Goal: Find specific page/section: Find specific page/section

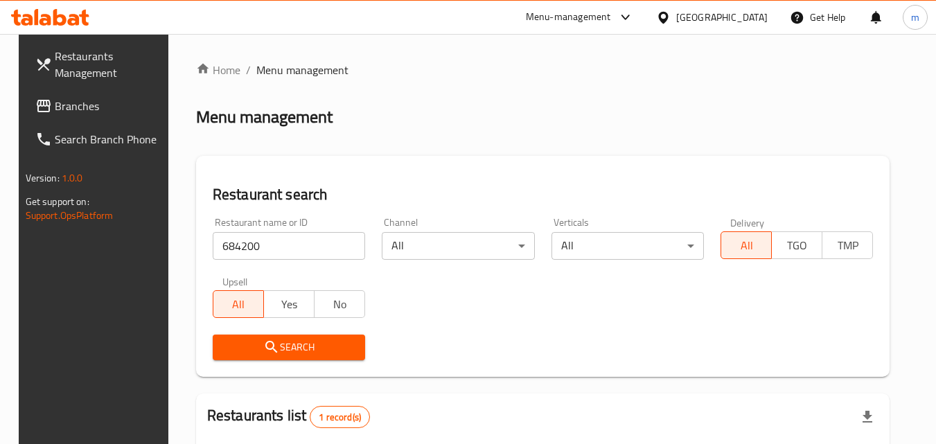
scroll to position [139, 0]
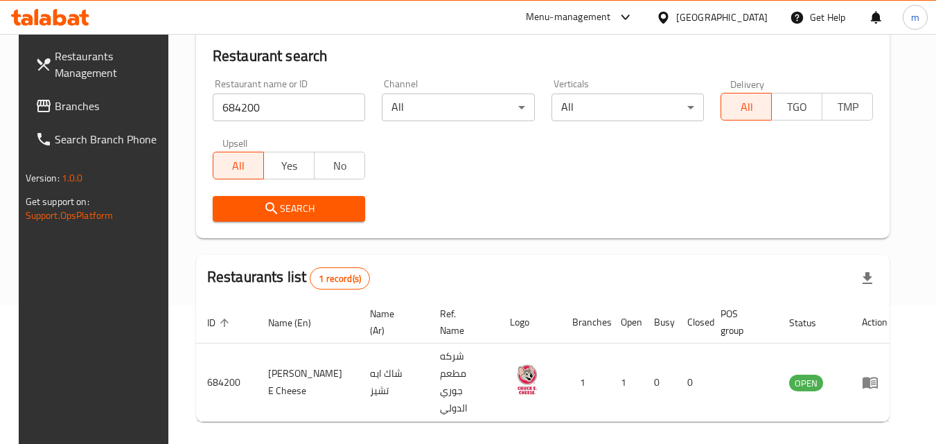
click at [749, 24] on div "[GEOGRAPHIC_DATA]" at bounding box center [721, 17] width 91 height 15
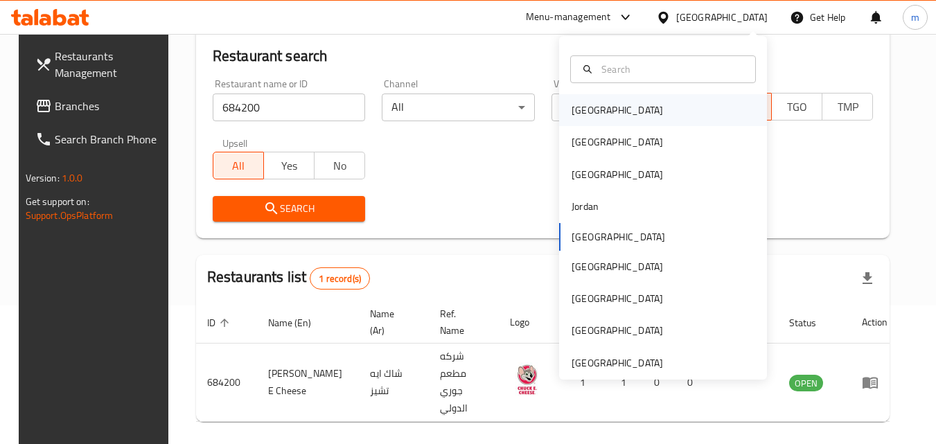
click at [601, 109] on div "[GEOGRAPHIC_DATA]" at bounding box center [618, 110] width 114 height 32
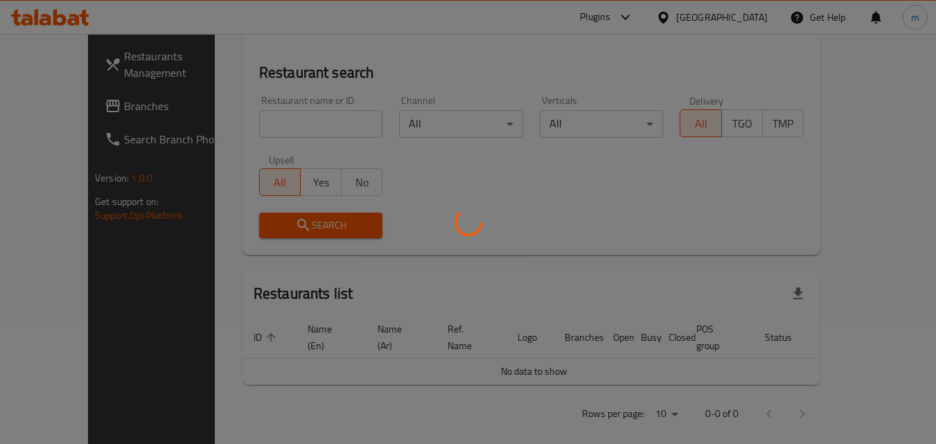
scroll to position [139, 0]
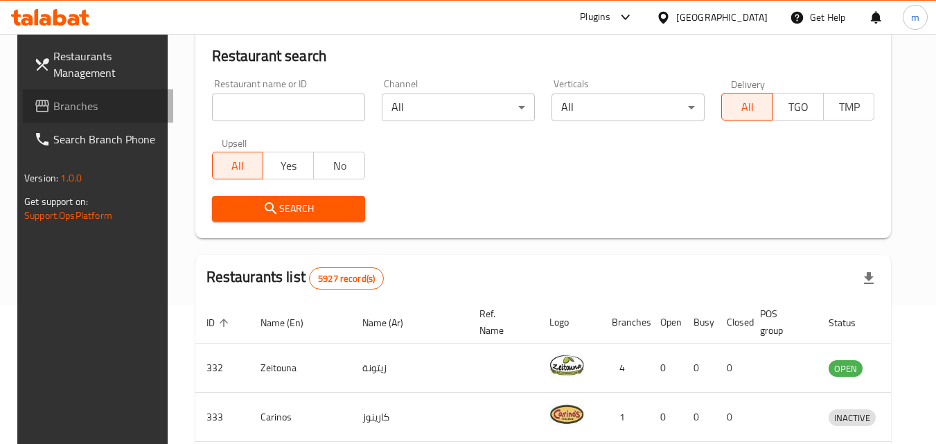
click at [91, 100] on span "Branches" at bounding box center [107, 106] width 109 height 17
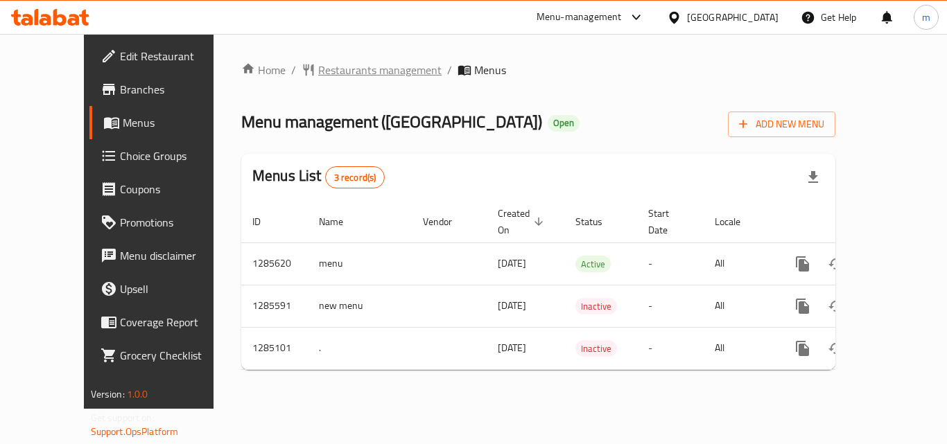
click at [318, 67] on span "Restaurants management" at bounding box center [379, 70] width 123 height 17
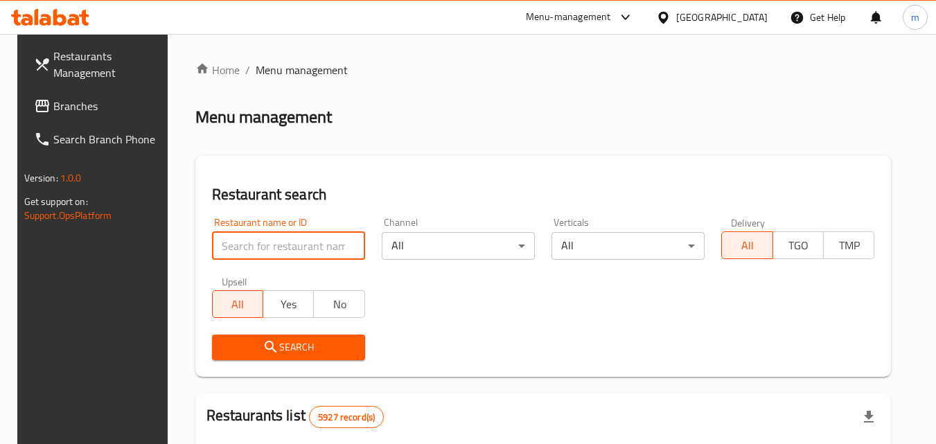
click at [300, 246] on input "search" at bounding box center [288, 246] width 153 height 28
paste input "695700"
type input "695700"
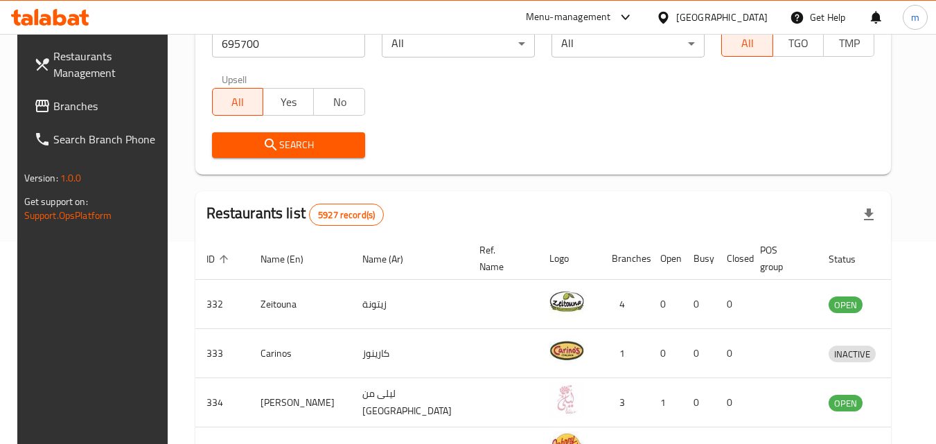
scroll to position [208, 0]
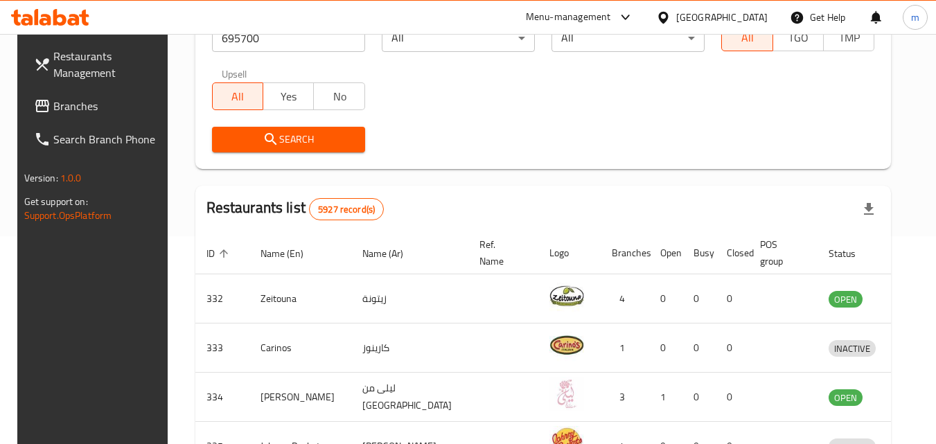
click at [327, 148] on button "Search" at bounding box center [288, 140] width 153 height 26
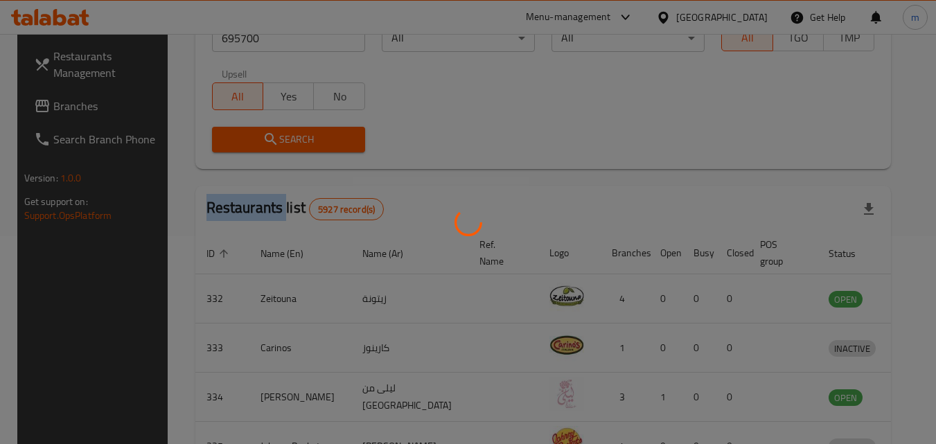
click at [327, 148] on div at bounding box center [468, 222] width 936 height 444
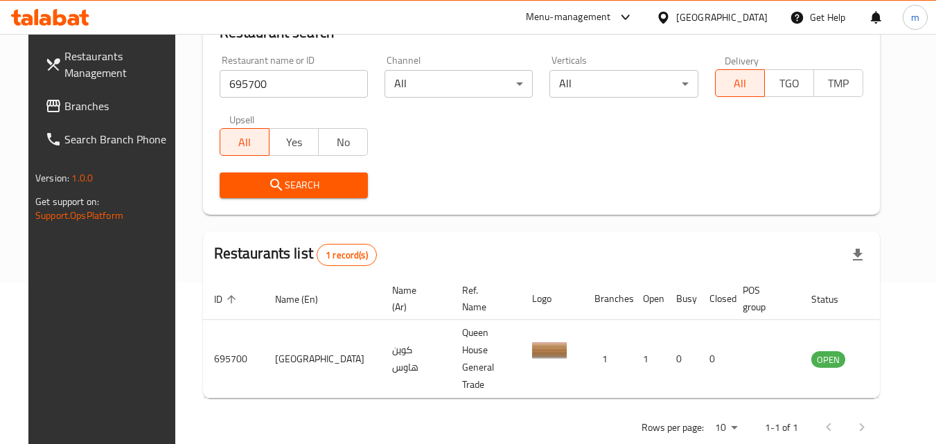
click at [758, 21] on div "[GEOGRAPHIC_DATA]" at bounding box center [721, 17] width 91 height 15
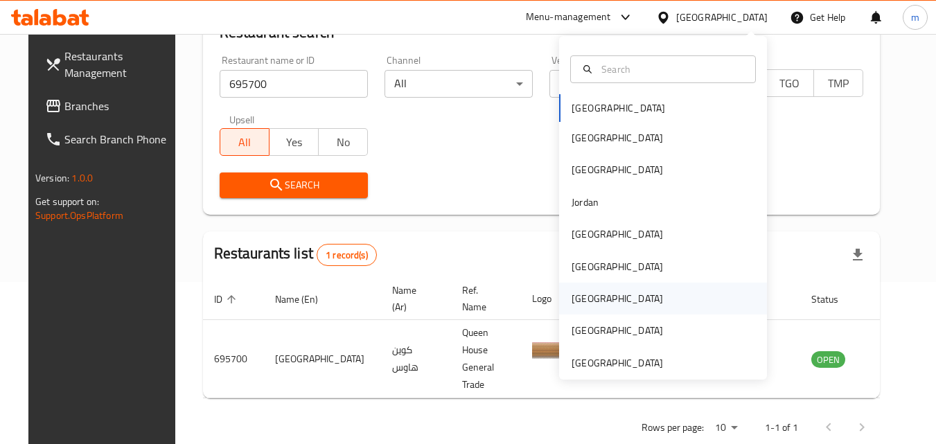
click at [575, 296] on div "[GEOGRAPHIC_DATA]" at bounding box center [617, 298] width 91 height 15
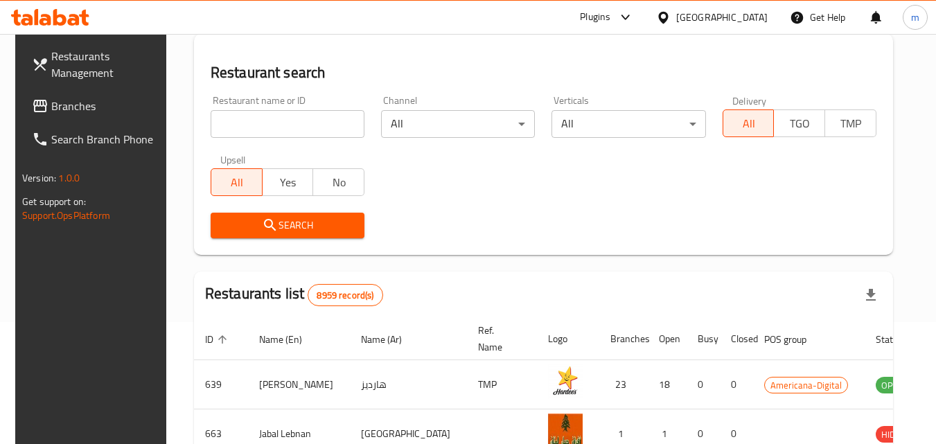
scroll to position [162, 0]
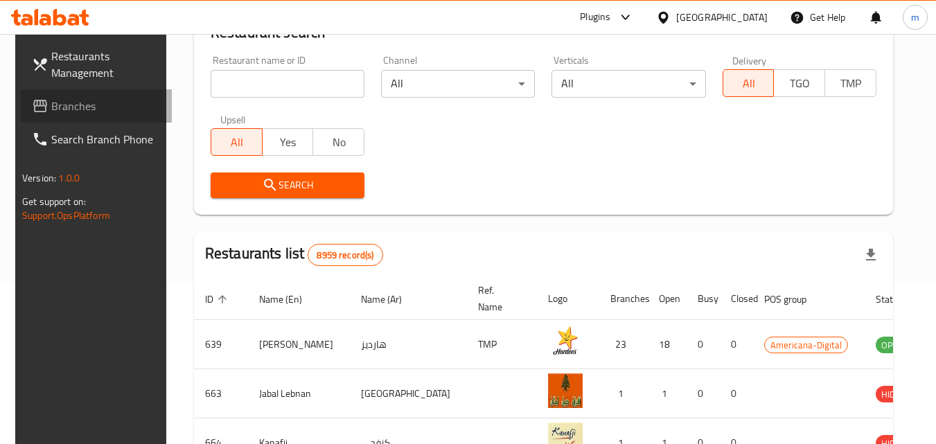
click at [121, 114] on span "Branches" at bounding box center [105, 106] width 109 height 17
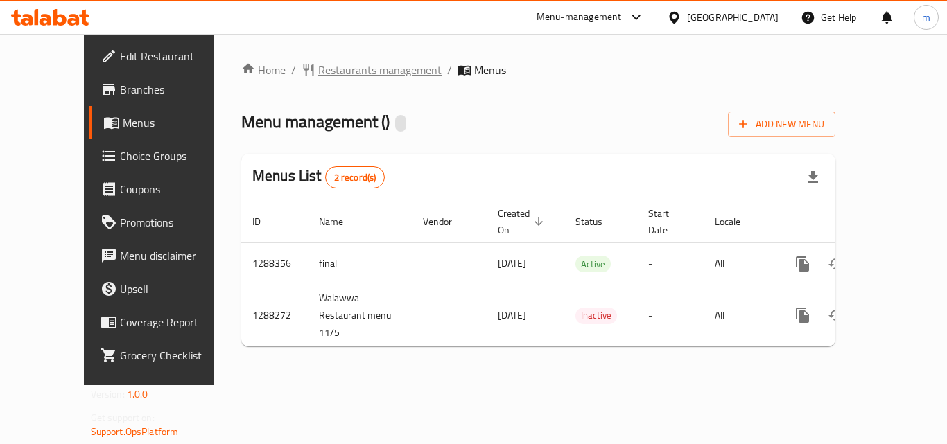
click at [326, 69] on span "Restaurants management" at bounding box center [379, 70] width 123 height 17
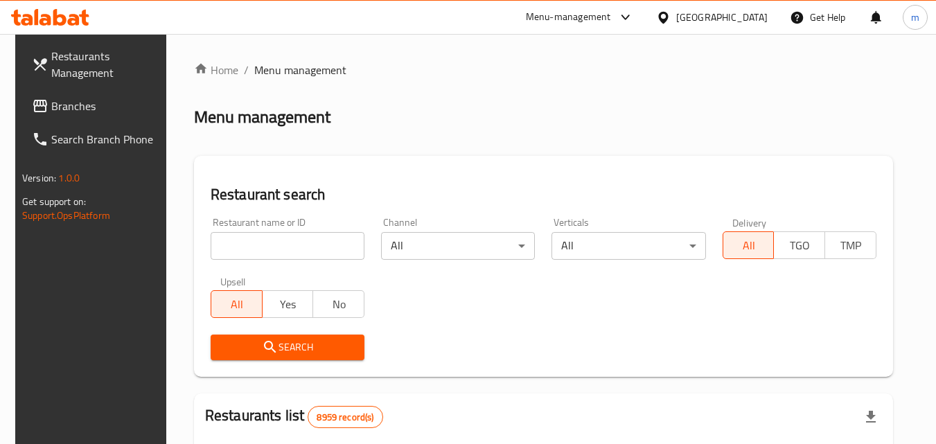
click at [261, 249] on input "search" at bounding box center [288, 246] width 154 height 28
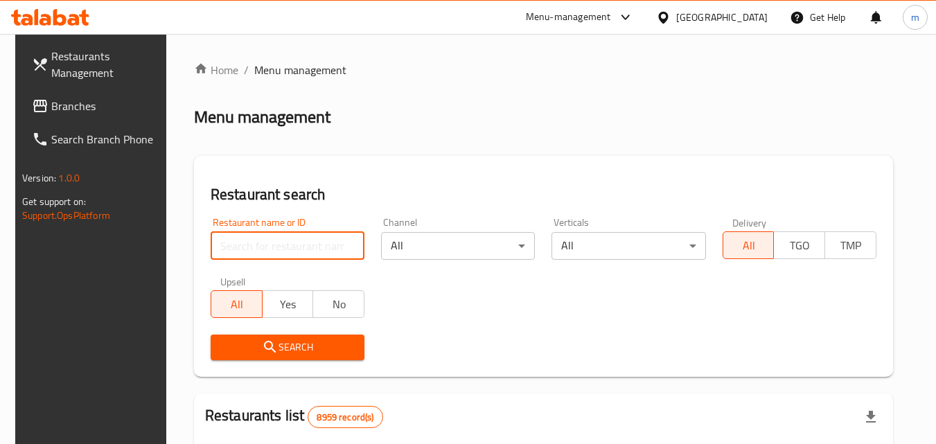
paste input "696773"
type input "696773"
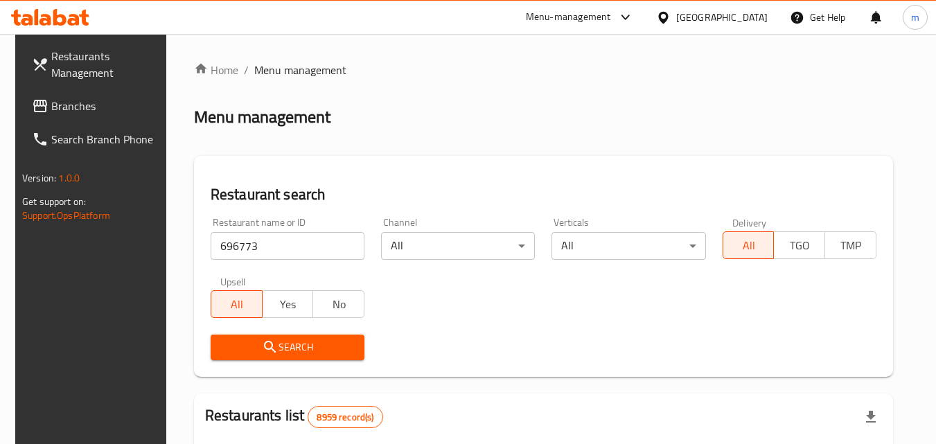
click at [234, 343] on span "Search" at bounding box center [288, 347] width 132 height 17
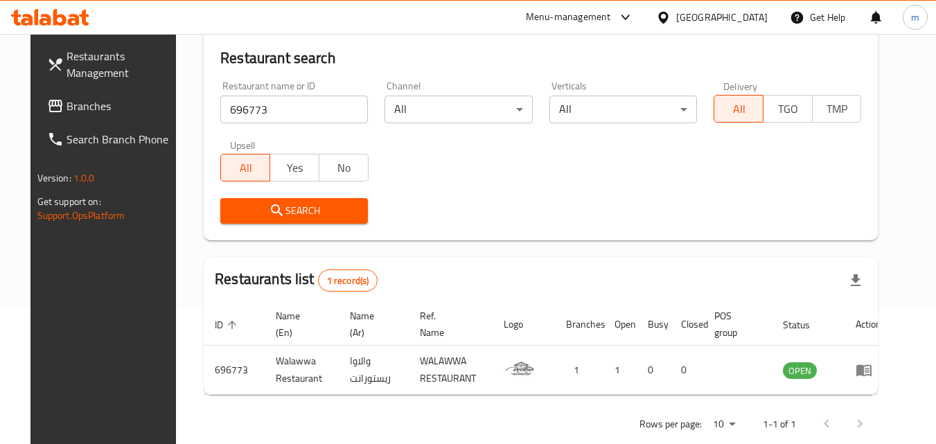
scroll to position [139, 0]
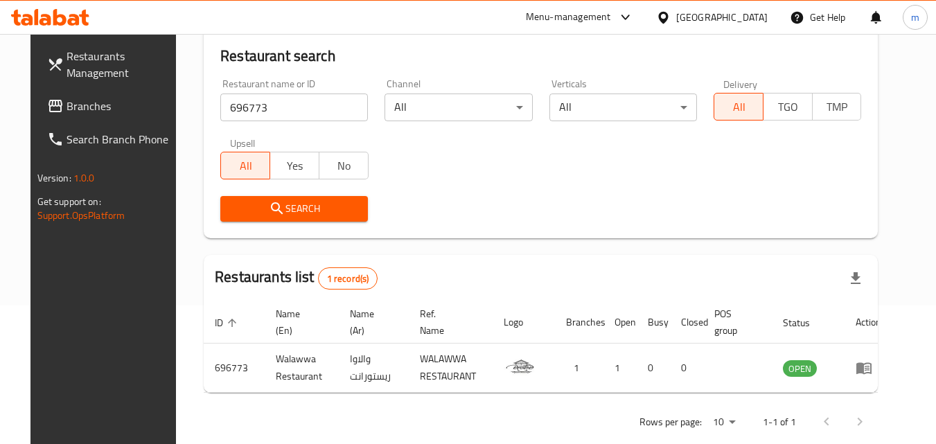
click at [745, 30] on div "[GEOGRAPHIC_DATA]" at bounding box center [712, 17] width 134 height 33
click at [750, 17] on div "[GEOGRAPHIC_DATA]" at bounding box center [721, 17] width 91 height 15
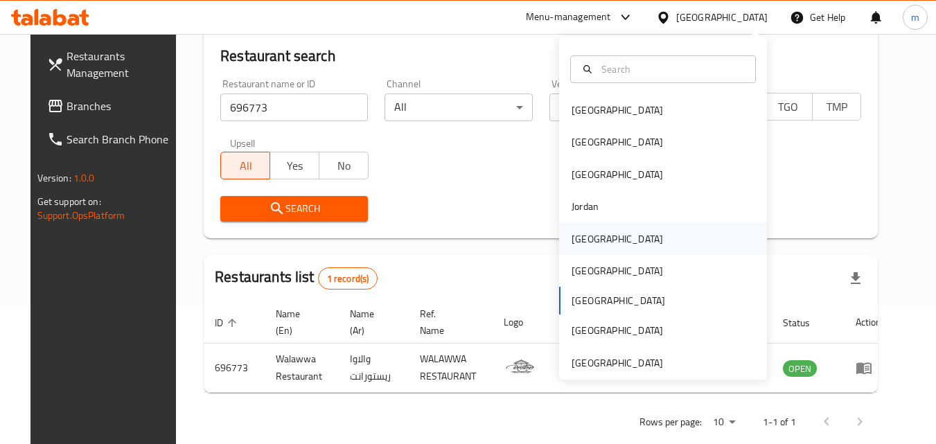
click at [598, 235] on div "[GEOGRAPHIC_DATA]" at bounding box center [618, 239] width 114 height 32
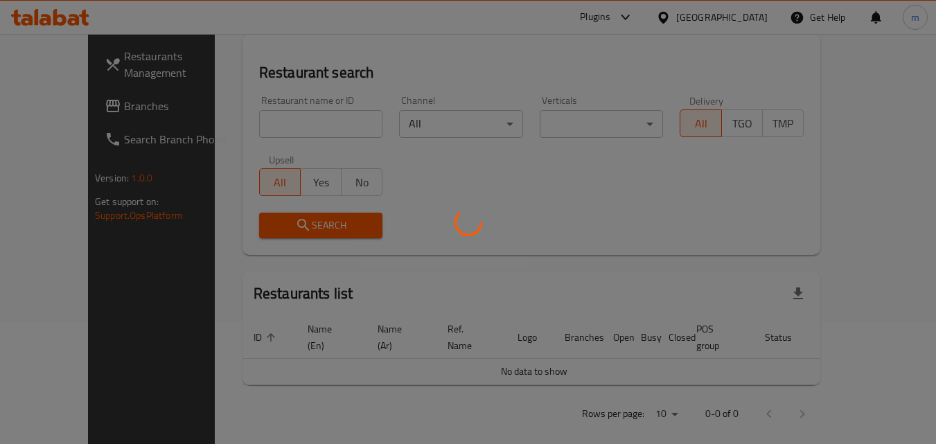
scroll to position [139, 0]
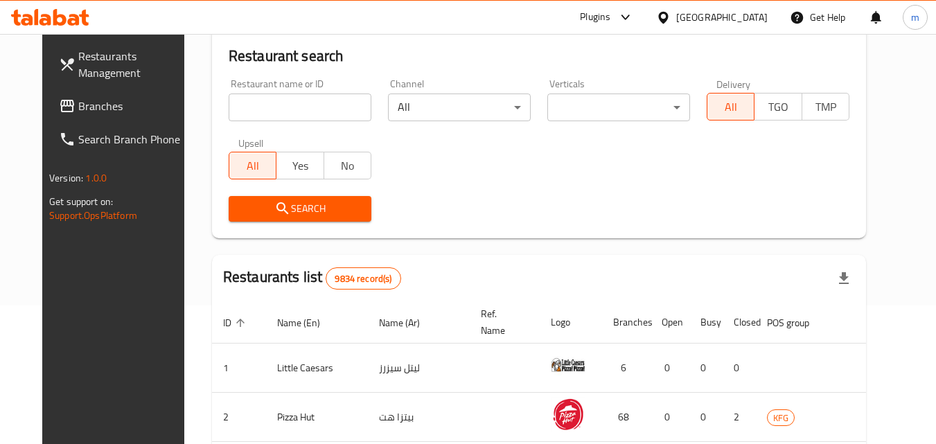
click at [78, 112] on span "Branches" at bounding box center [132, 106] width 109 height 17
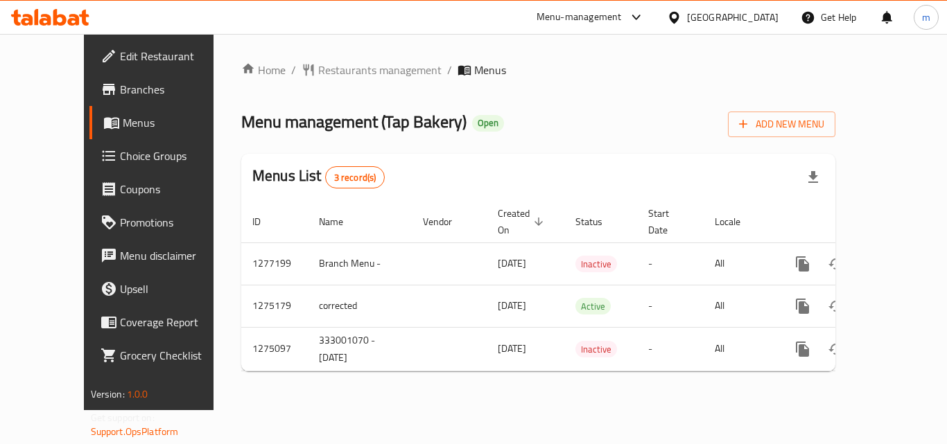
click at [320, 73] on span "Restaurants management" at bounding box center [379, 70] width 123 height 17
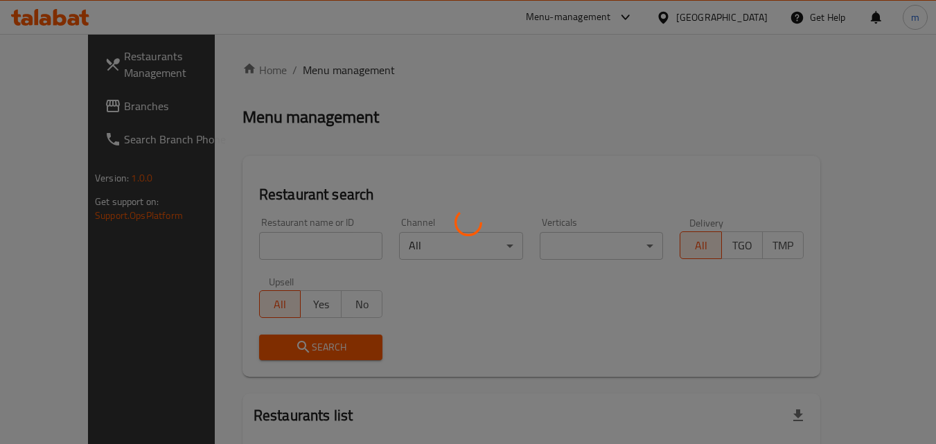
click at [320, 73] on div at bounding box center [468, 222] width 936 height 444
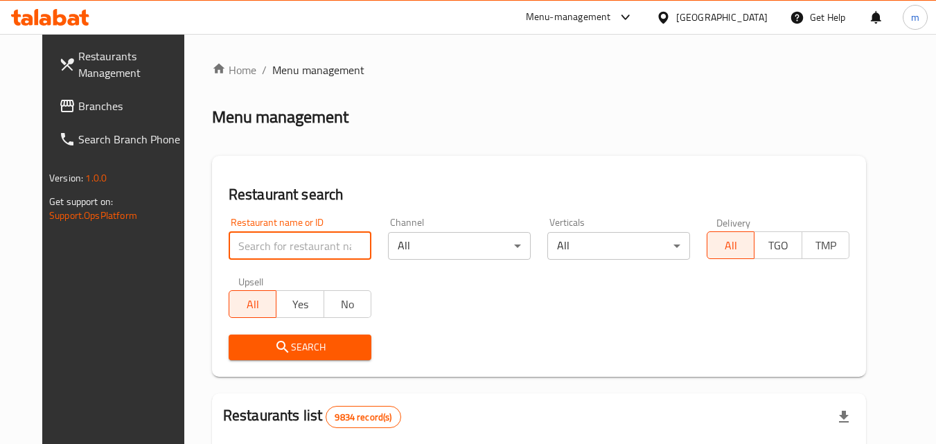
click at [237, 247] on input "search" at bounding box center [300, 246] width 143 height 28
paste input "691490"
type input "691490"
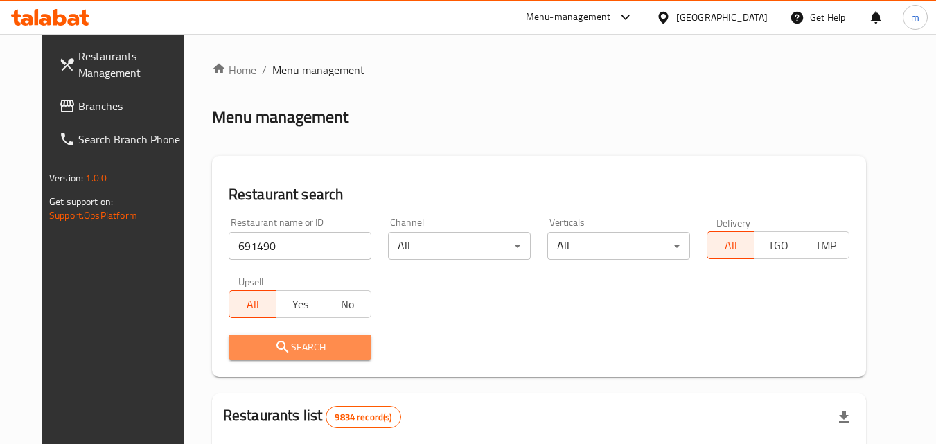
click at [234, 358] on button "Search" at bounding box center [300, 348] width 143 height 26
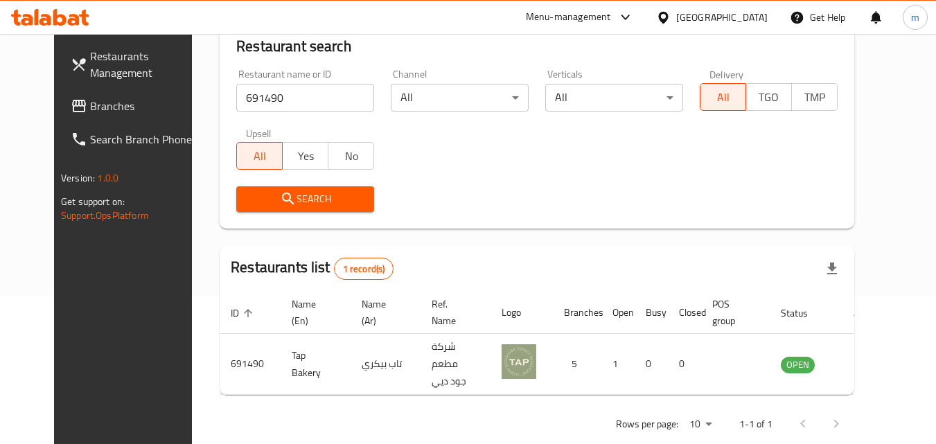
scroll to position [162, 0]
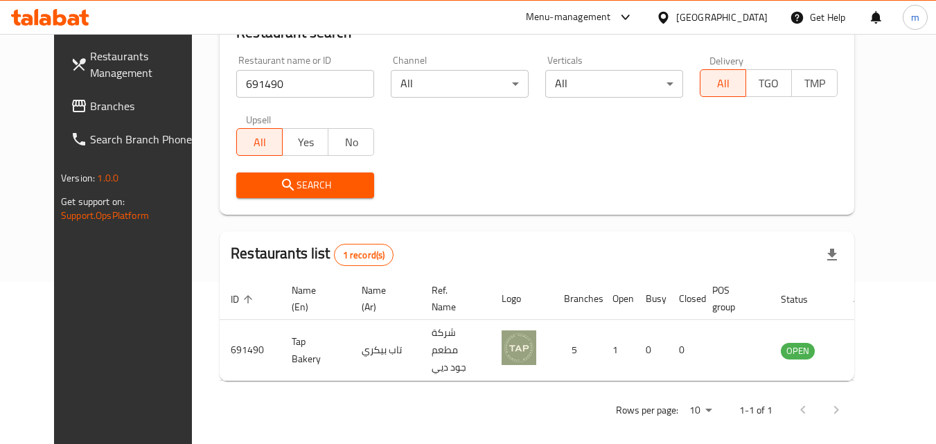
click at [96, 113] on span "Branches" at bounding box center [144, 106] width 109 height 17
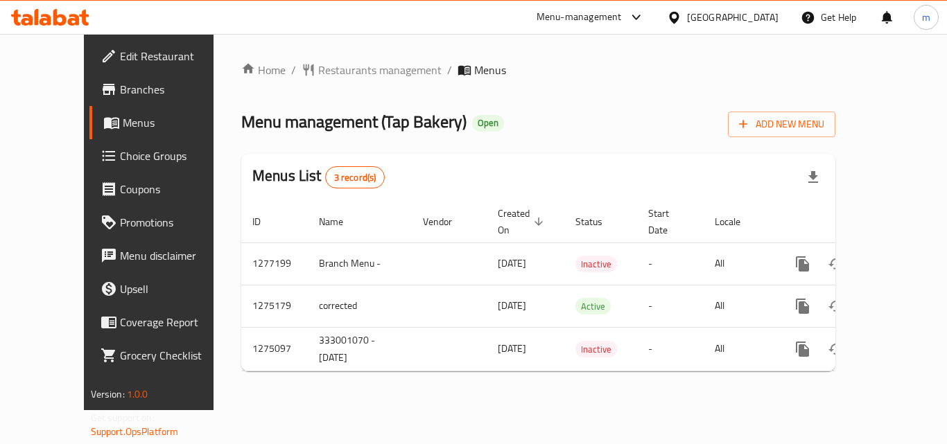
click at [318, 71] on span "Restaurants management" at bounding box center [379, 70] width 123 height 17
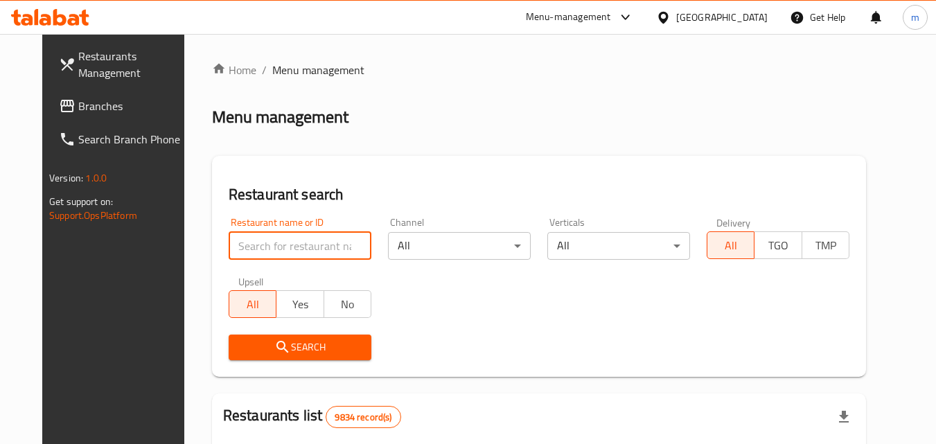
click at [272, 245] on input "search" at bounding box center [300, 246] width 143 height 28
paste input "691490"
type input "691490"
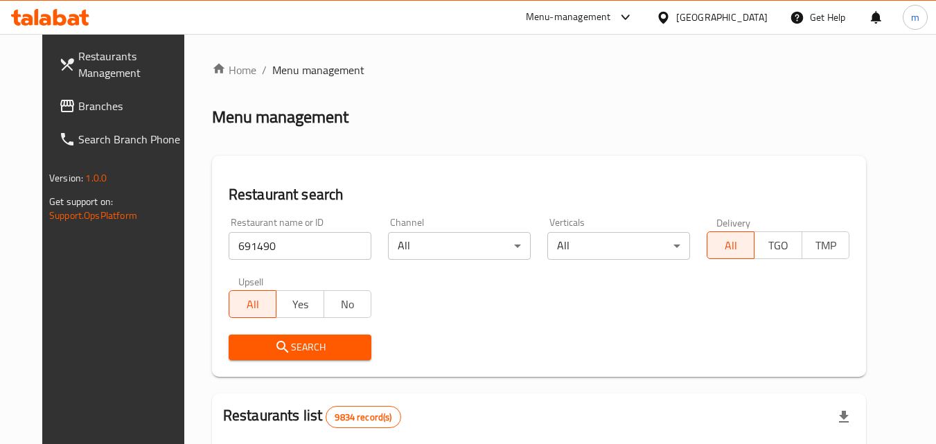
click at [274, 349] on icon "submit" at bounding box center [282, 347] width 17 height 17
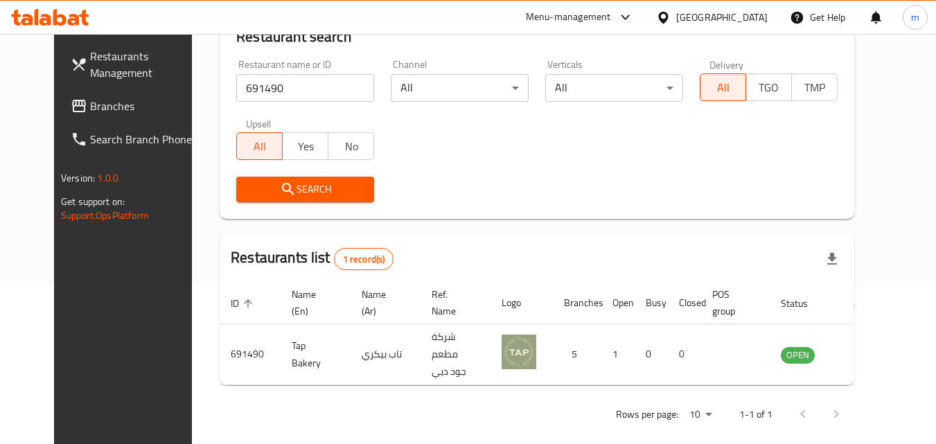
scroll to position [162, 0]
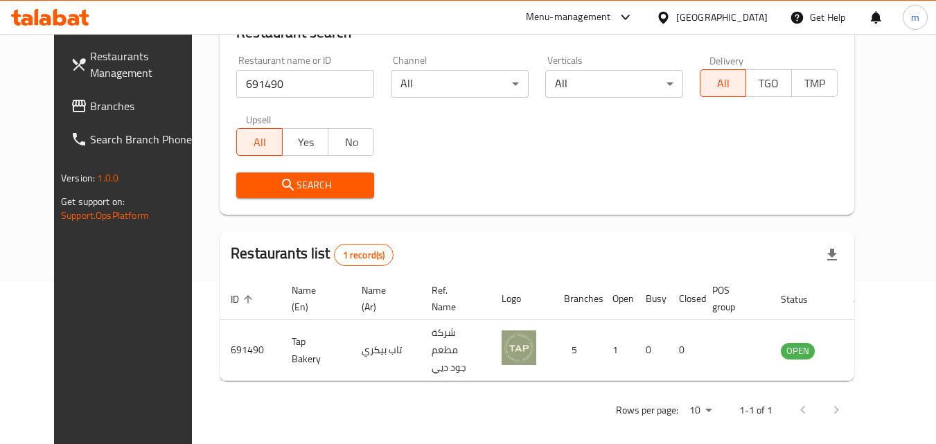
click at [757, 18] on div "Kuwait" at bounding box center [721, 17] width 91 height 15
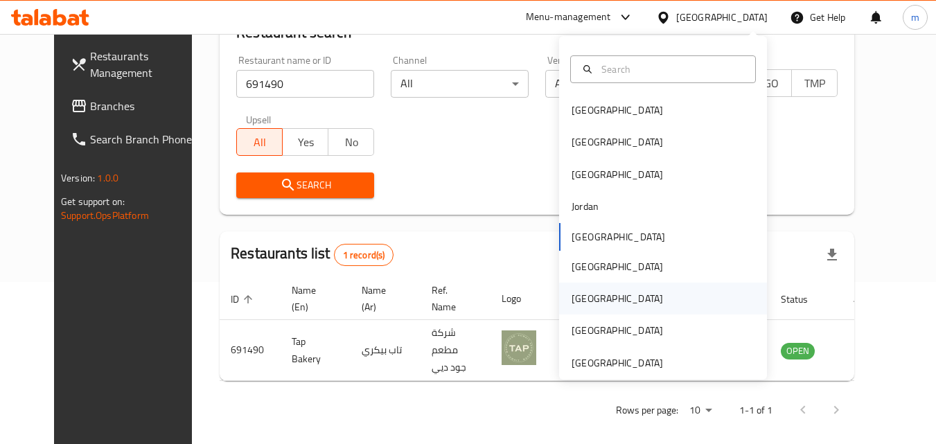
click at [582, 295] on div "[GEOGRAPHIC_DATA]" at bounding box center [617, 298] width 91 height 15
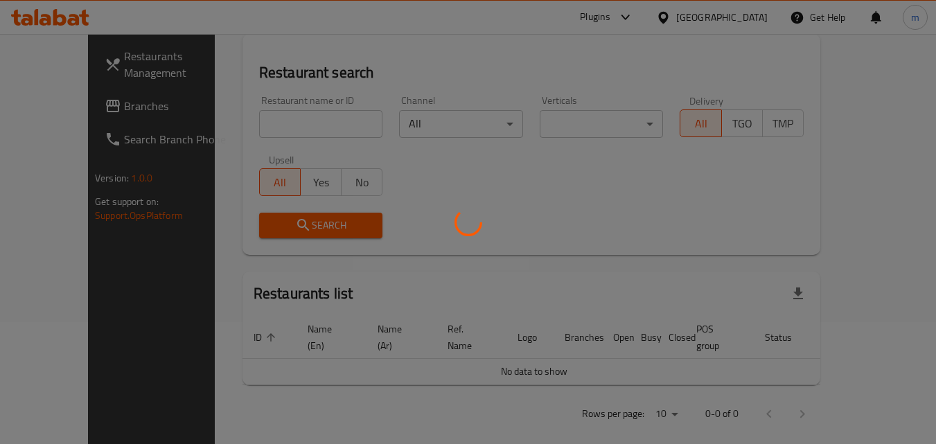
scroll to position [162, 0]
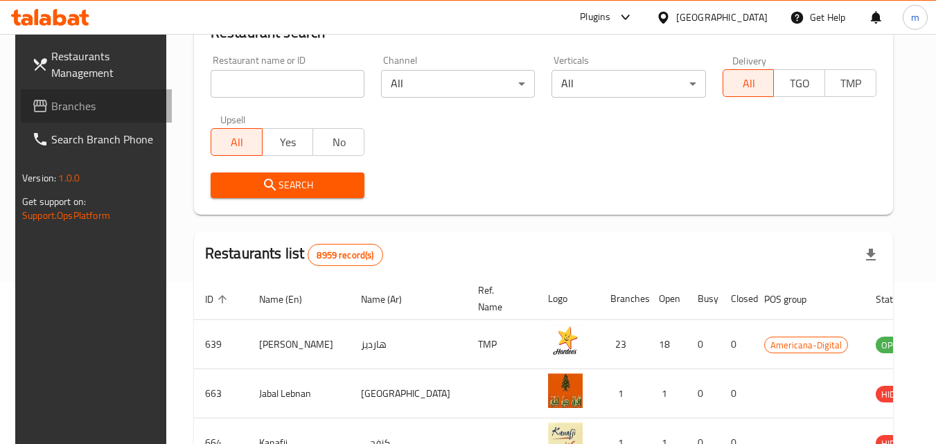
click at [64, 106] on span "Branches" at bounding box center [105, 106] width 109 height 17
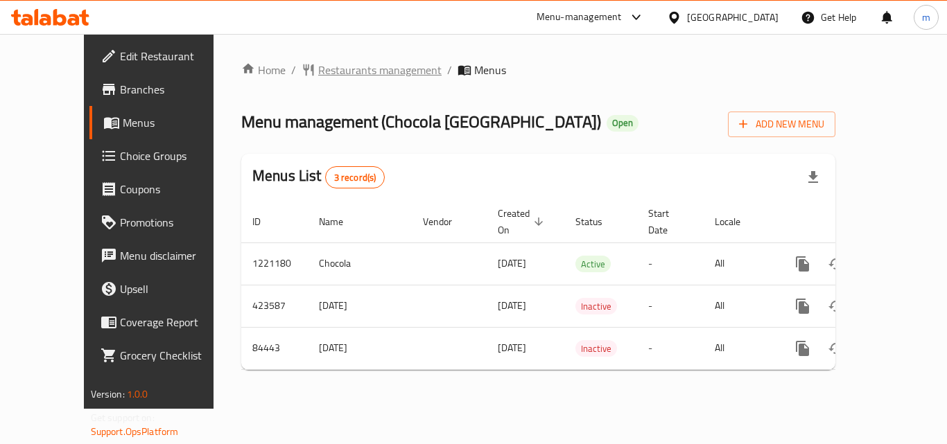
click at [318, 76] on span "Restaurants management" at bounding box center [379, 70] width 123 height 17
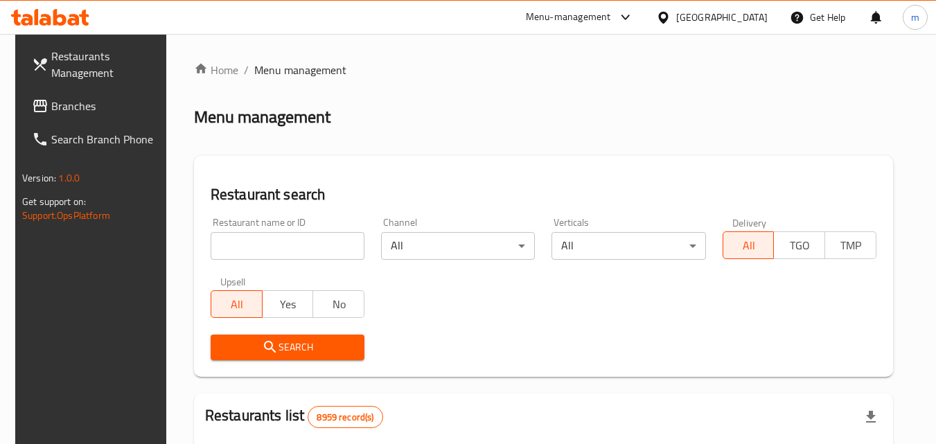
click at [268, 247] on input "search" at bounding box center [288, 246] width 154 height 28
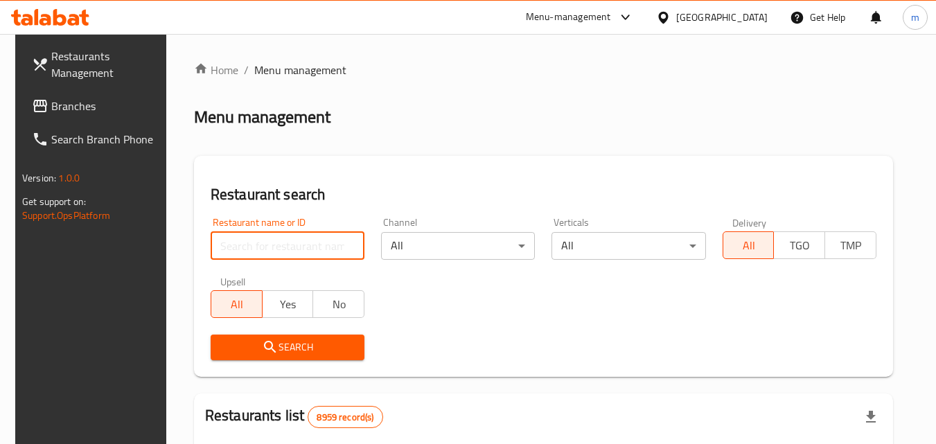
paste input "600759"
type input "600759"
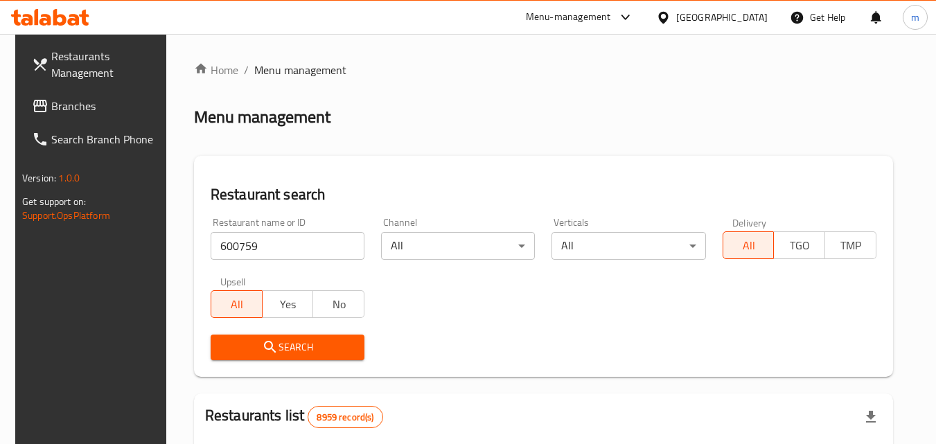
click at [240, 358] on button "Search" at bounding box center [288, 348] width 154 height 26
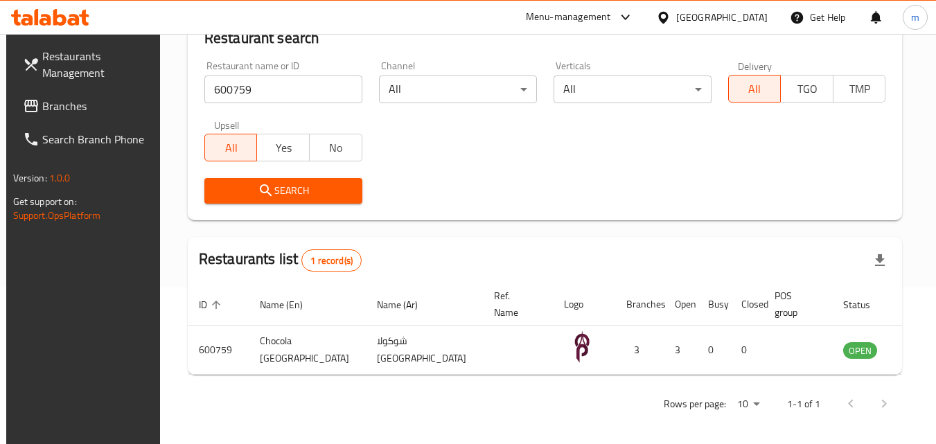
scroll to position [162, 0]
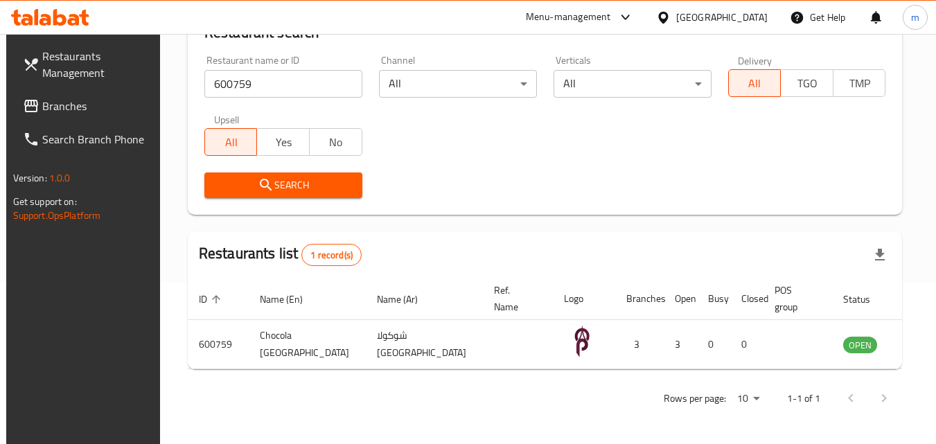
click at [668, 15] on icon at bounding box center [663, 17] width 10 height 12
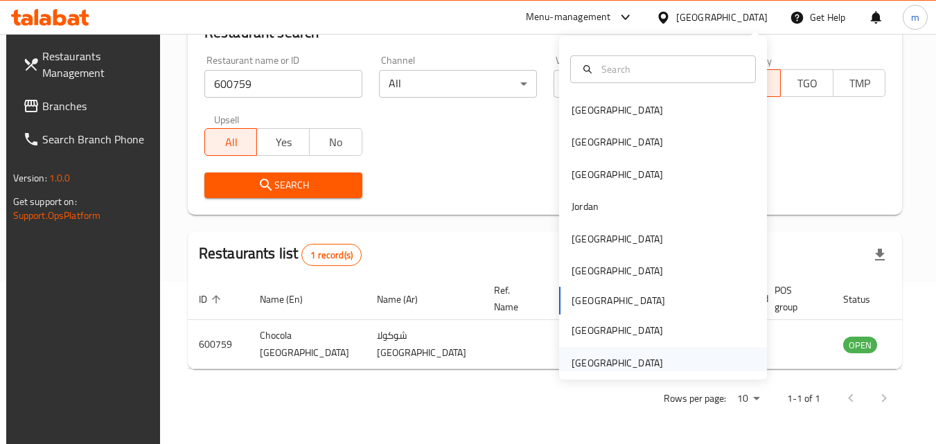
click at [647, 362] on div "[GEOGRAPHIC_DATA]" at bounding box center [617, 363] width 91 height 15
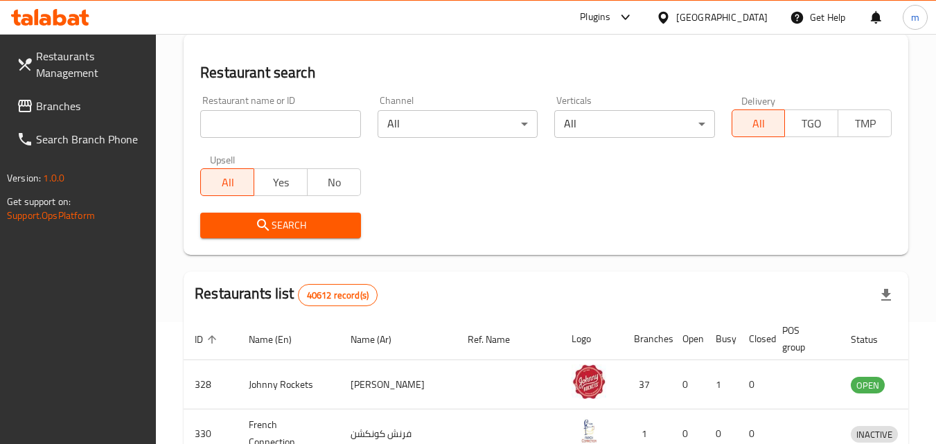
scroll to position [162, 0]
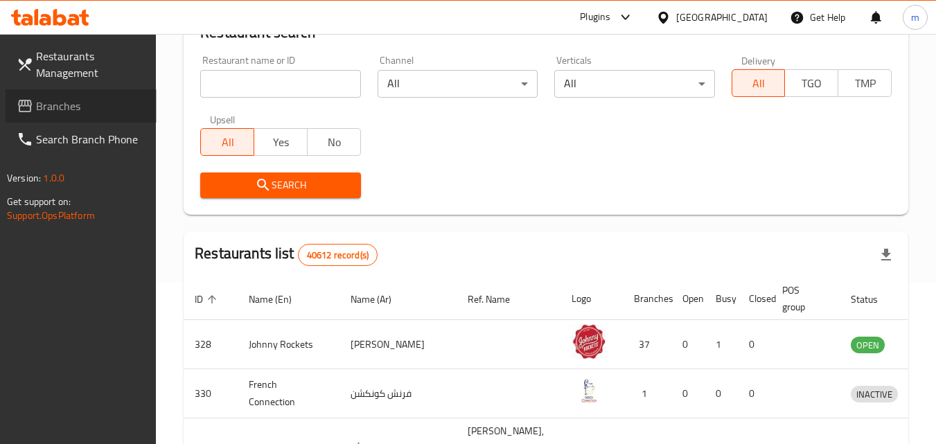
click at [67, 103] on span "Branches" at bounding box center [90, 106] width 109 height 17
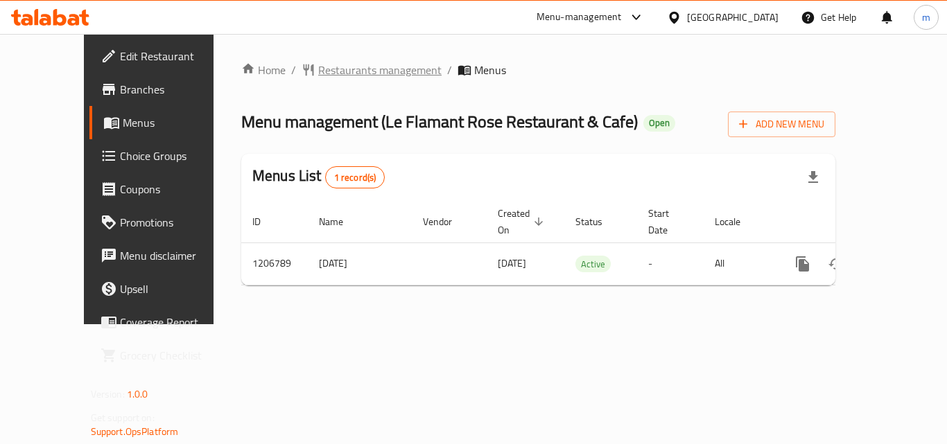
click at [326, 74] on span "Restaurants management" at bounding box center [379, 70] width 123 height 17
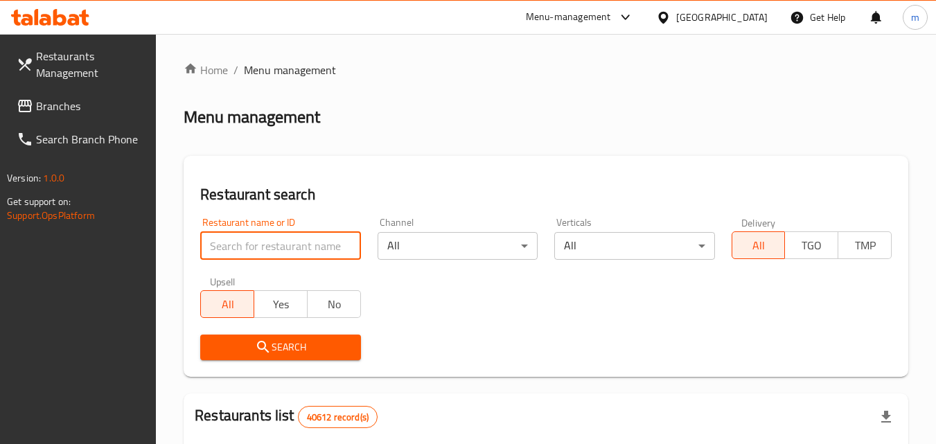
click at [256, 254] on input "search" at bounding box center [280, 246] width 160 height 28
paste input "670489"
type input "670489"
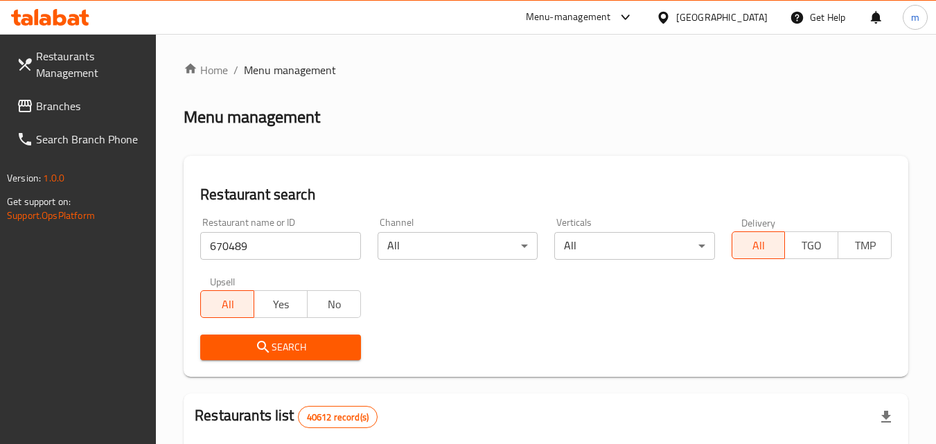
click at [238, 347] on span "Search" at bounding box center [280, 347] width 138 height 17
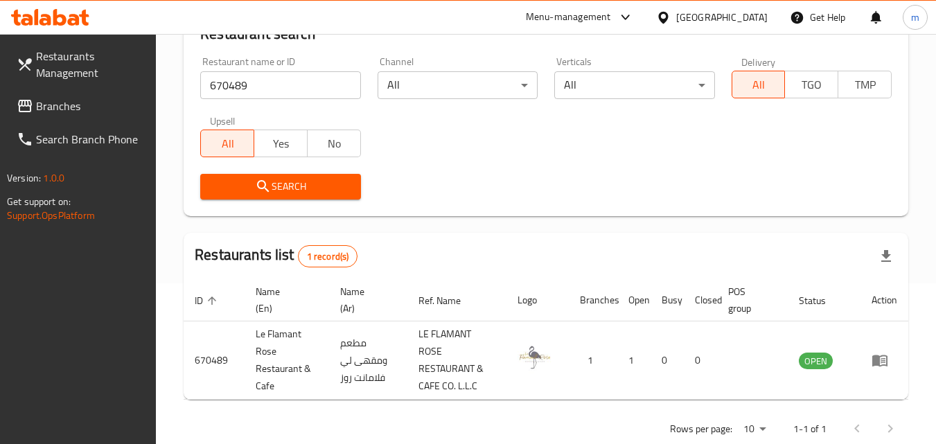
scroll to position [191, 0]
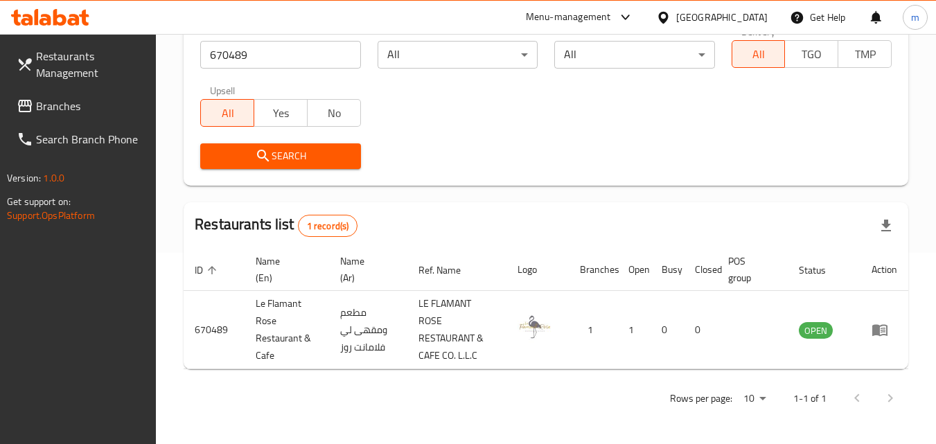
click at [712, 12] on div "[GEOGRAPHIC_DATA]" at bounding box center [721, 17] width 91 height 15
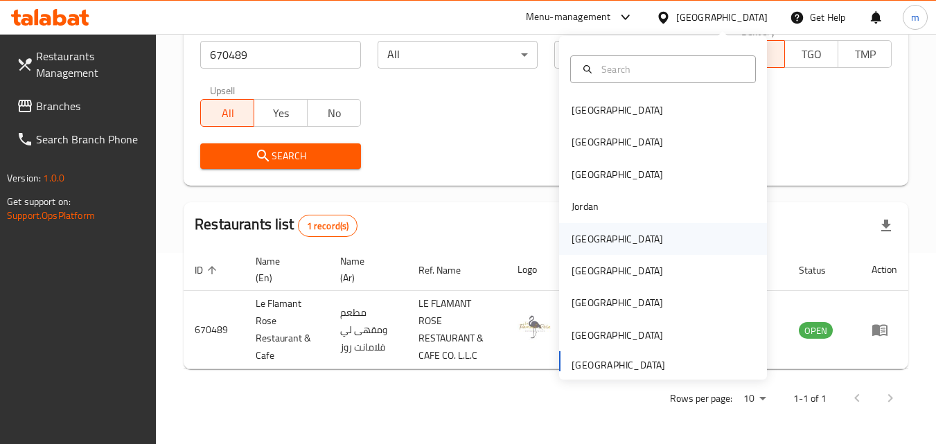
click at [597, 243] on div "[GEOGRAPHIC_DATA]" at bounding box center [618, 239] width 114 height 32
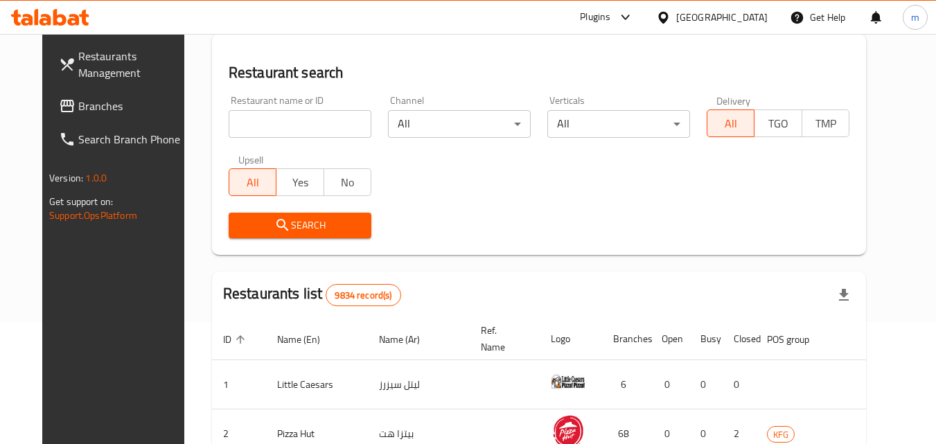
scroll to position [191, 0]
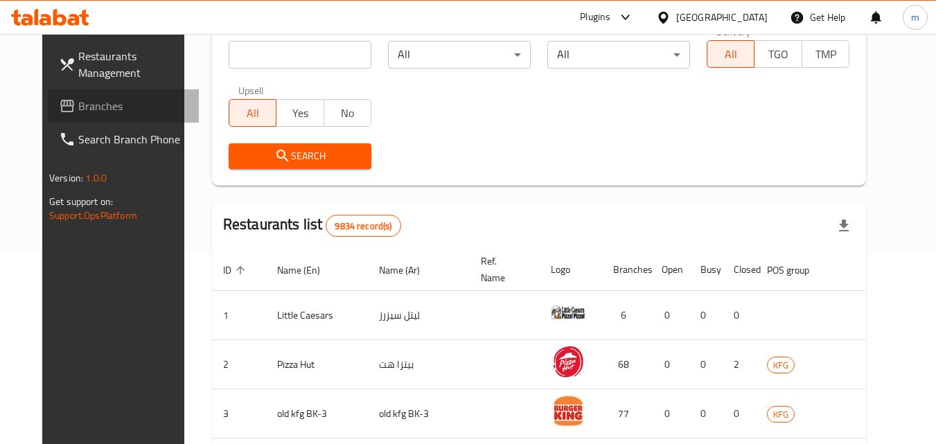
click at [78, 105] on span "Branches" at bounding box center [132, 106] width 109 height 17
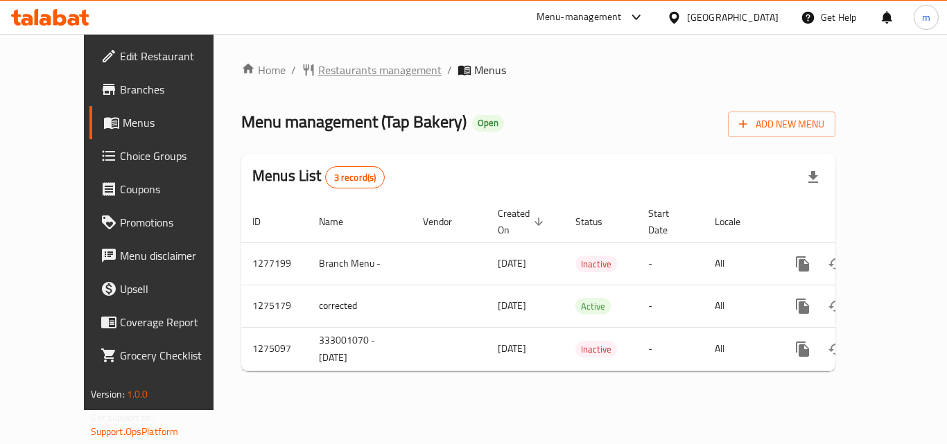
click at [360, 63] on span "Restaurants management" at bounding box center [379, 70] width 123 height 17
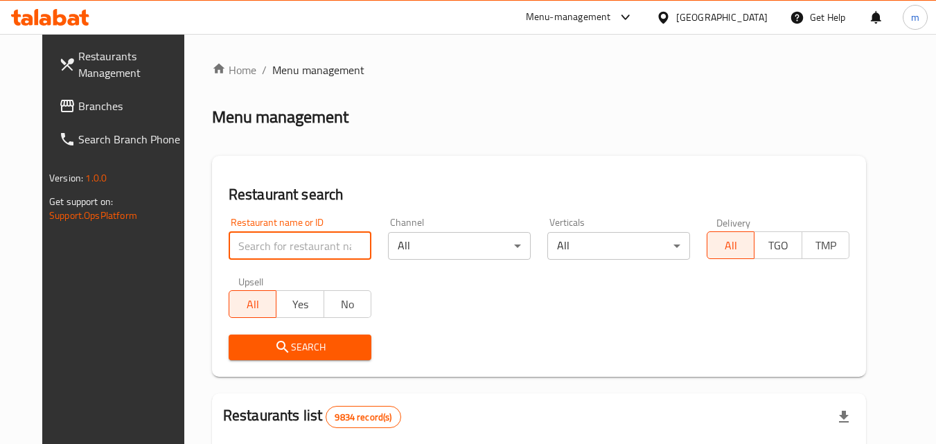
click at [280, 256] on input "search" at bounding box center [300, 246] width 143 height 28
paste input "691490"
type input "691490"
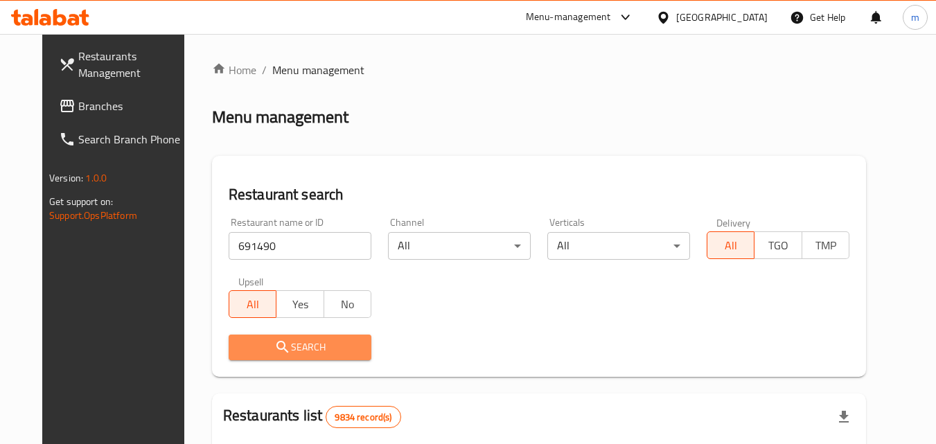
click at [248, 352] on span "Search" at bounding box center [300, 347] width 121 height 17
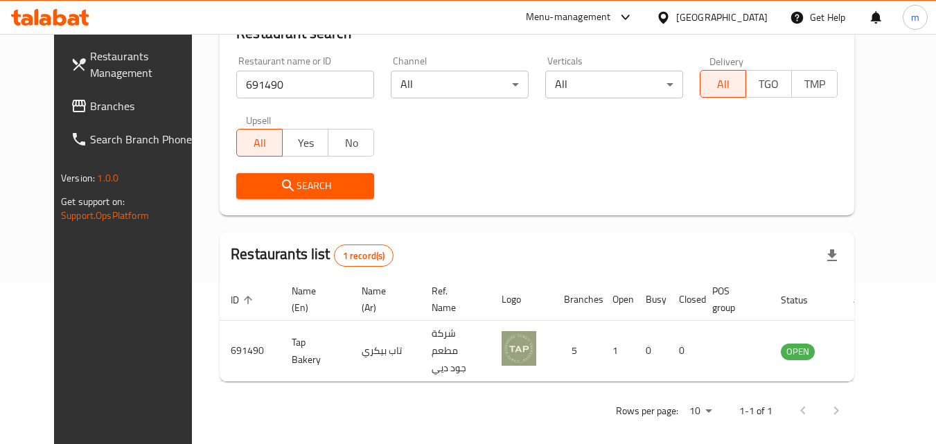
scroll to position [162, 0]
click at [762, 14] on div "Kuwait" at bounding box center [721, 17] width 91 height 15
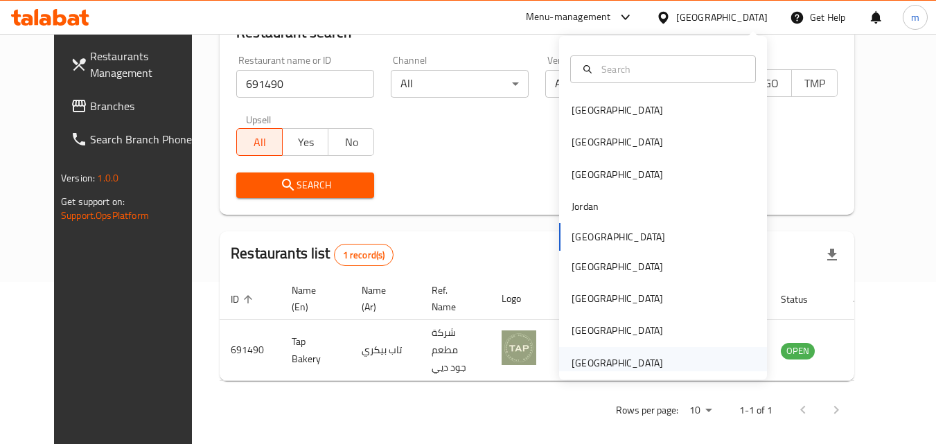
click at [632, 365] on div "[GEOGRAPHIC_DATA]" at bounding box center [617, 363] width 91 height 15
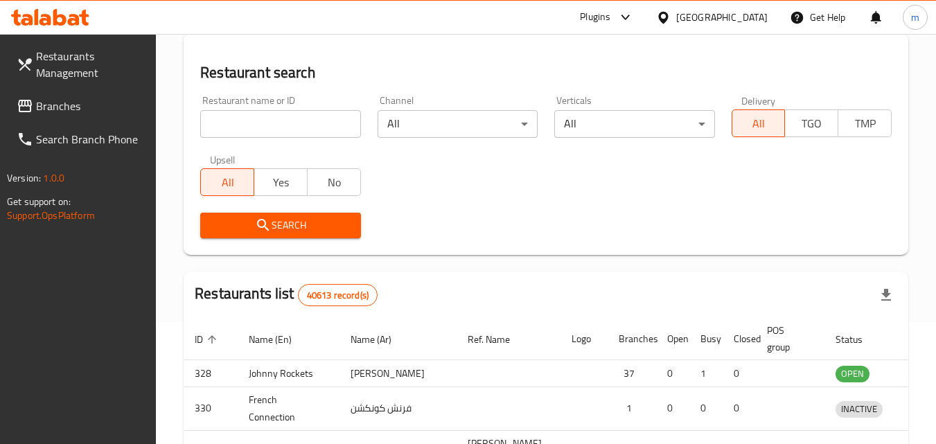
scroll to position [162, 0]
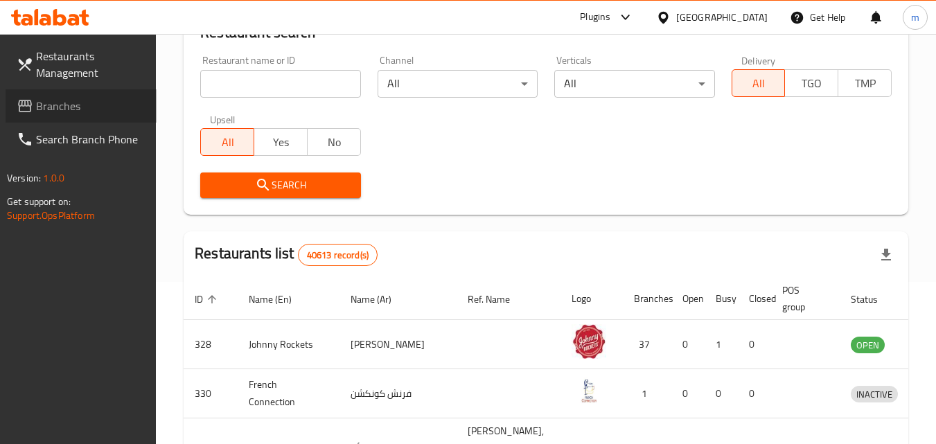
click at [70, 109] on span "Branches" at bounding box center [90, 106] width 109 height 17
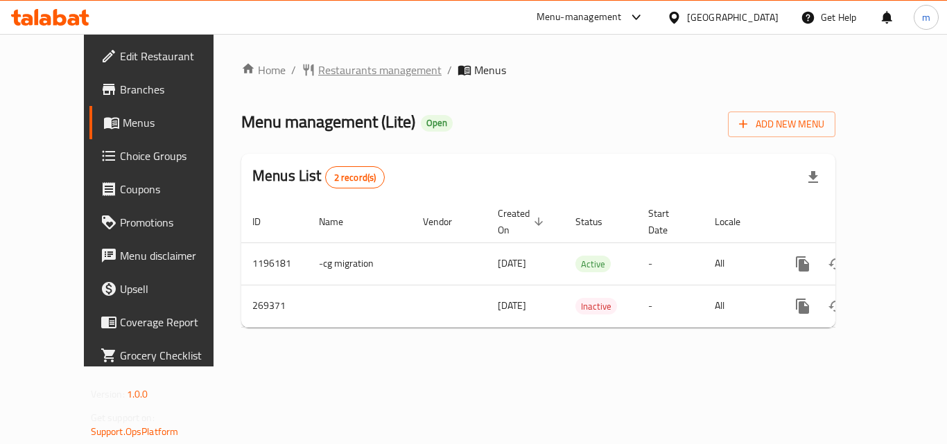
click at [337, 68] on span "Restaurants management" at bounding box center [379, 70] width 123 height 17
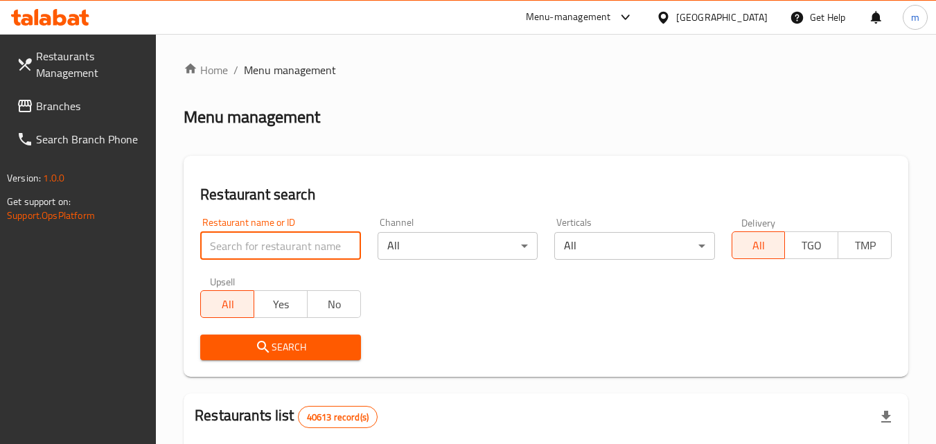
click at [309, 243] on input "search" at bounding box center [280, 246] width 160 height 28
paste input "627739"
type input "627739"
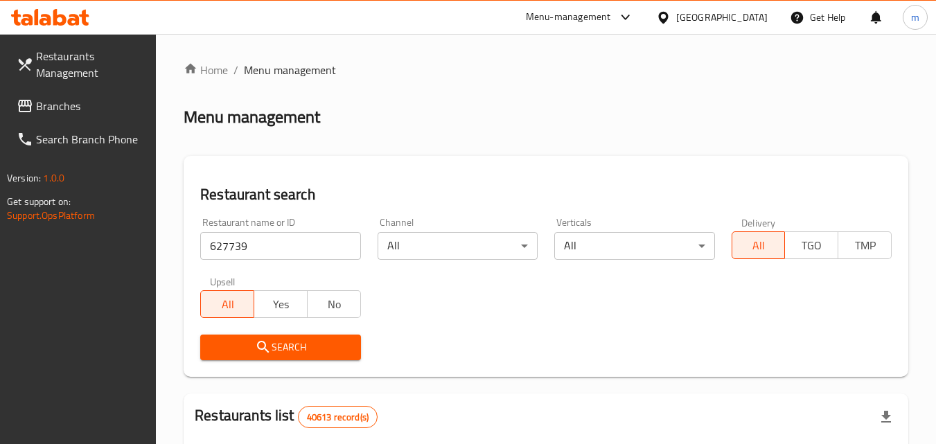
click at [274, 340] on span "Search" at bounding box center [280, 347] width 138 height 17
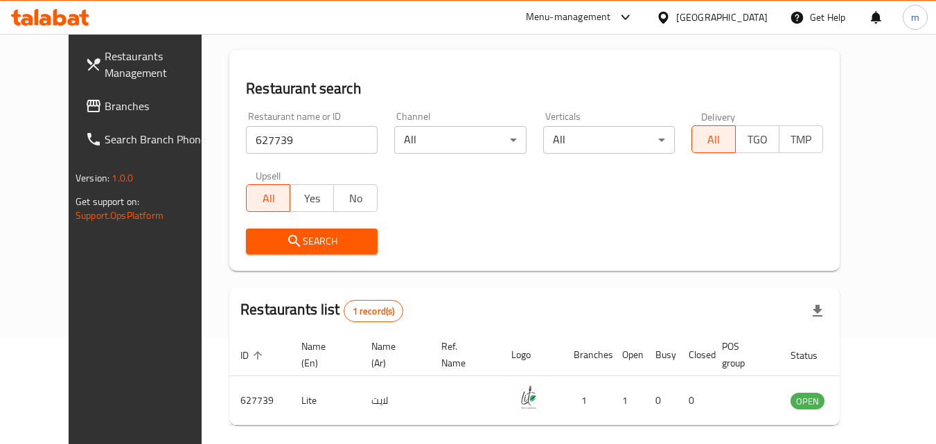
scroll to position [139, 0]
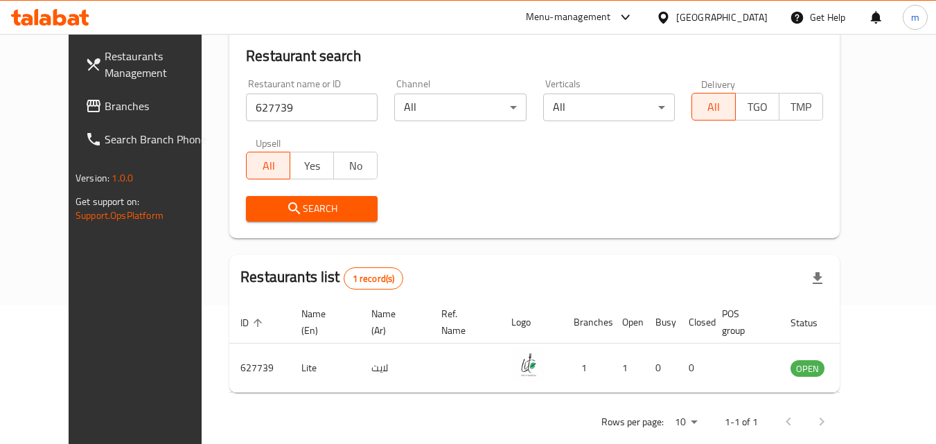
click at [694, 17] on div "[GEOGRAPHIC_DATA]" at bounding box center [721, 17] width 91 height 15
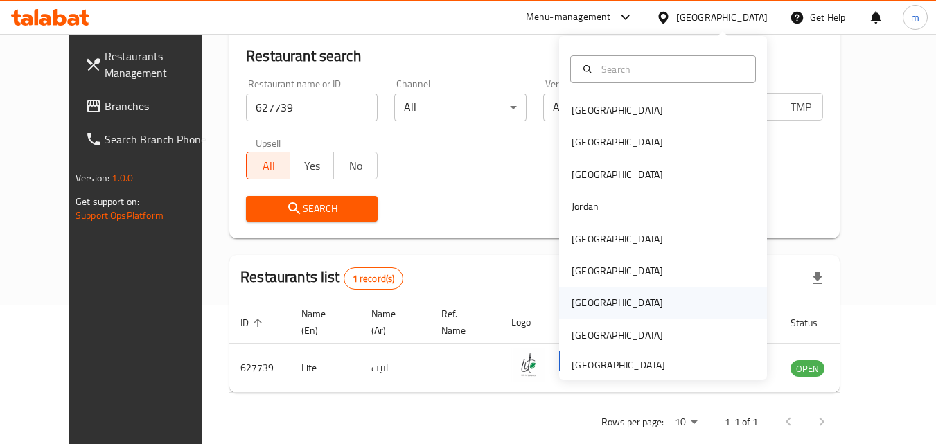
click at [592, 307] on div "[GEOGRAPHIC_DATA]" at bounding box center [618, 303] width 114 height 32
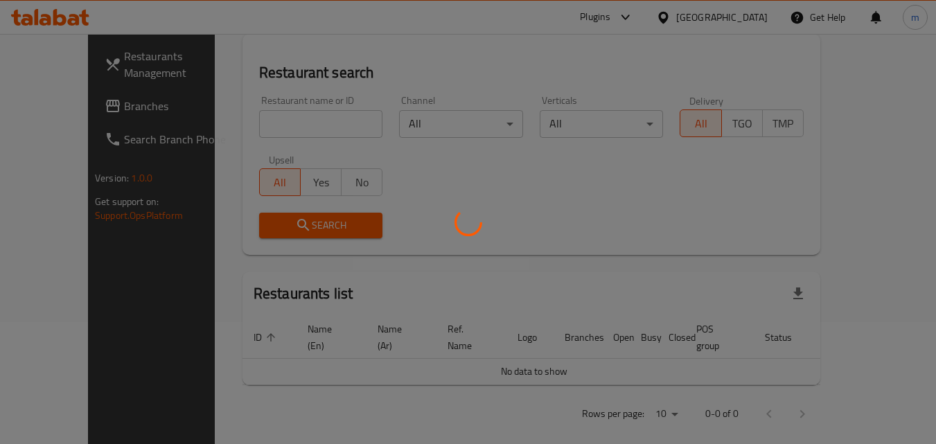
scroll to position [139, 0]
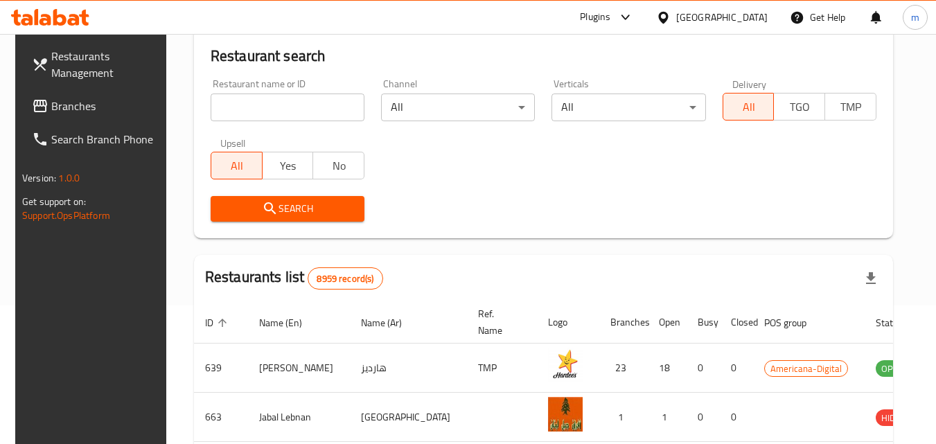
click at [91, 112] on span "Branches" at bounding box center [105, 106] width 109 height 17
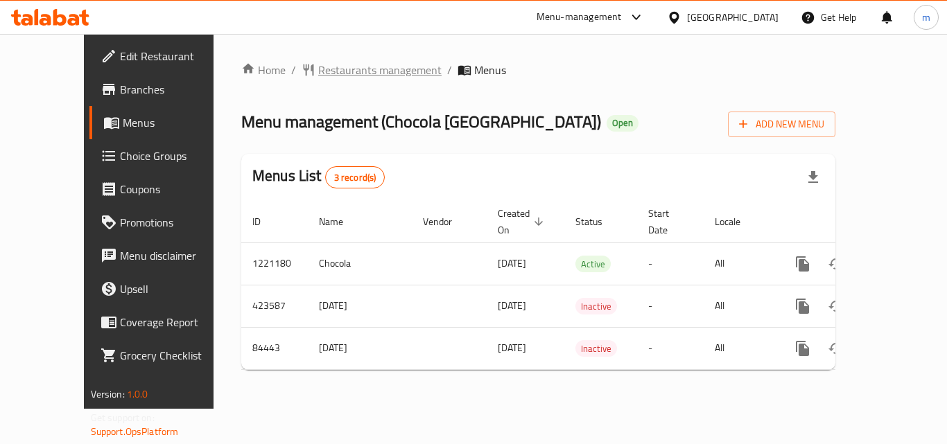
click at [349, 67] on span "Restaurants management" at bounding box center [379, 70] width 123 height 17
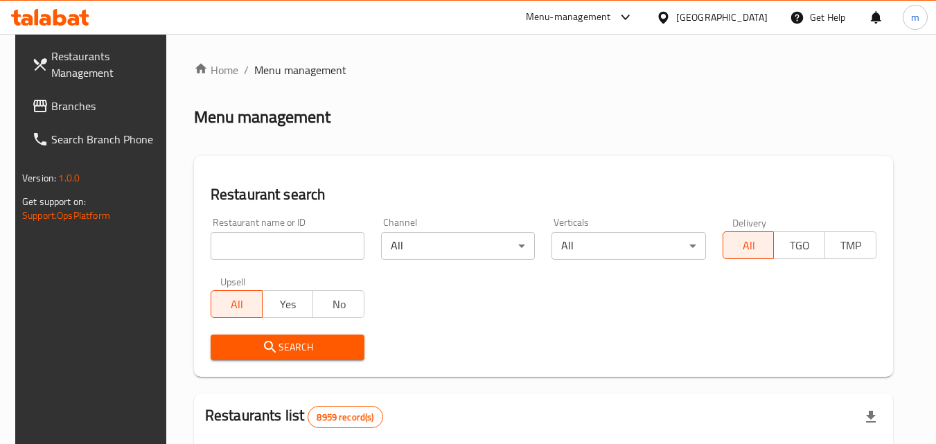
click at [262, 245] on input "search" at bounding box center [288, 246] width 154 height 28
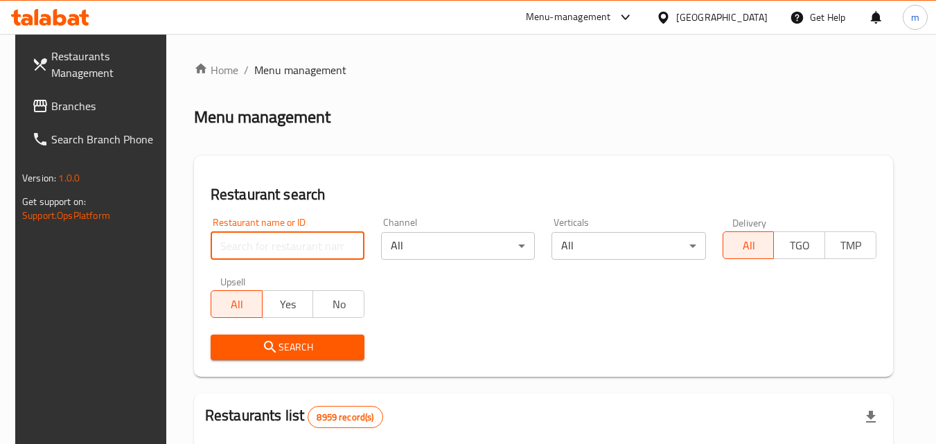
paste input "600759"
type input "600759"
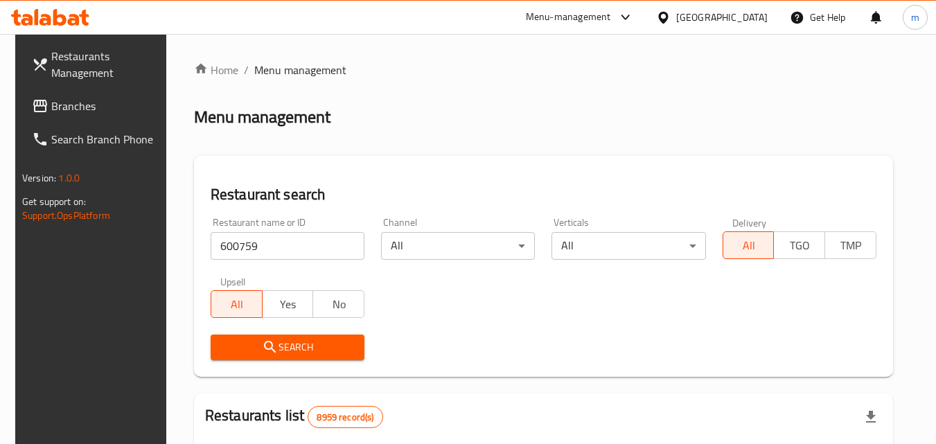
click at [253, 342] on span "Search" at bounding box center [288, 347] width 132 height 17
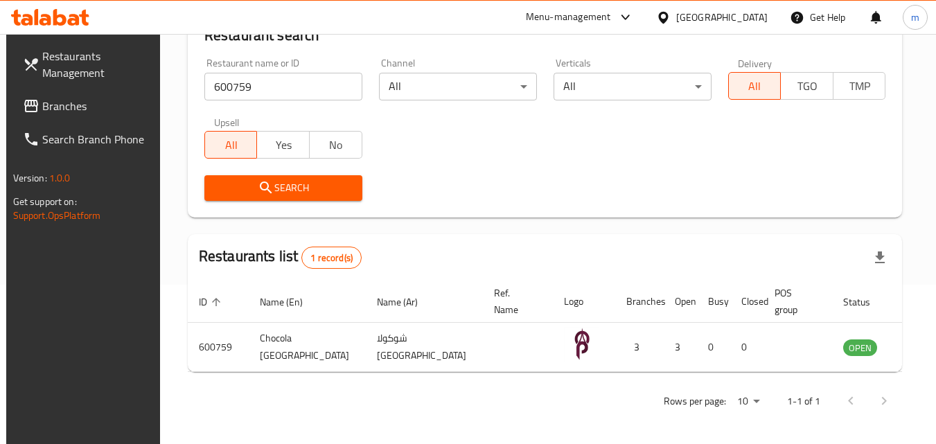
scroll to position [162, 0]
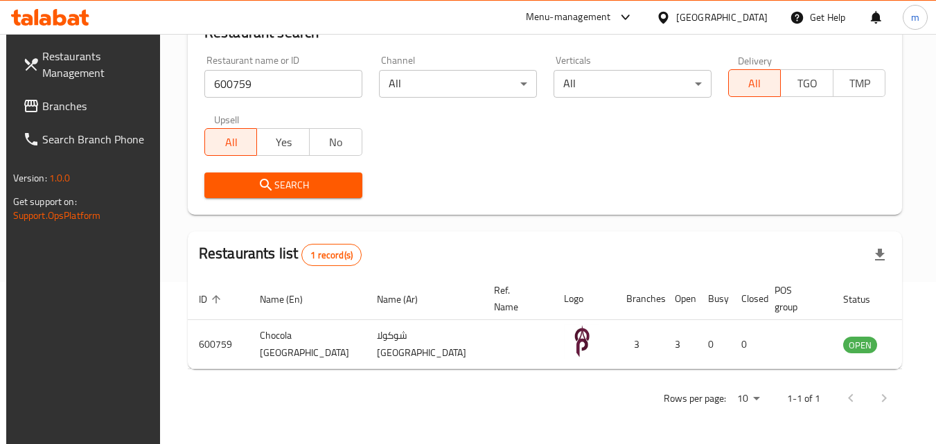
click at [756, 10] on div "[GEOGRAPHIC_DATA]" at bounding box center [721, 17] width 91 height 15
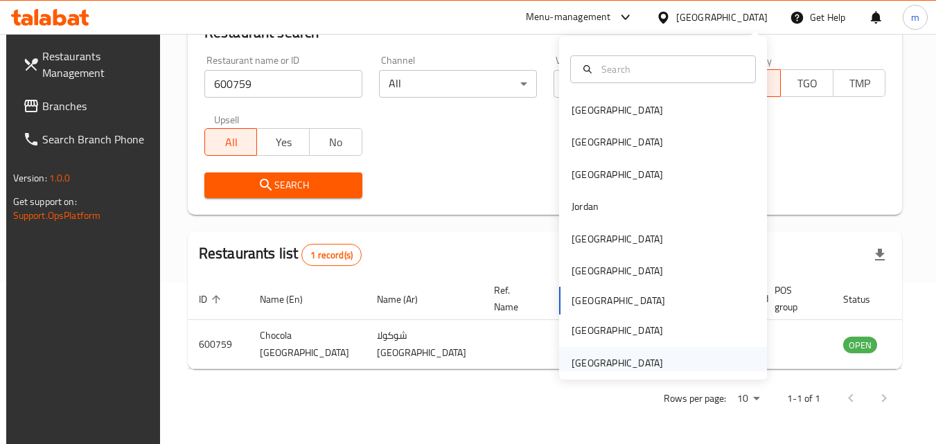
click at [610, 367] on div "[GEOGRAPHIC_DATA]" at bounding box center [617, 363] width 91 height 15
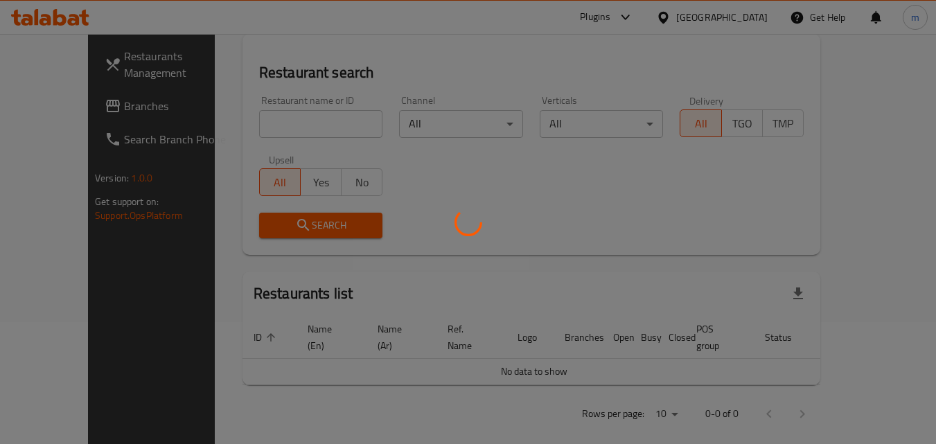
scroll to position [162, 0]
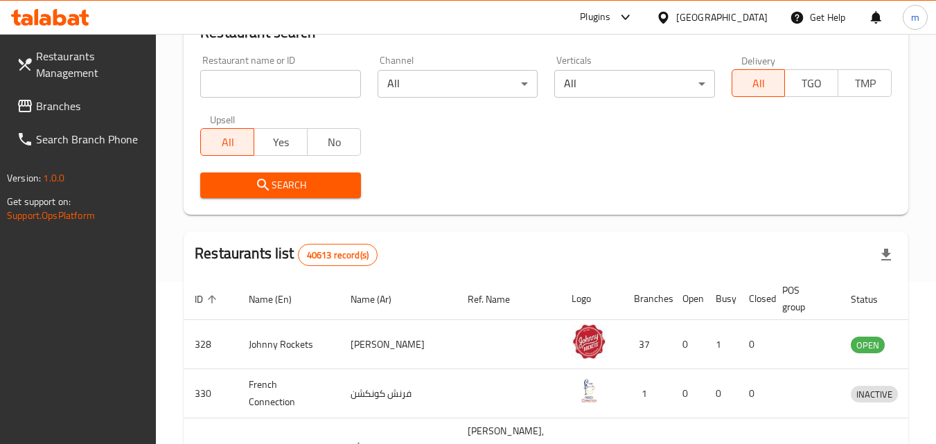
click at [75, 118] on link "Branches" at bounding box center [81, 105] width 151 height 33
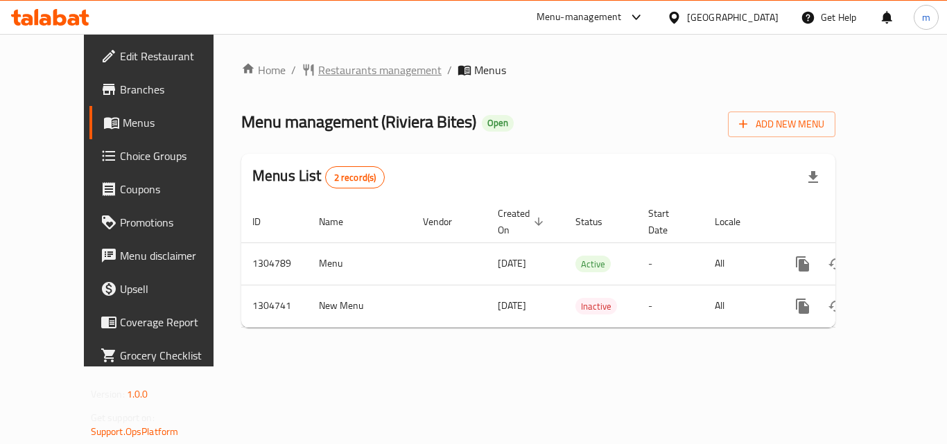
click at [344, 69] on span "Restaurants management" at bounding box center [379, 70] width 123 height 17
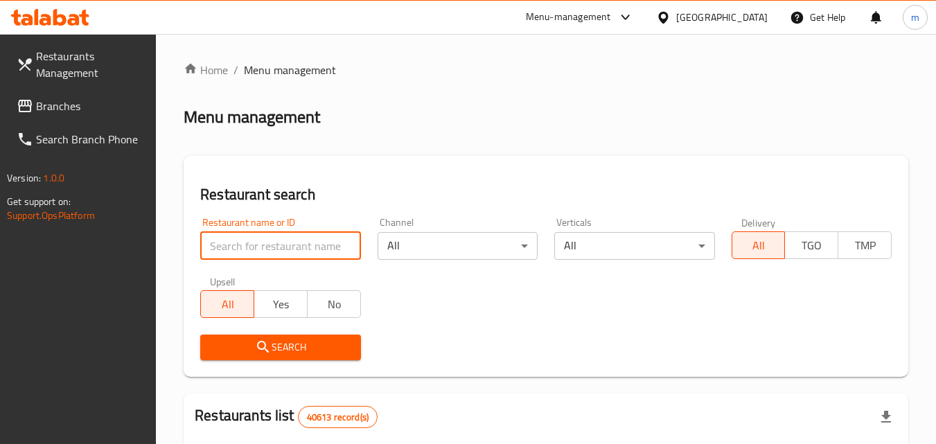
click at [263, 247] on input "search" at bounding box center [280, 246] width 160 height 28
paste input "703322"
type input "703322"
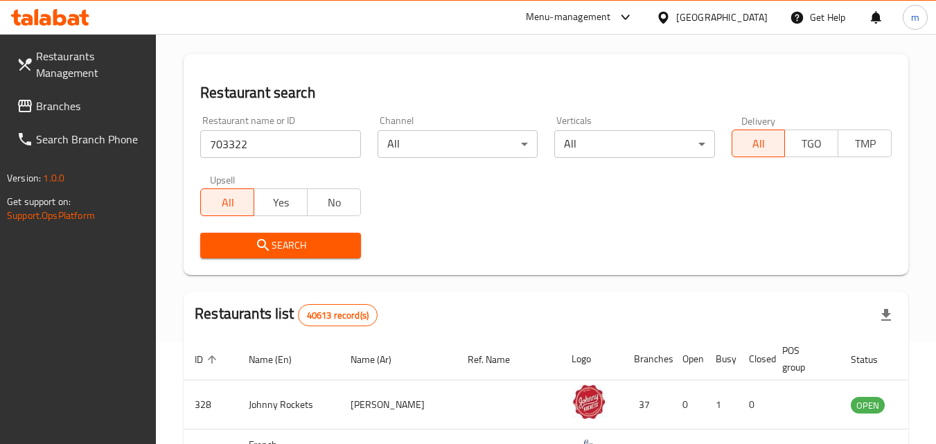
scroll to position [139, 0]
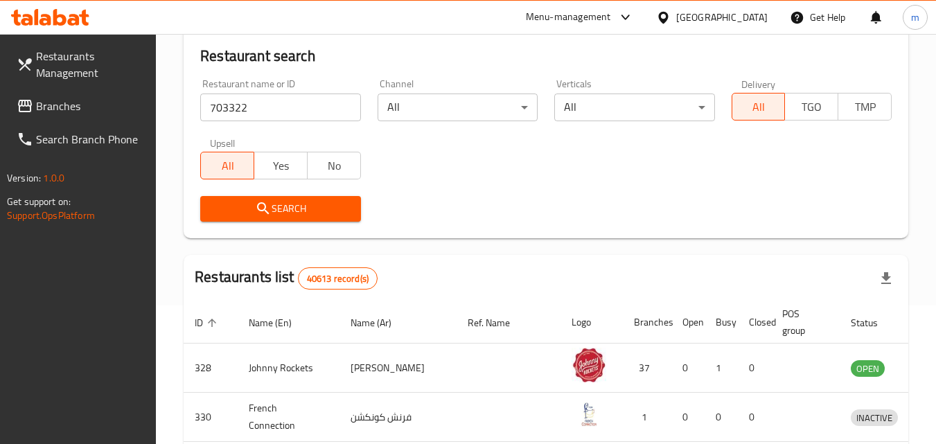
click at [311, 209] on span "Search" at bounding box center [280, 208] width 138 height 17
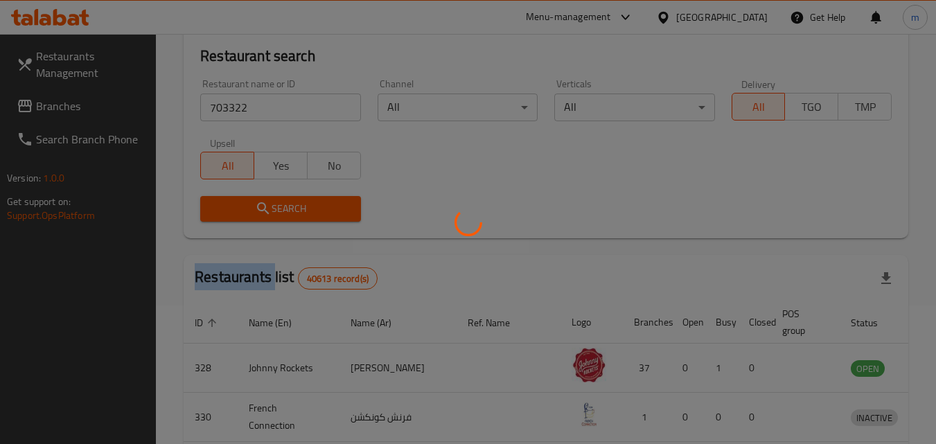
click at [311, 209] on div at bounding box center [468, 222] width 936 height 444
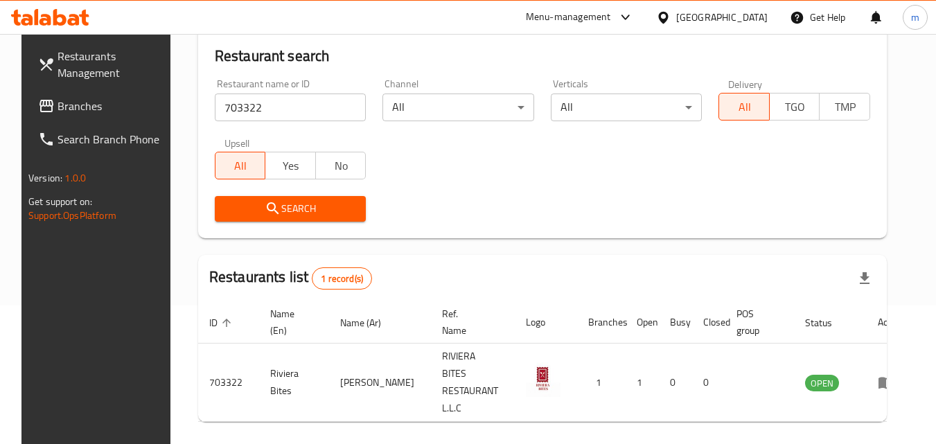
click at [701, 13] on div "[GEOGRAPHIC_DATA]" at bounding box center [721, 17] width 91 height 15
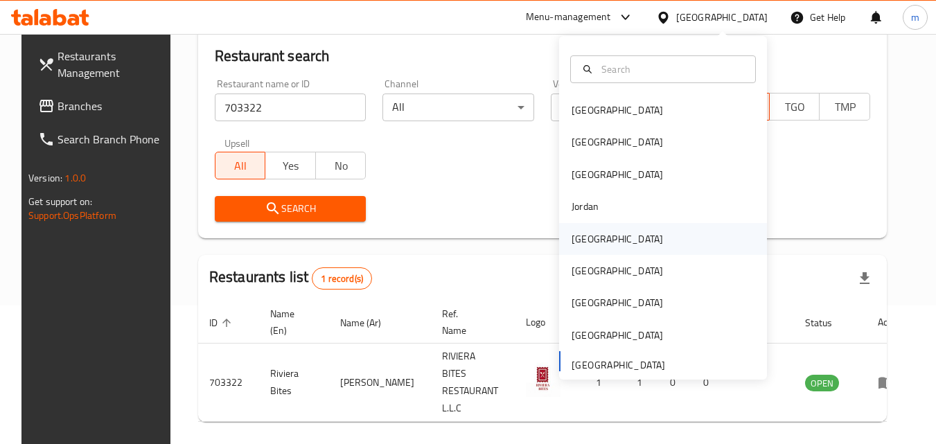
click at [584, 243] on div "[GEOGRAPHIC_DATA]" at bounding box center [617, 238] width 91 height 15
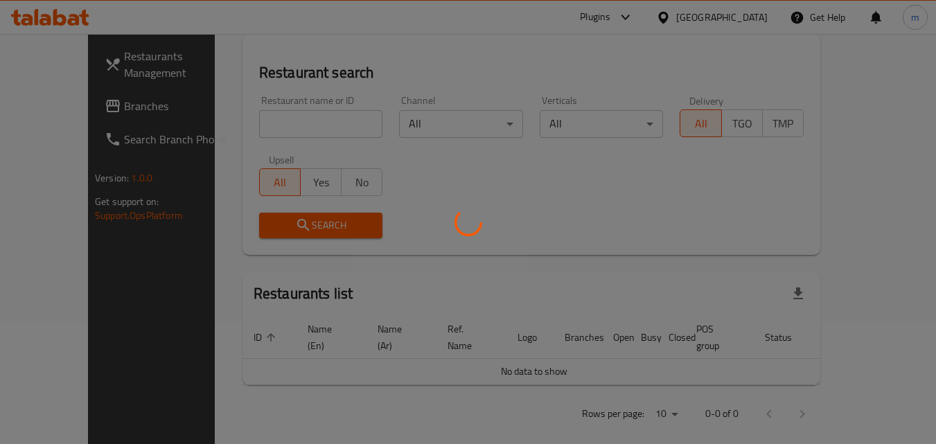
scroll to position [139, 0]
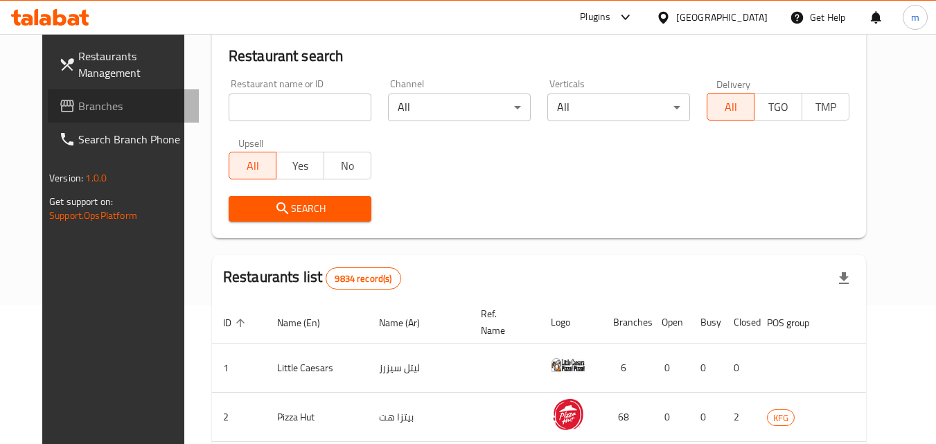
click at [78, 109] on span "Branches" at bounding box center [132, 106] width 109 height 17
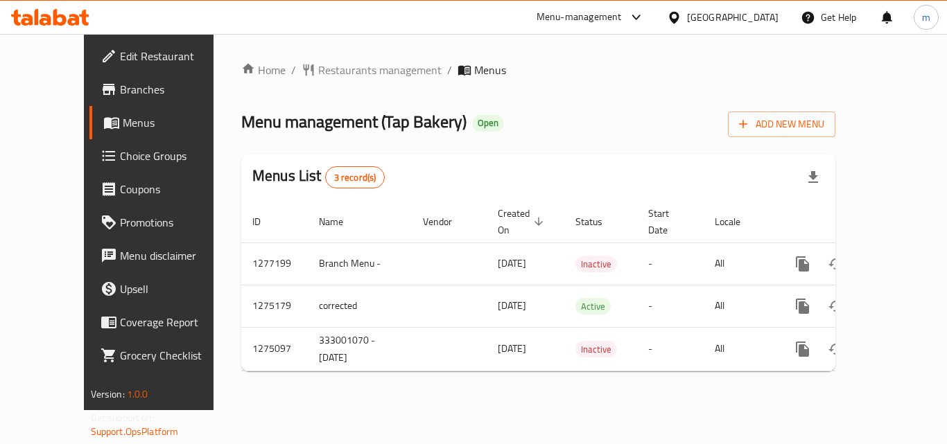
click at [353, 70] on span "Restaurants management" at bounding box center [379, 70] width 123 height 17
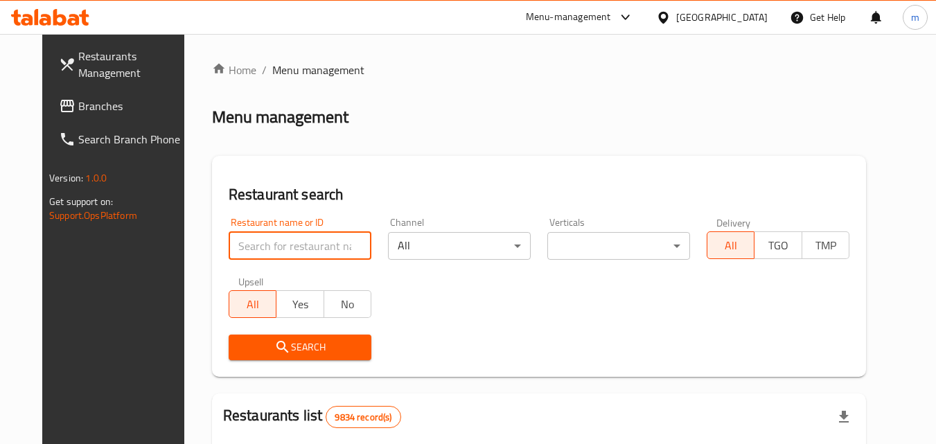
click at [281, 242] on input "search" at bounding box center [300, 246] width 143 height 28
paste input "691490"
type input "691490"
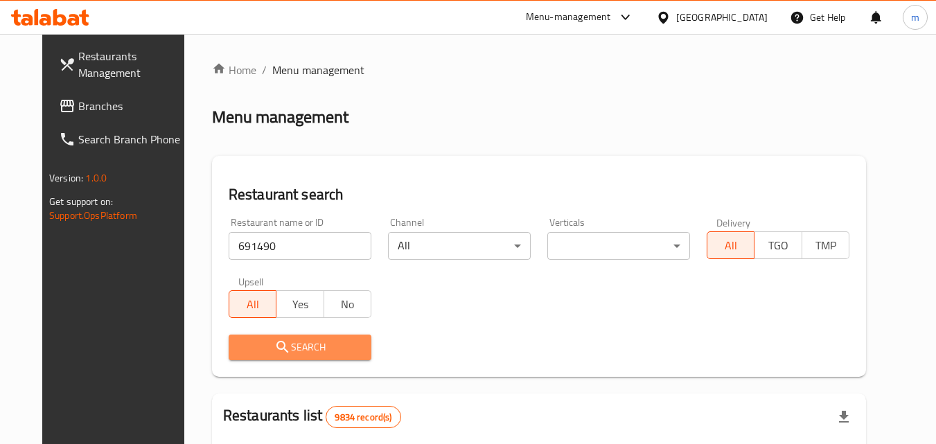
click at [274, 339] on span "Search" at bounding box center [300, 347] width 121 height 17
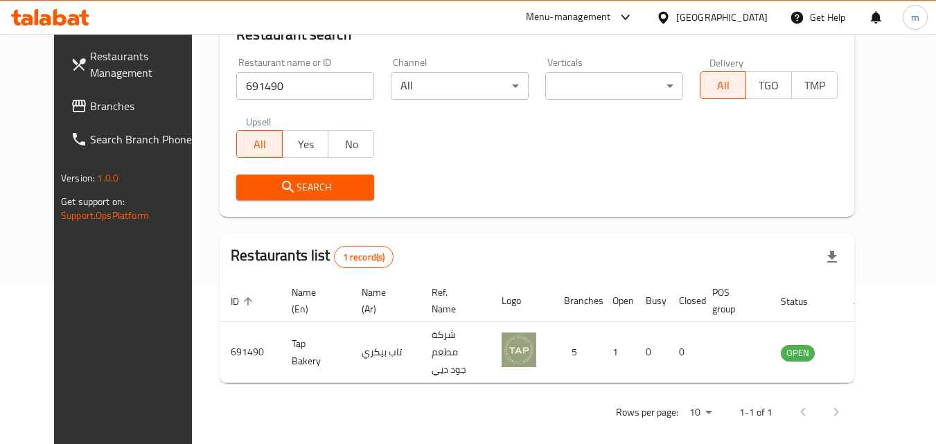
scroll to position [162, 0]
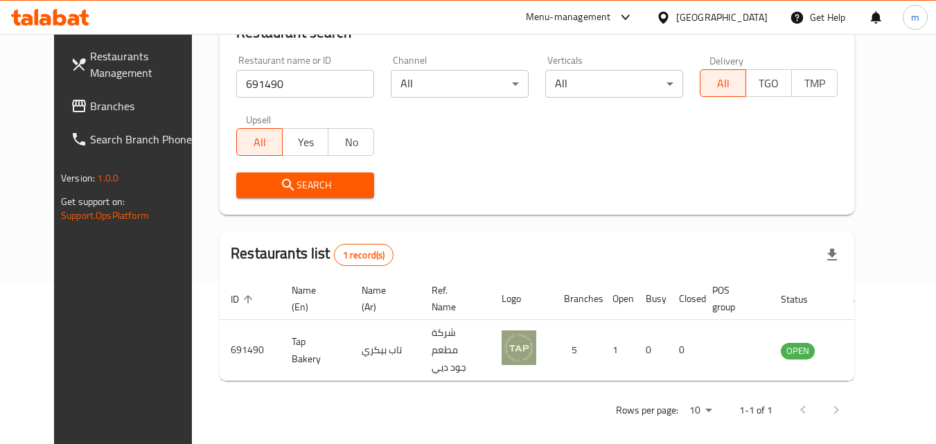
click at [742, 21] on div "Kuwait" at bounding box center [721, 17] width 91 height 15
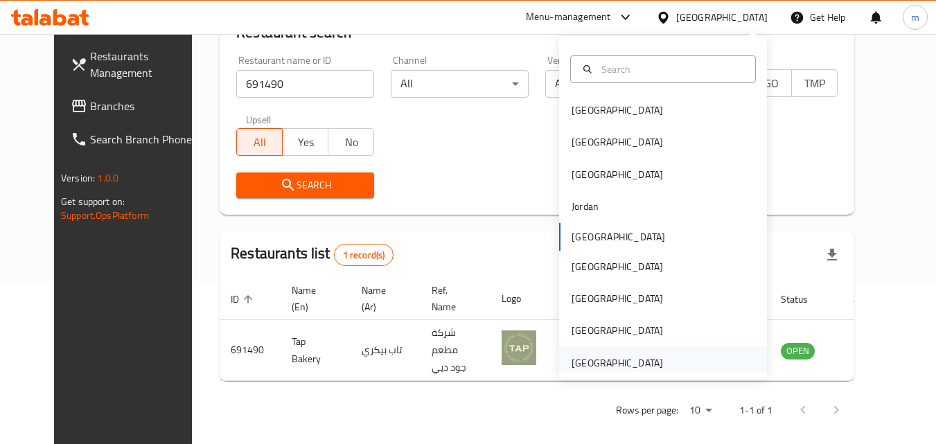
click at [572, 360] on div "[GEOGRAPHIC_DATA]" at bounding box center [617, 363] width 91 height 15
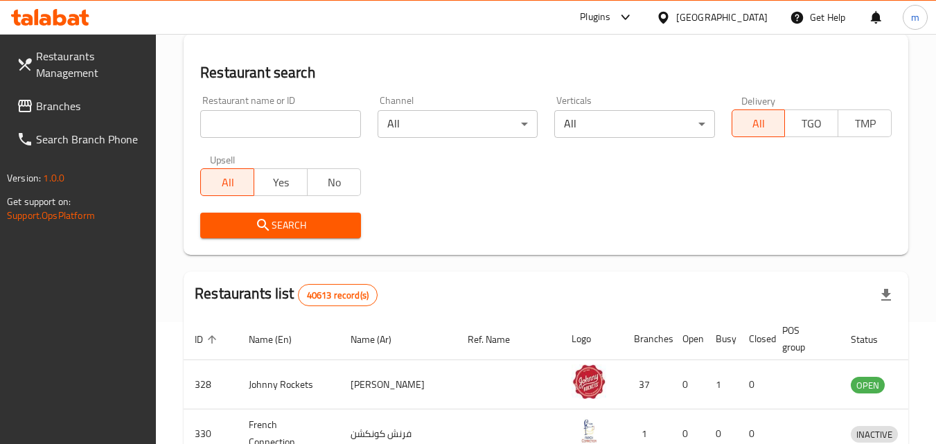
scroll to position [162, 0]
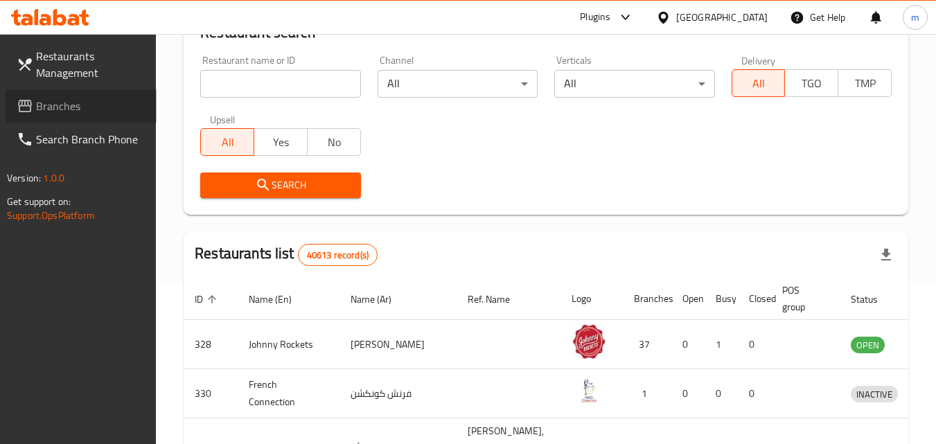
click at [62, 103] on span "Branches" at bounding box center [90, 106] width 109 height 17
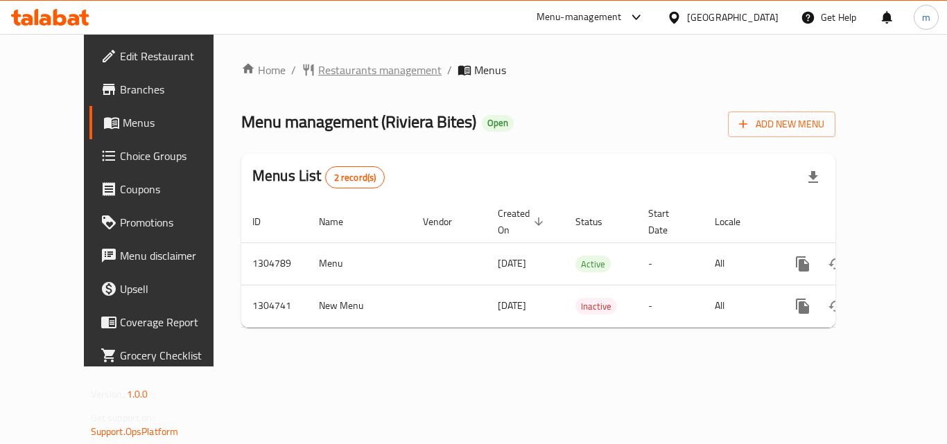
click at [318, 78] on span "Restaurants management" at bounding box center [379, 70] width 123 height 17
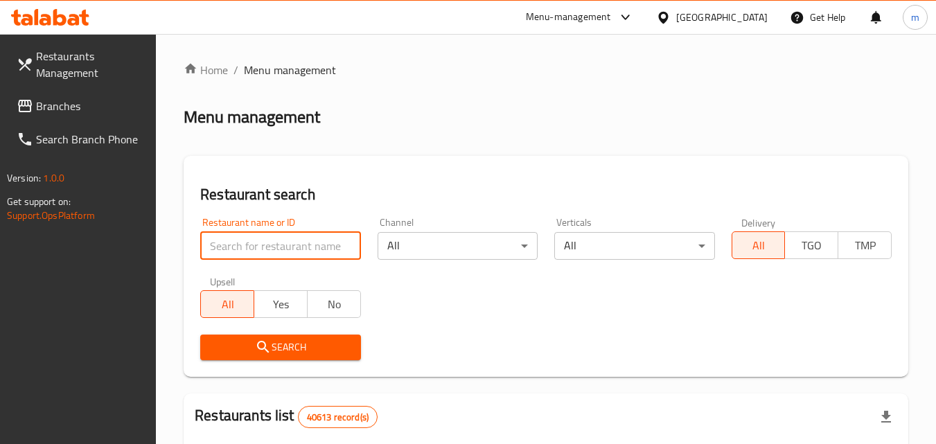
click at [259, 252] on input "search" at bounding box center [280, 246] width 160 height 28
paste input "703322"
type input "703322"
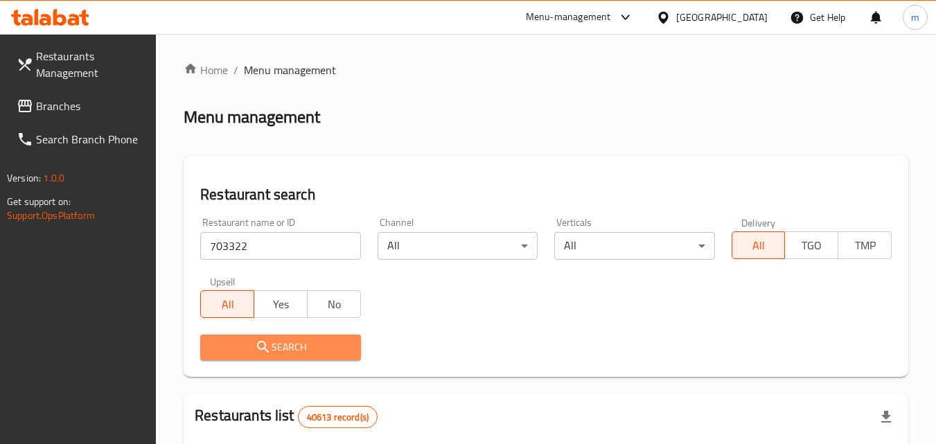
click at [277, 340] on span "Search" at bounding box center [280, 347] width 138 height 17
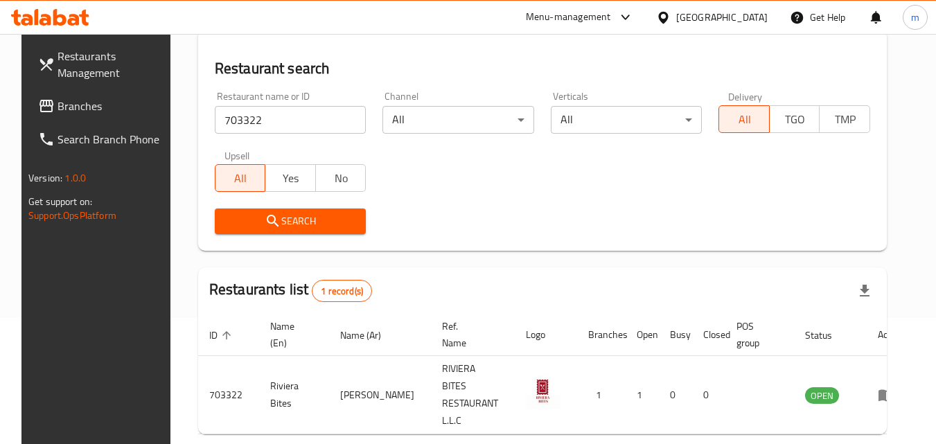
scroll to position [139, 0]
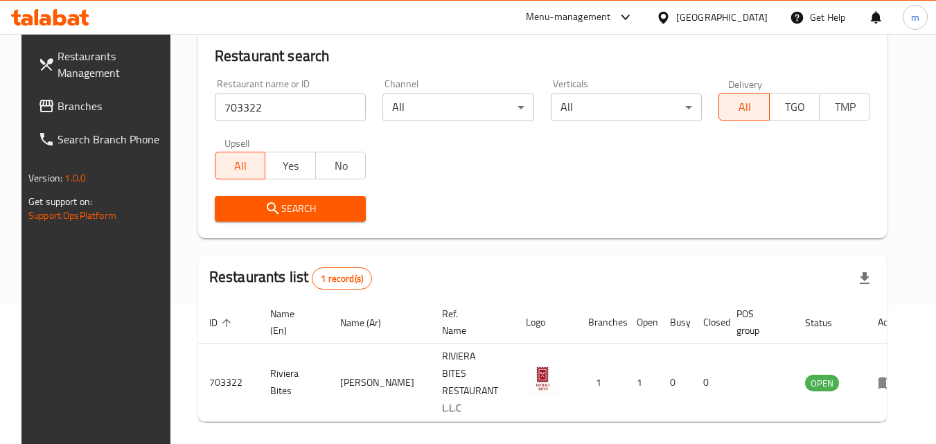
click at [89, 109] on span "Branches" at bounding box center [112, 106] width 109 height 17
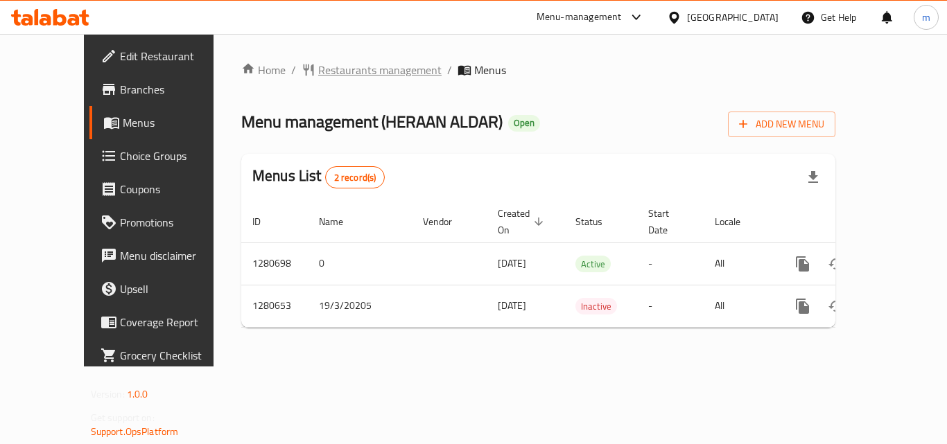
click at [318, 69] on span "Restaurants management" at bounding box center [379, 70] width 123 height 17
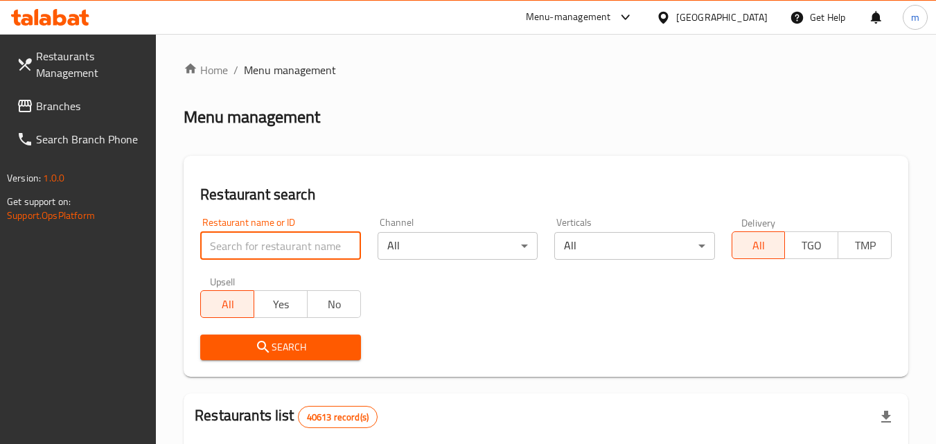
click at [259, 252] on input "search" at bounding box center [280, 246] width 160 height 28
paste input "693934"
type input "693934"
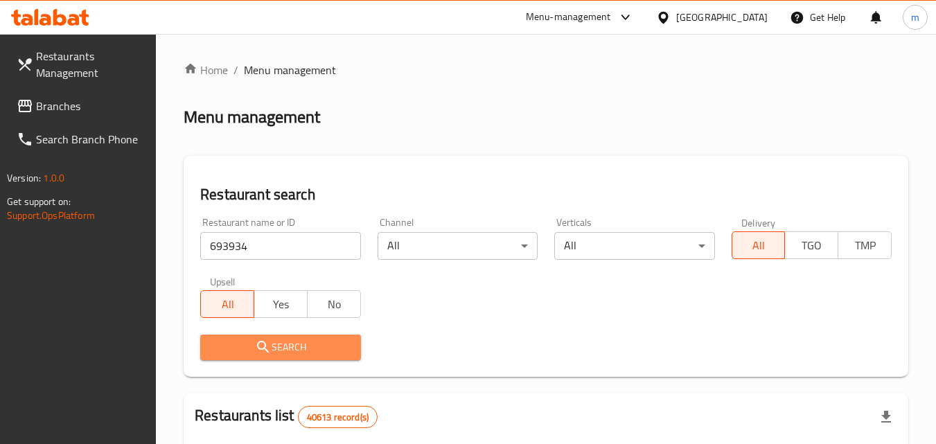
click at [237, 343] on span "Search" at bounding box center [280, 347] width 138 height 17
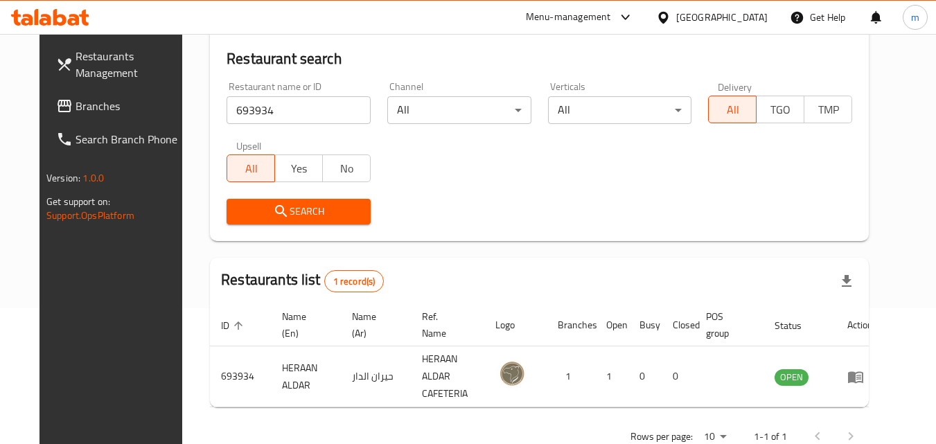
scroll to position [162, 0]
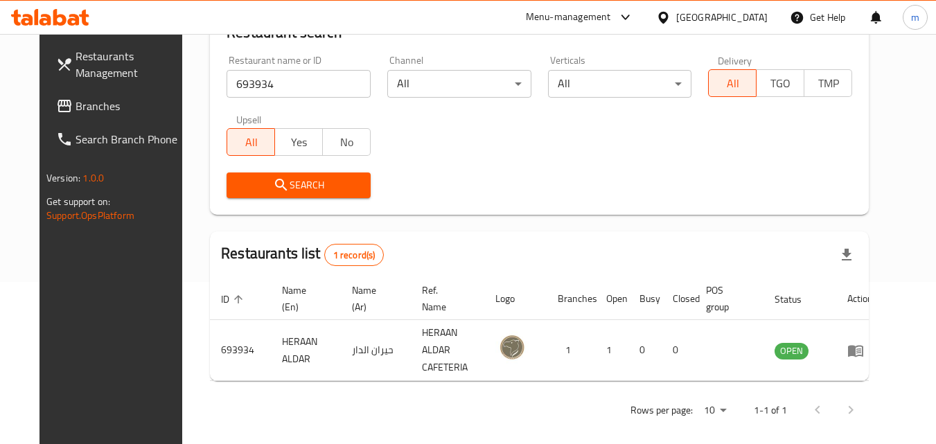
click at [752, 11] on div "[GEOGRAPHIC_DATA]" at bounding box center [721, 17] width 91 height 15
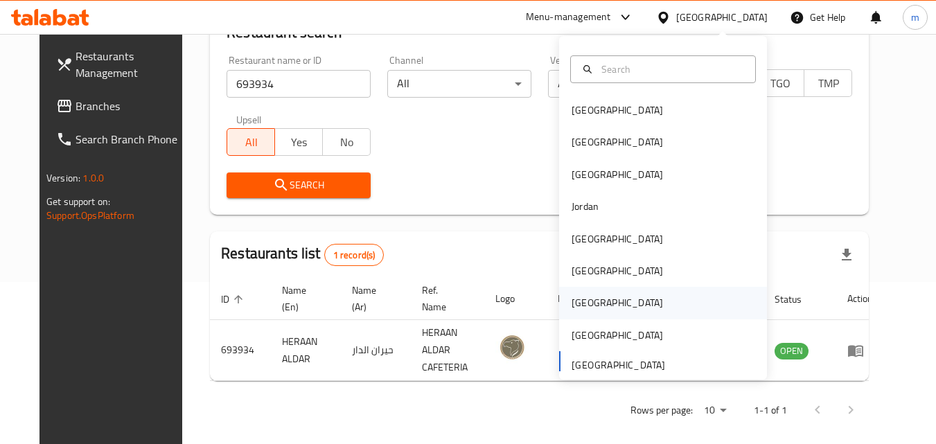
click at [573, 305] on div "Qatar" at bounding box center [617, 302] width 91 height 15
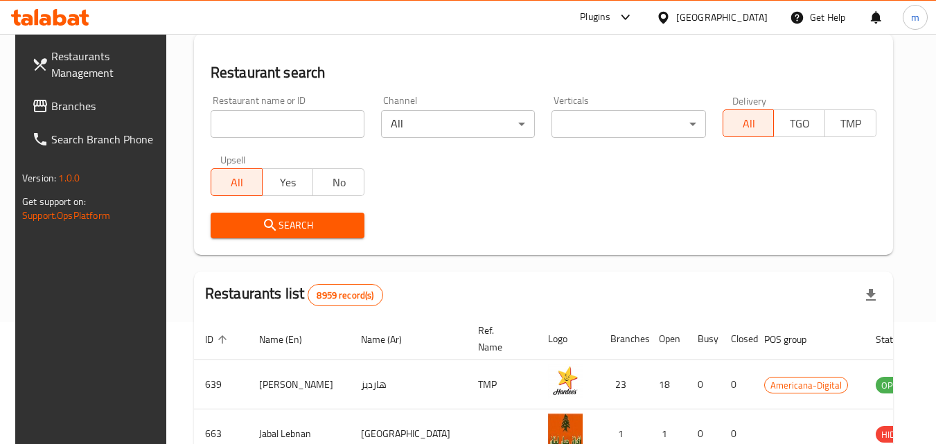
scroll to position [162, 0]
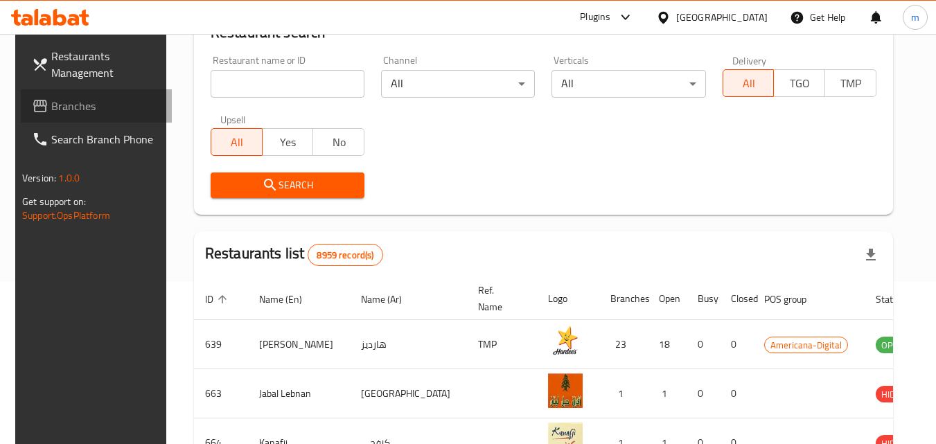
click at [53, 98] on span "Branches" at bounding box center [105, 106] width 109 height 17
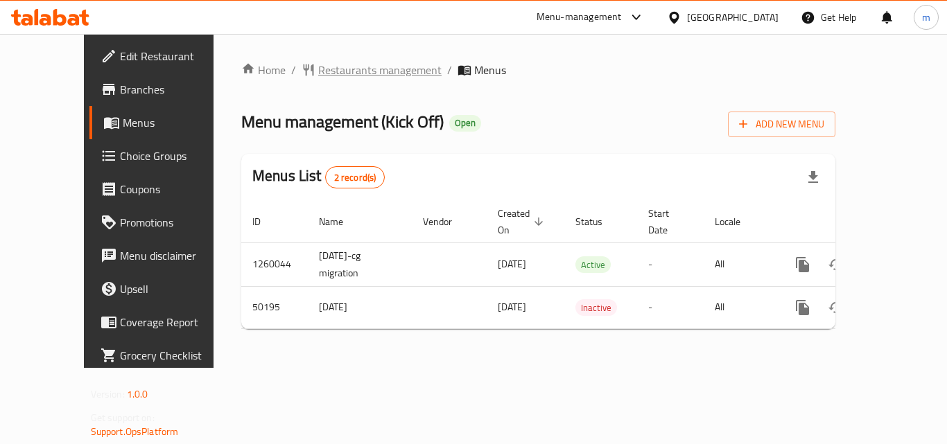
click at [318, 71] on span "Restaurants management" at bounding box center [379, 70] width 123 height 17
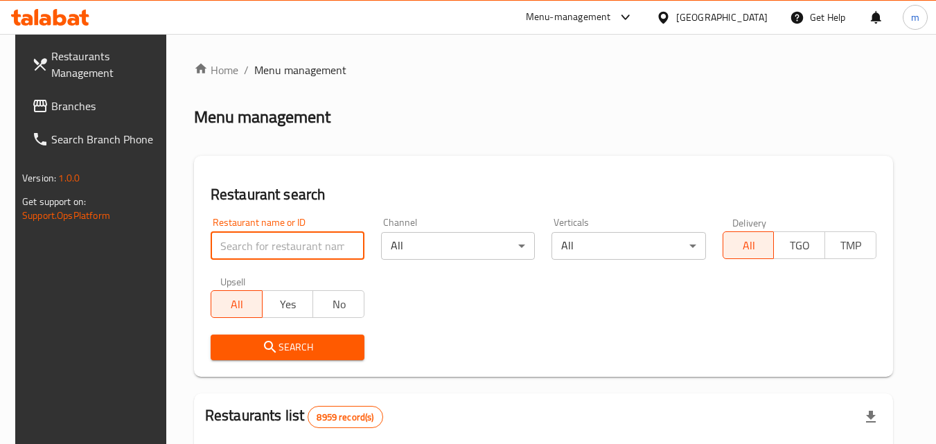
click at [259, 246] on input "search" at bounding box center [288, 246] width 154 height 28
paste input "24963"
type input "24963"
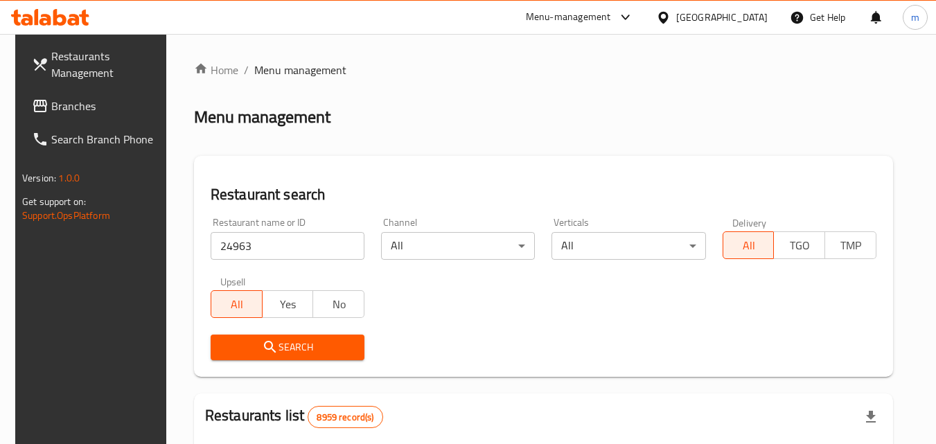
click at [263, 335] on button "Search" at bounding box center [288, 348] width 154 height 26
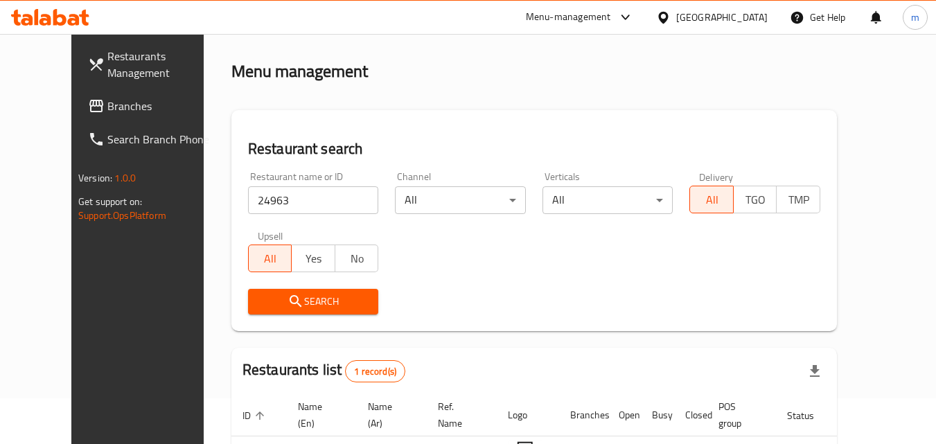
scroll to position [139, 0]
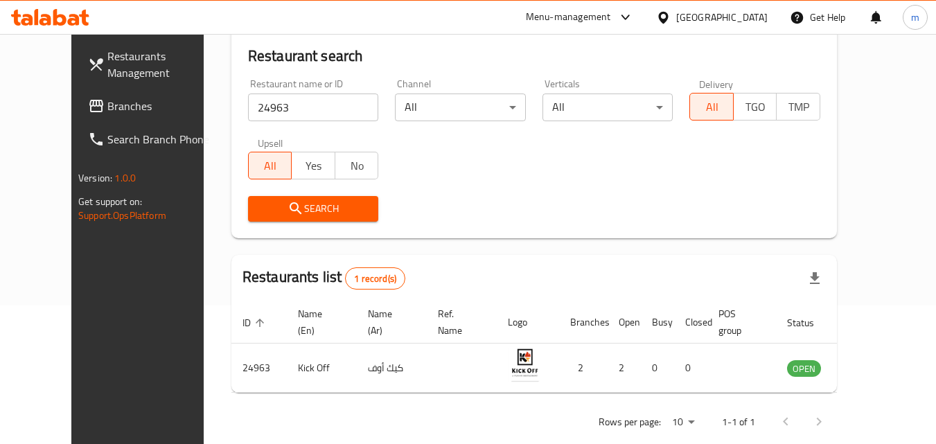
click at [676, 15] on div at bounding box center [666, 17] width 20 height 15
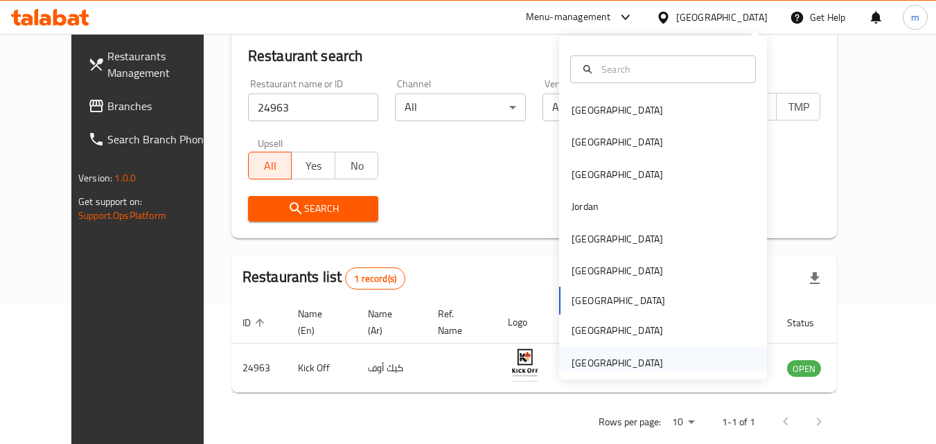
click at [649, 359] on div "[GEOGRAPHIC_DATA]" at bounding box center [617, 363] width 91 height 15
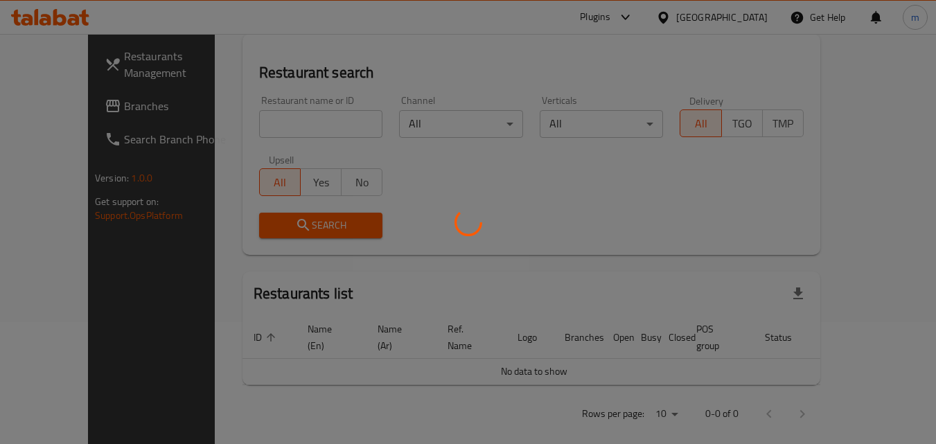
click at [63, 107] on div at bounding box center [468, 222] width 936 height 444
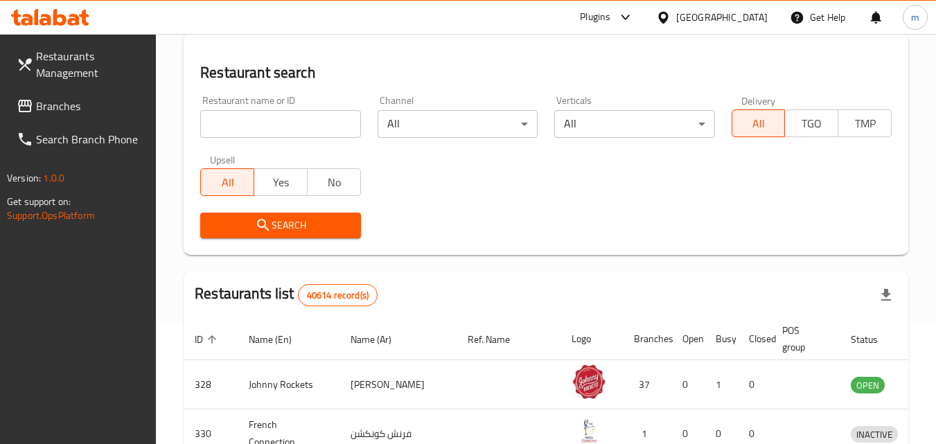
scroll to position [139, 0]
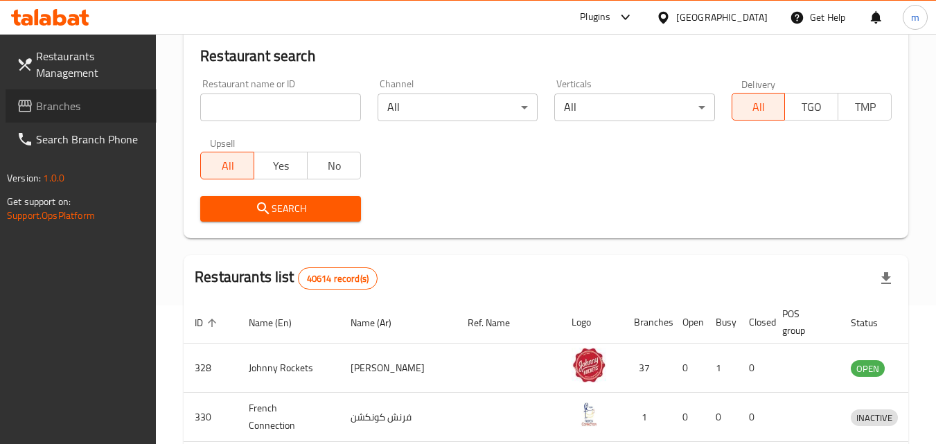
click at [69, 107] on span "Branches" at bounding box center [90, 106] width 109 height 17
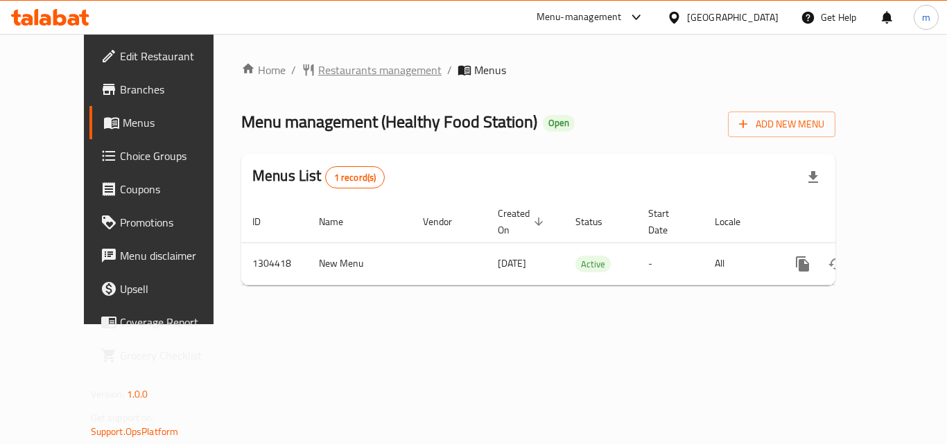
click at [318, 75] on span "Restaurants management" at bounding box center [379, 70] width 123 height 17
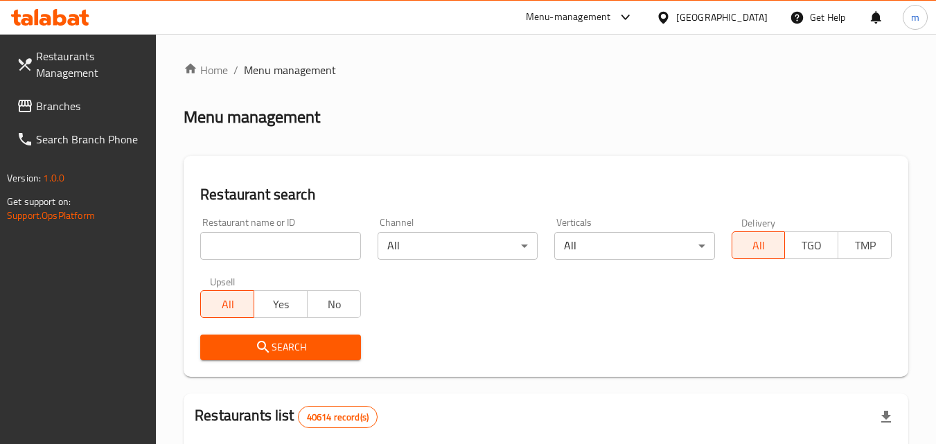
click at [268, 243] on input "search" at bounding box center [280, 246] width 160 height 28
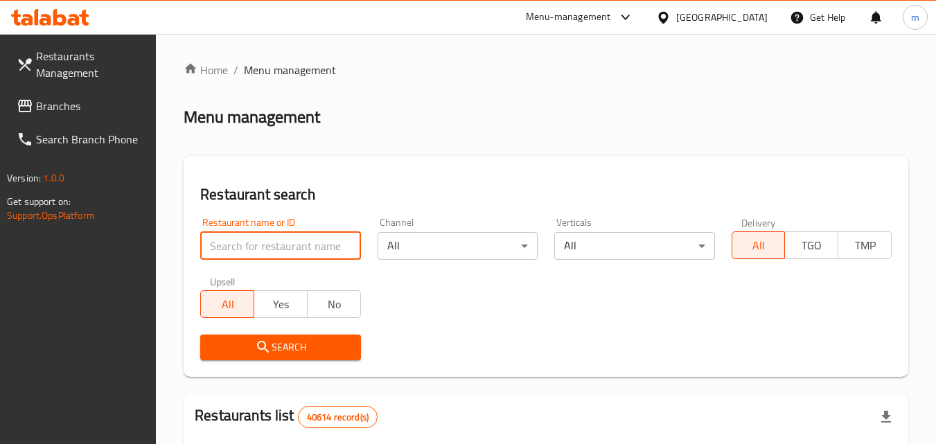
paste input "703112"
type input "703112"
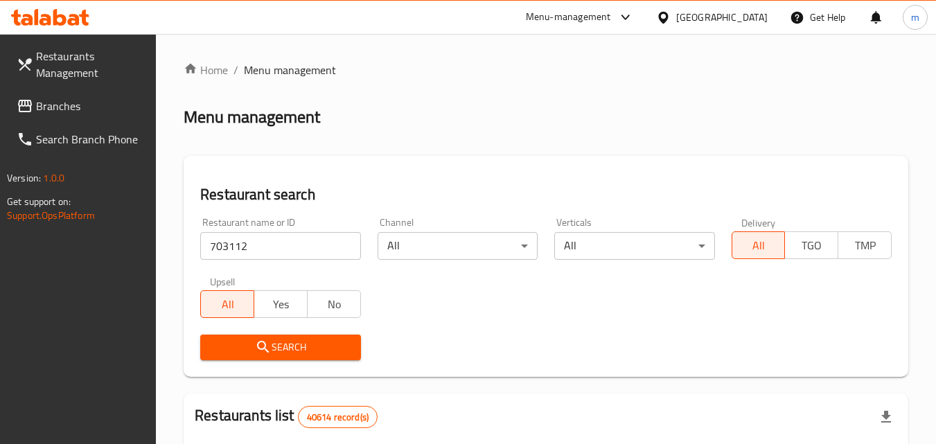
click at [277, 338] on button "Search" at bounding box center [280, 348] width 160 height 26
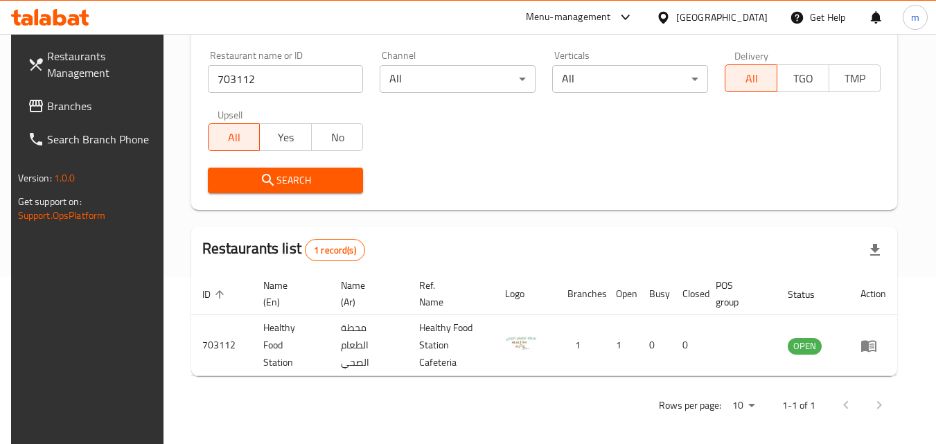
scroll to position [174, 0]
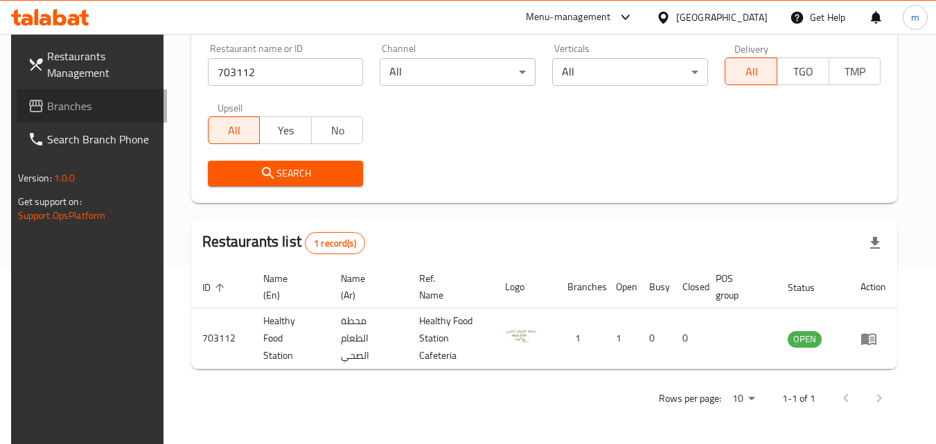
click at [93, 110] on span "Branches" at bounding box center [101, 106] width 109 height 17
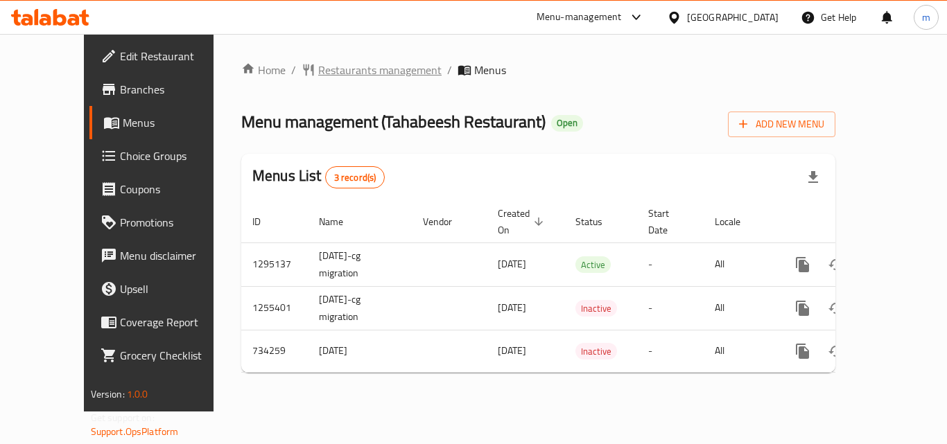
click at [357, 63] on span "Restaurants management" at bounding box center [379, 70] width 123 height 17
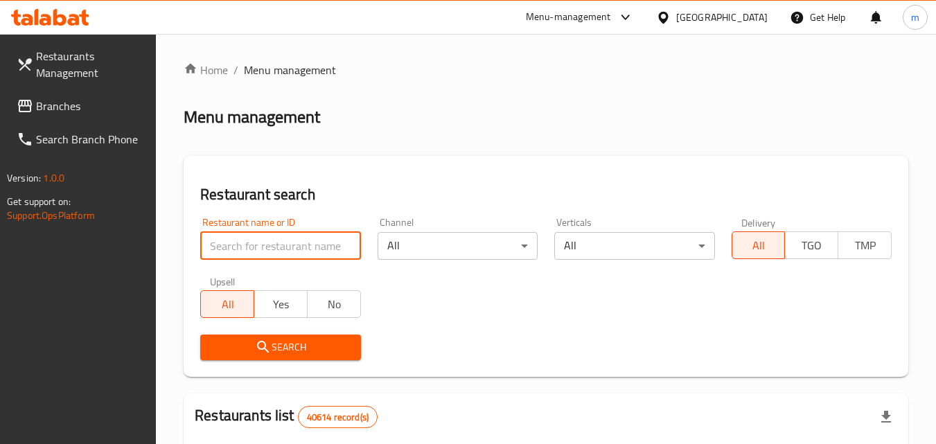
click at [297, 245] on input "search" at bounding box center [280, 246] width 160 height 28
paste input "647006"
type input "647006"
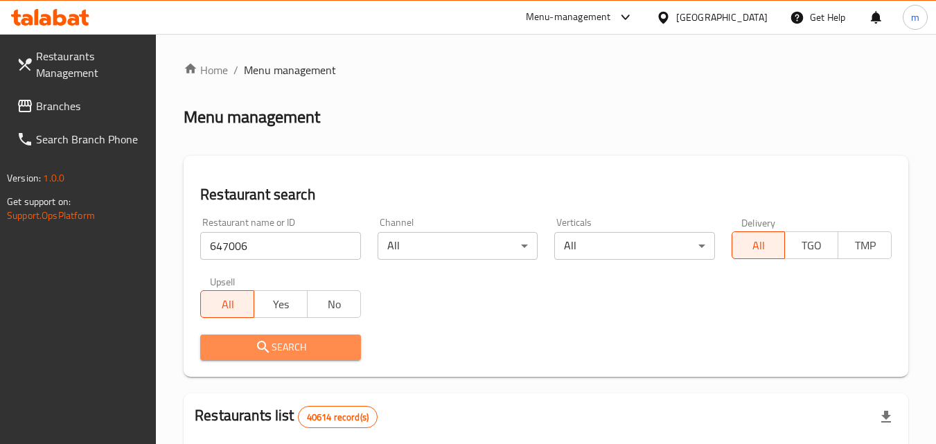
click at [292, 359] on button "Search" at bounding box center [280, 348] width 160 height 26
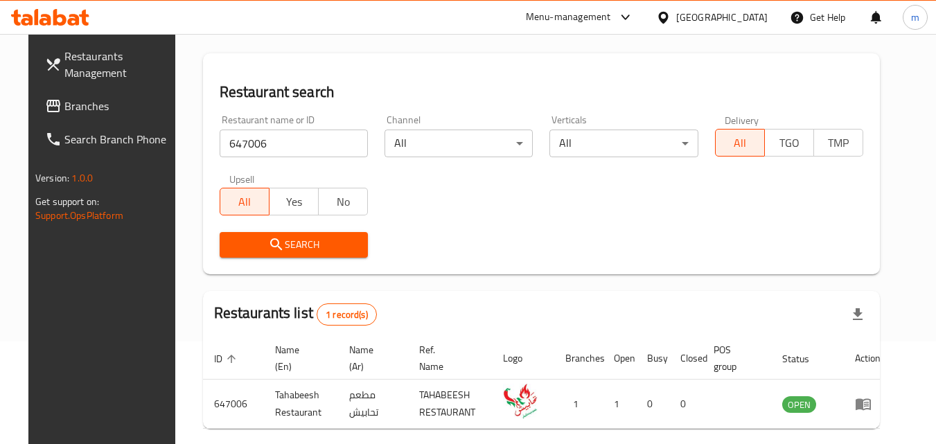
scroll to position [139, 0]
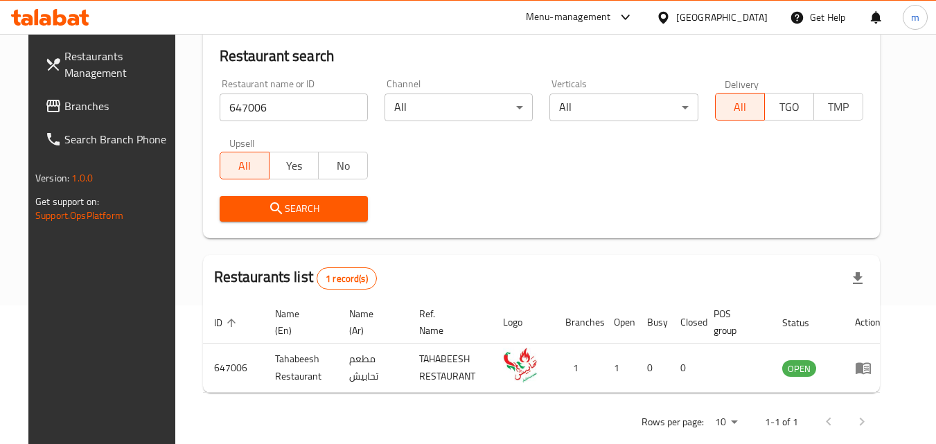
click at [73, 104] on span "Branches" at bounding box center [118, 106] width 109 height 17
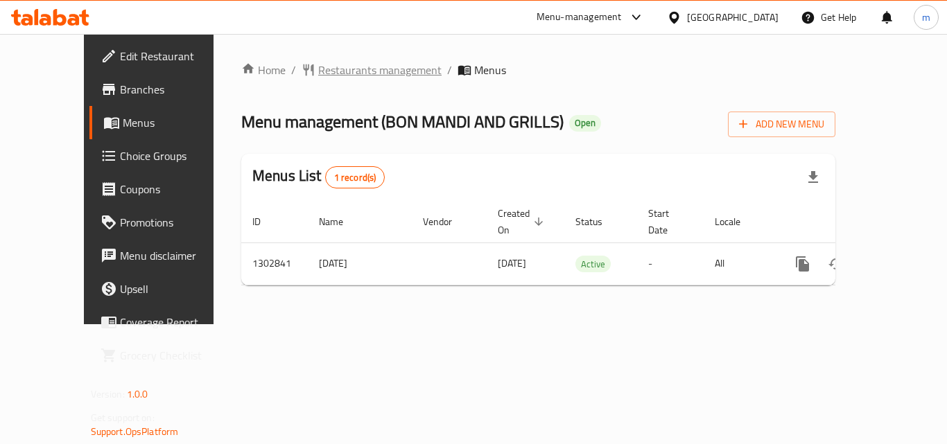
click at [318, 70] on span "Restaurants management" at bounding box center [379, 70] width 123 height 17
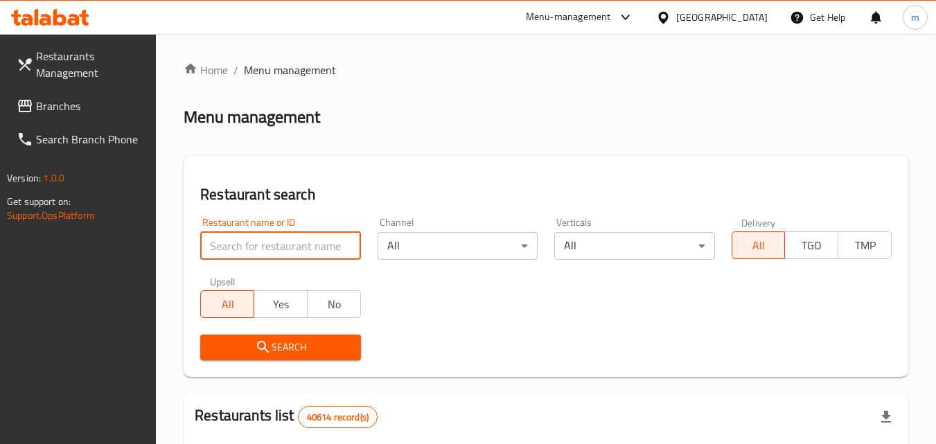
click at [274, 251] on input "search" at bounding box center [280, 246] width 160 height 28
paste input "701725"
type input "701725"
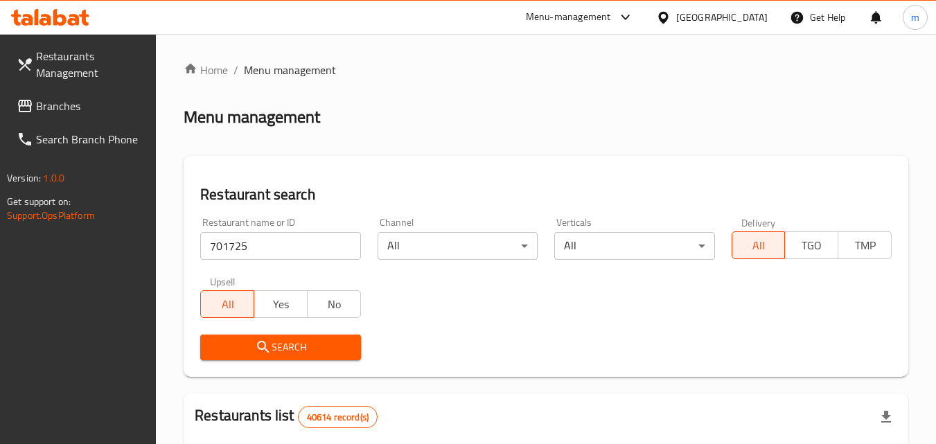
click at [280, 350] on span "Search" at bounding box center [280, 347] width 138 height 17
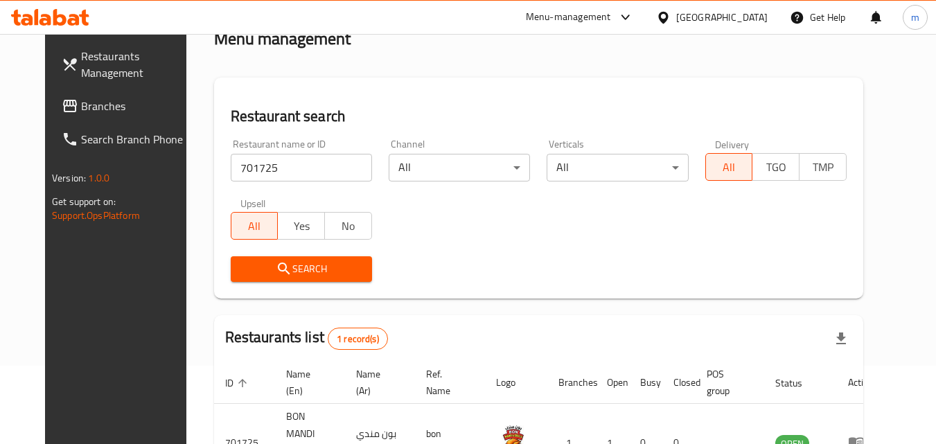
scroll to position [162, 0]
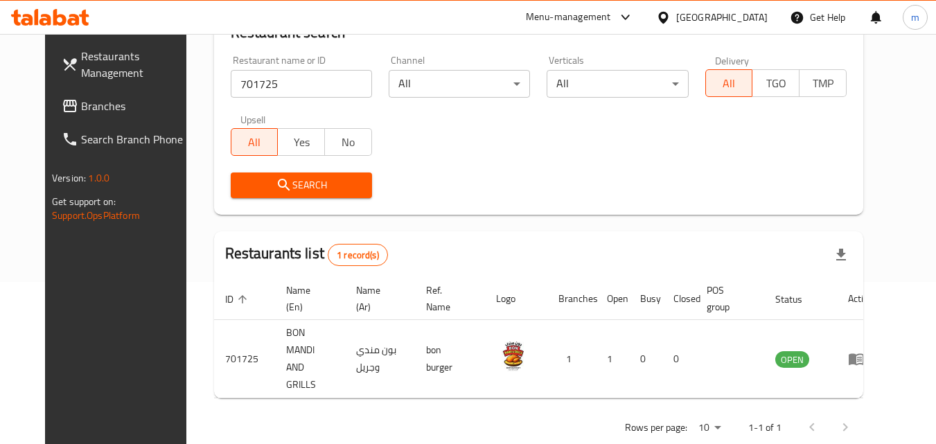
click at [663, 17] on icon at bounding box center [663, 17] width 15 height 15
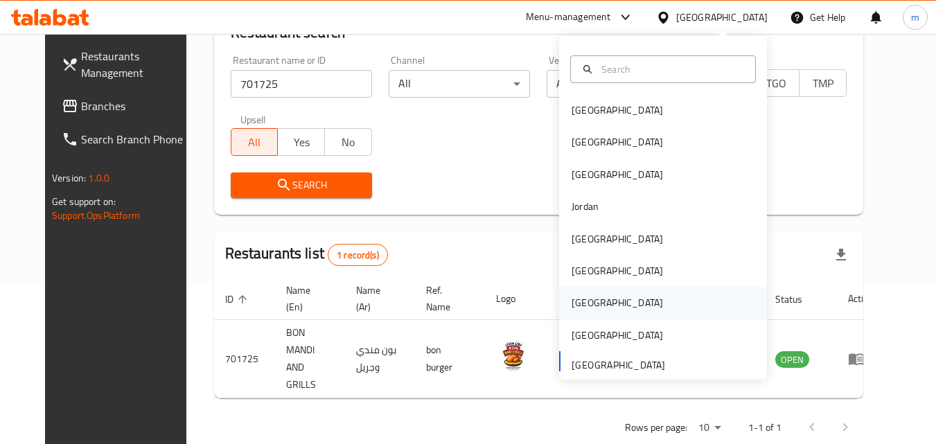
click at [581, 302] on div "Qatar" at bounding box center [617, 302] width 91 height 15
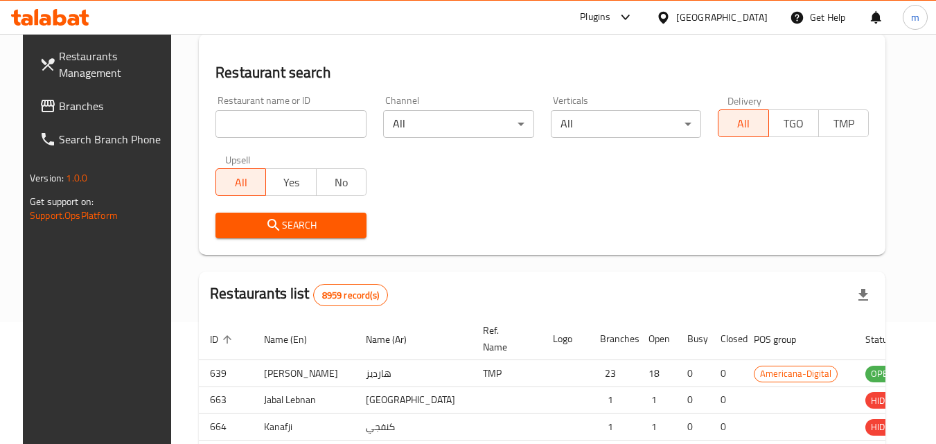
scroll to position [162, 0]
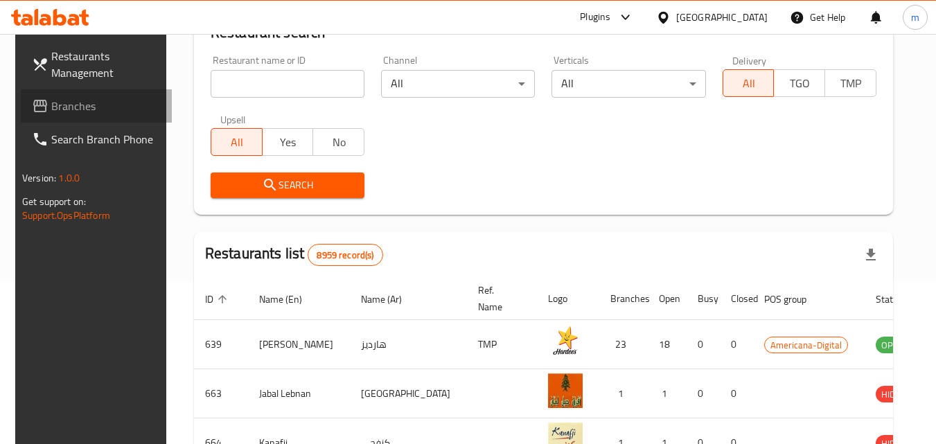
click at [66, 104] on span "Branches" at bounding box center [105, 106] width 109 height 17
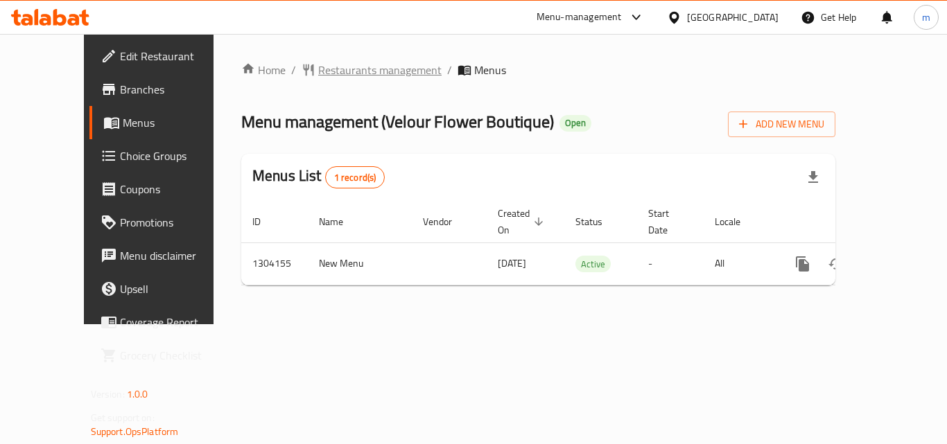
click at [318, 70] on span "Restaurants management" at bounding box center [379, 70] width 123 height 17
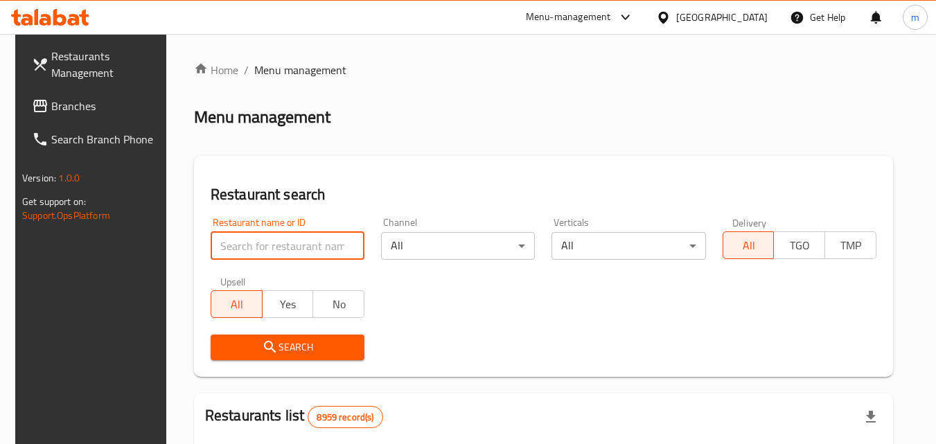
click at [254, 240] on input "search" at bounding box center [288, 246] width 154 height 28
paste input "703085"
type input "703085"
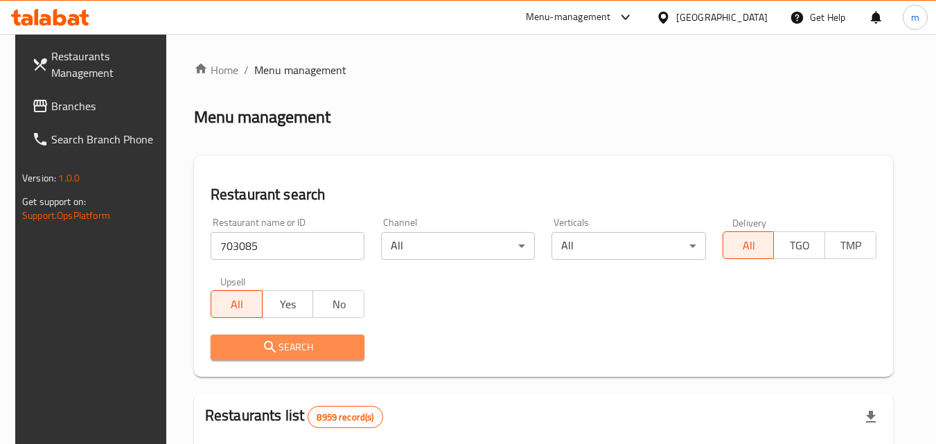
click at [254, 358] on button "Search" at bounding box center [288, 348] width 154 height 26
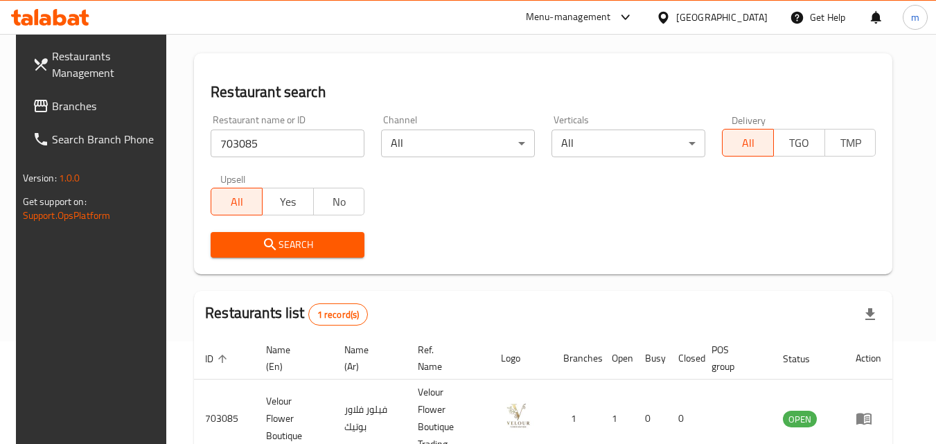
scroll to position [139, 0]
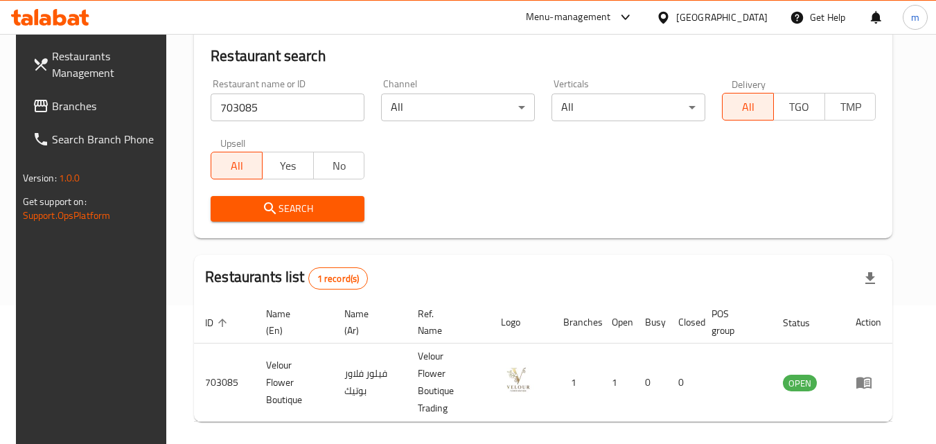
click at [746, 19] on div "[GEOGRAPHIC_DATA]" at bounding box center [721, 17] width 91 height 15
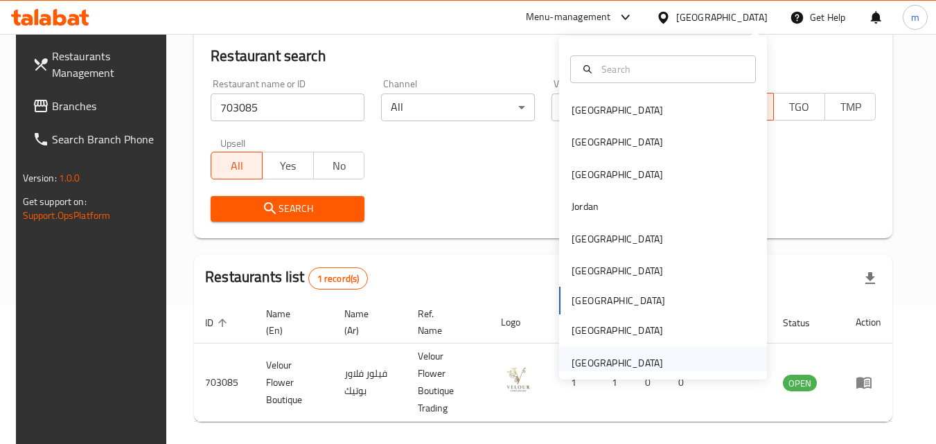
click at [610, 369] on div "[GEOGRAPHIC_DATA]" at bounding box center [617, 363] width 91 height 15
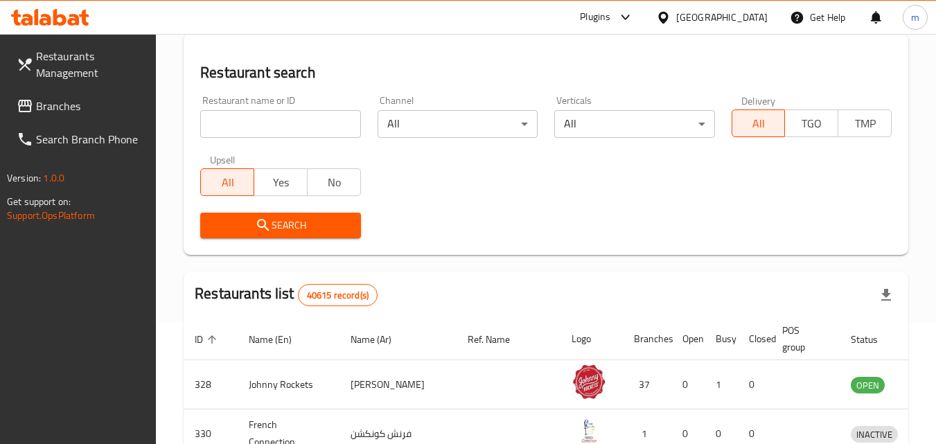
scroll to position [139, 0]
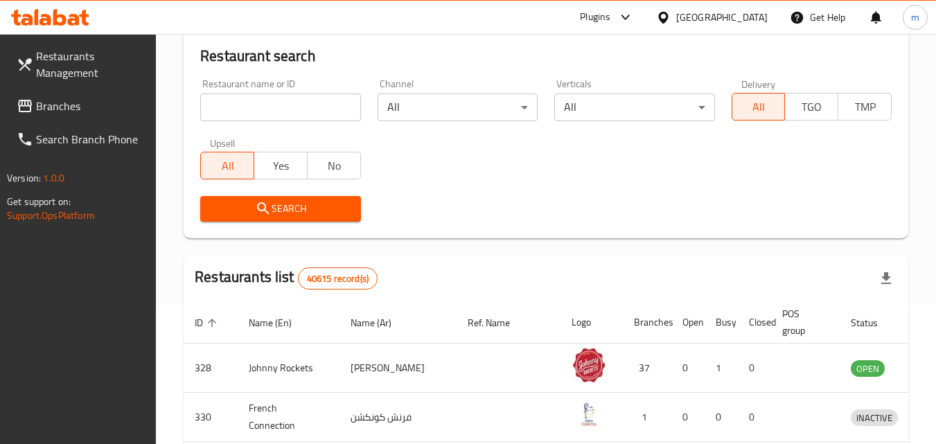
click at [81, 99] on span "Branches" at bounding box center [90, 106] width 109 height 17
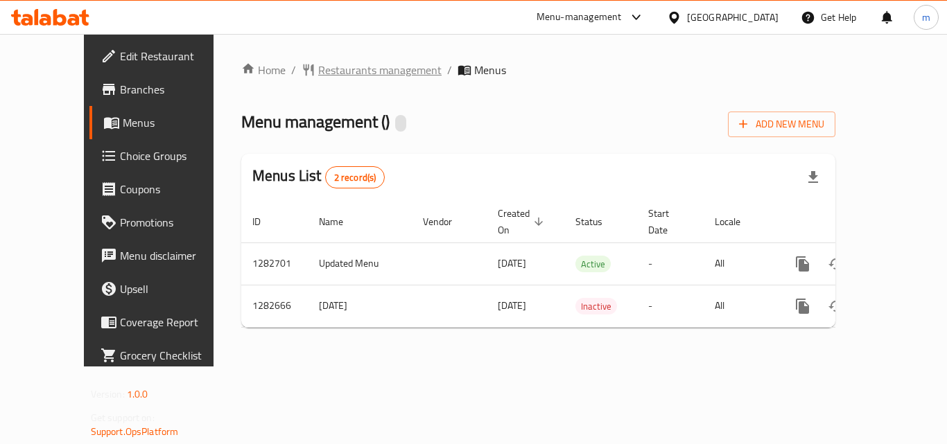
click at [335, 67] on span "Restaurants management" at bounding box center [379, 70] width 123 height 17
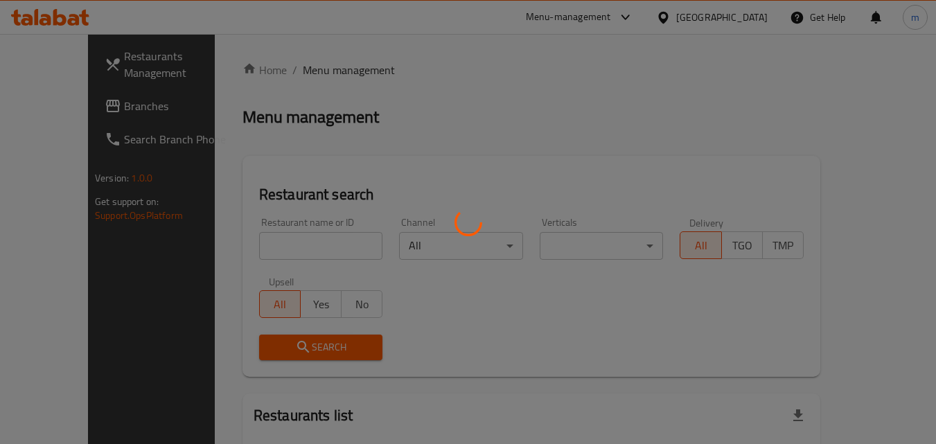
click at [279, 249] on div at bounding box center [468, 222] width 936 height 444
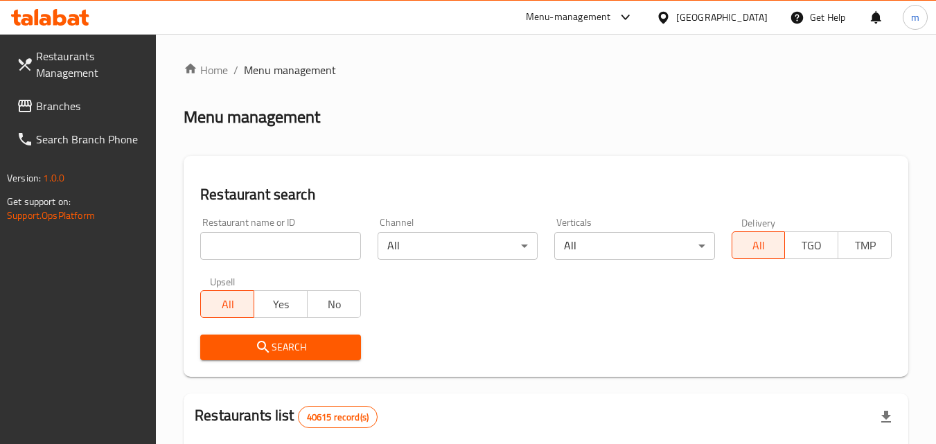
click at [279, 249] on input "search" at bounding box center [280, 246] width 160 height 28
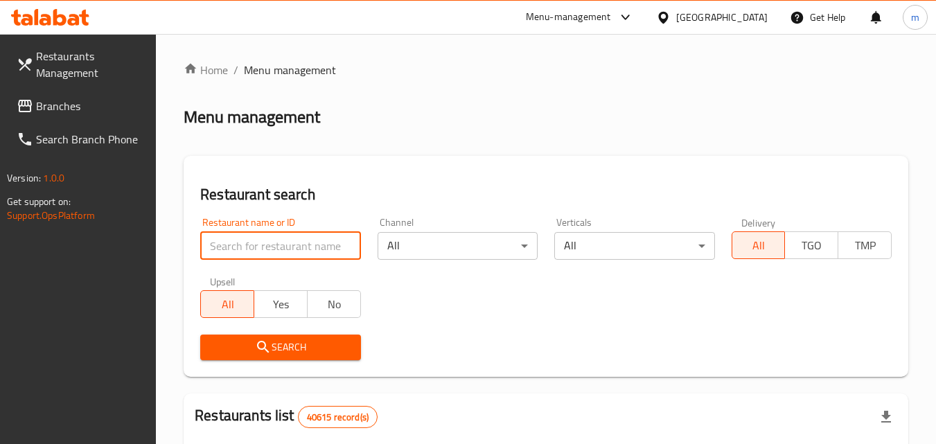
paste input "694930"
type input "694930"
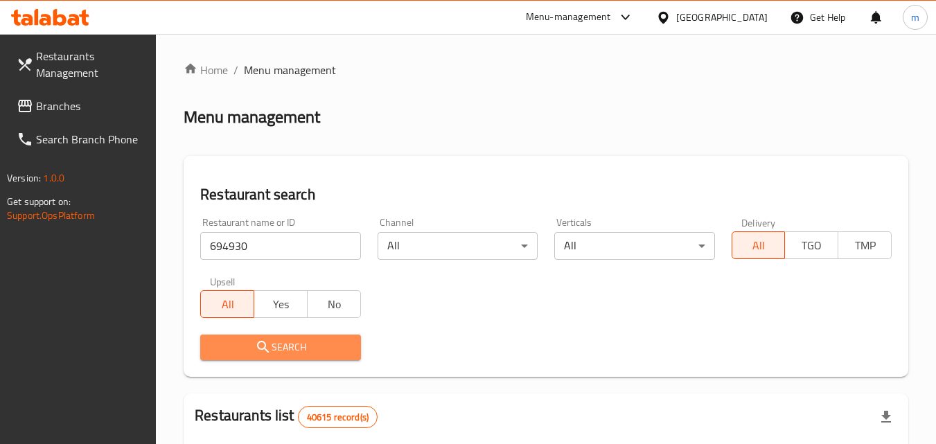
click at [281, 341] on span "Search" at bounding box center [280, 347] width 138 height 17
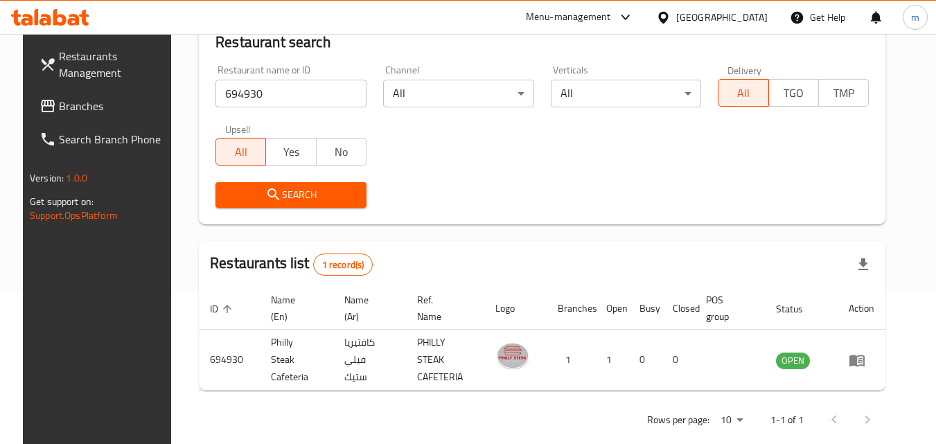
scroll to position [162, 0]
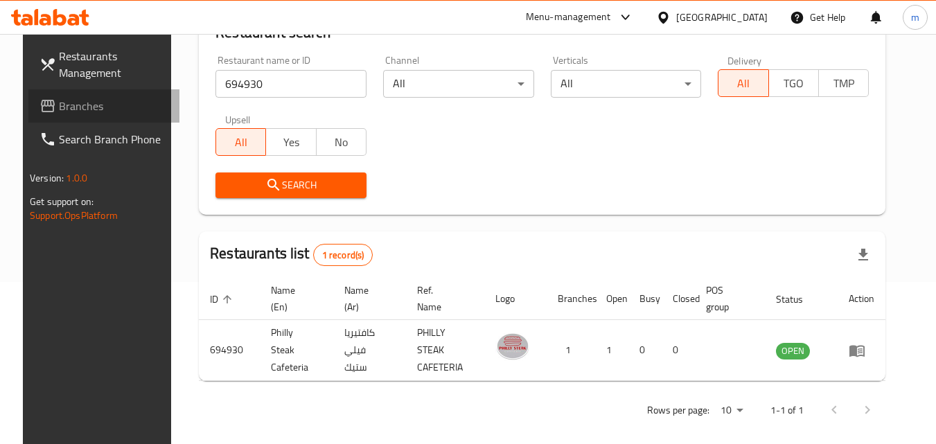
click at [121, 109] on span "Branches" at bounding box center [113, 106] width 109 height 17
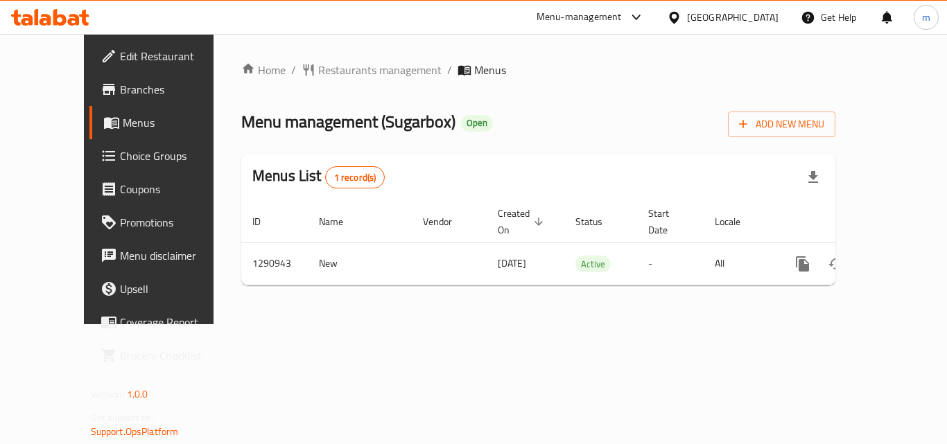
click at [318, 67] on span "Restaurants management" at bounding box center [379, 70] width 123 height 17
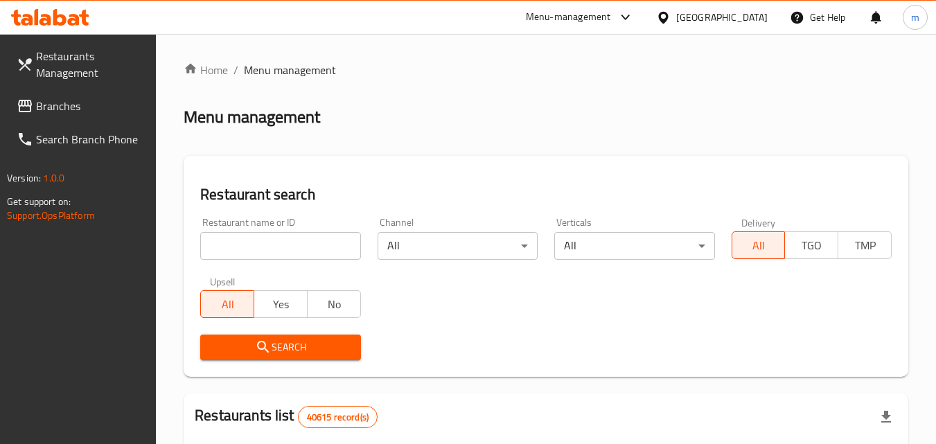
click at [251, 249] on input "search" at bounding box center [280, 246] width 160 height 28
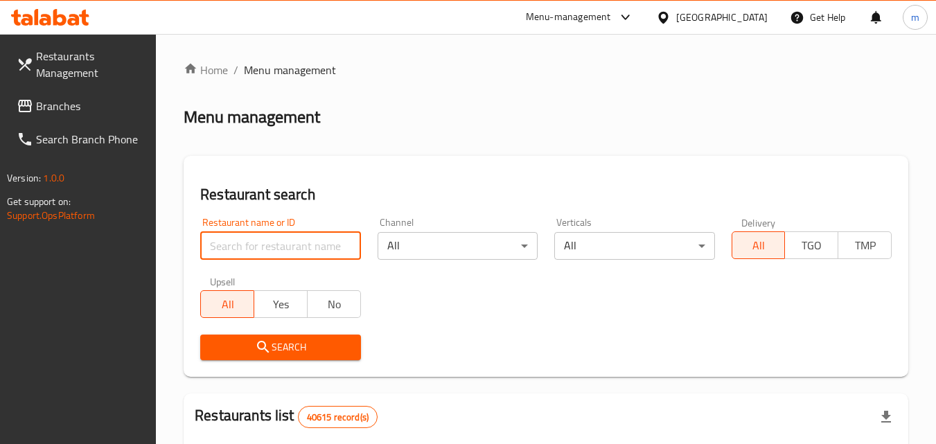
paste input "765279"
type input "765279"
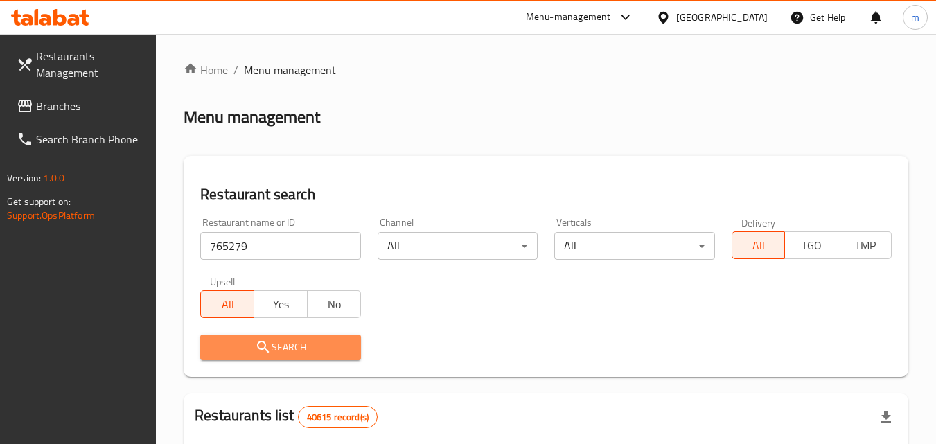
click at [311, 346] on span "Search" at bounding box center [280, 347] width 138 height 17
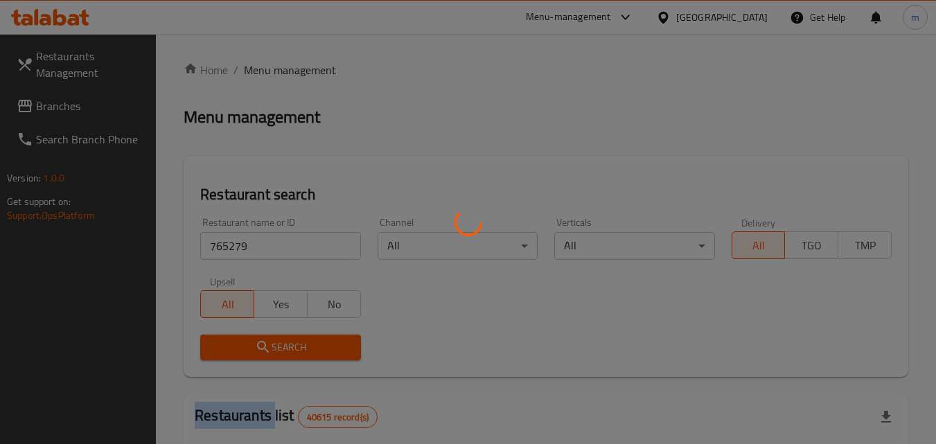
click at [311, 346] on div at bounding box center [468, 222] width 936 height 444
click at [316, 340] on div at bounding box center [468, 222] width 936 height 444
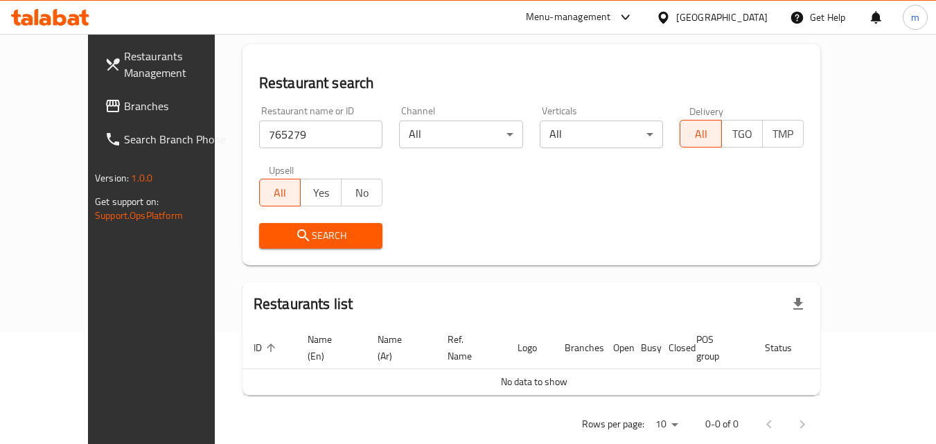
scroll to position [122, 0]
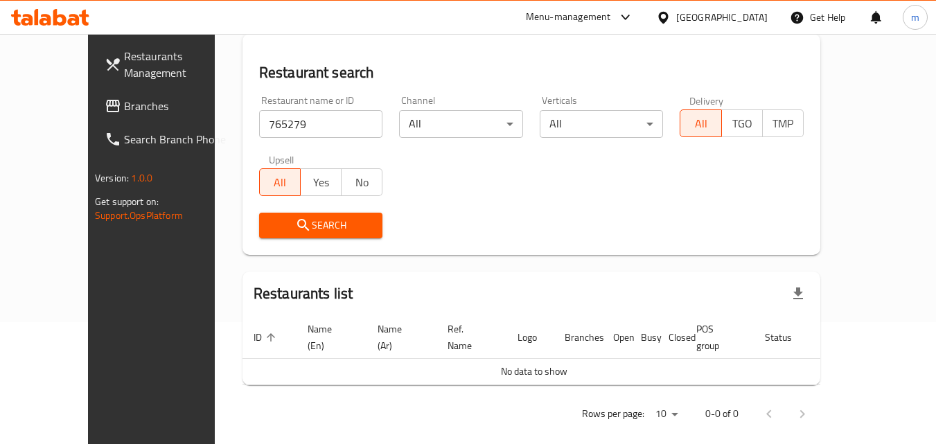
click at [299, 222] on span "Search" at bounding box center [321, 225] width 102 height 17
click at [301, 223] on span "Search" at bounding box center [321, 225] width 102 height 17
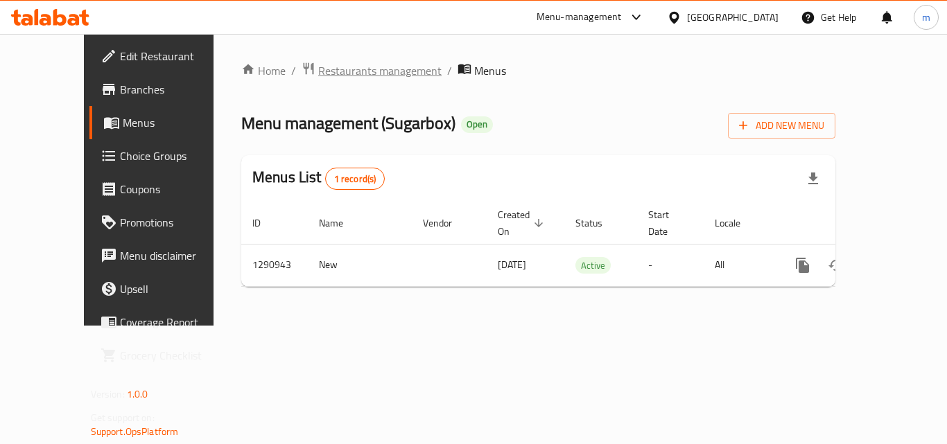
click at [324, 63] on span "Restaurants management" at bounding box center [379, 70] width 123 height 17
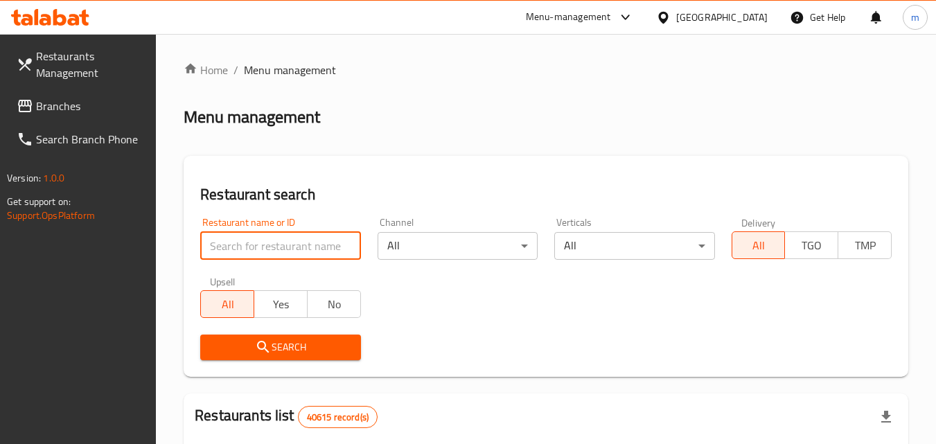
click at [301, 243] on input "search" at bounding box center [280, 246] width 160 height 28
paste input "698423"
type input "698423"
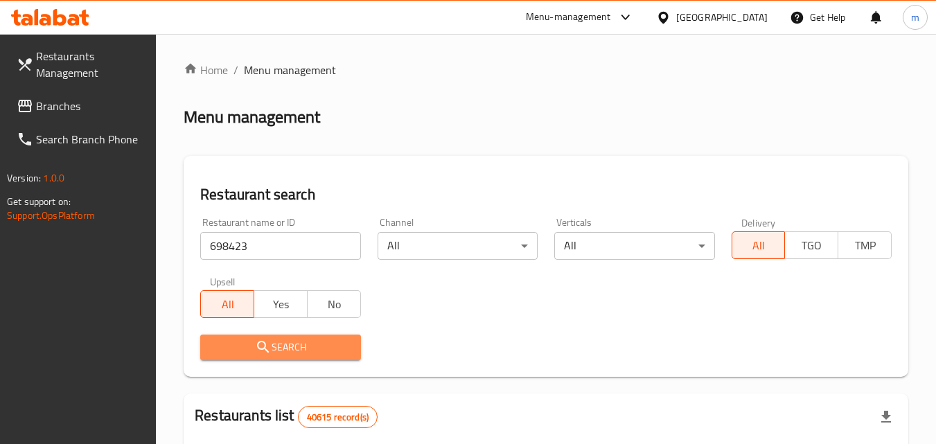
click at [283, 335] on button "Search" at bounding box center [280, 348] width 160 height 26
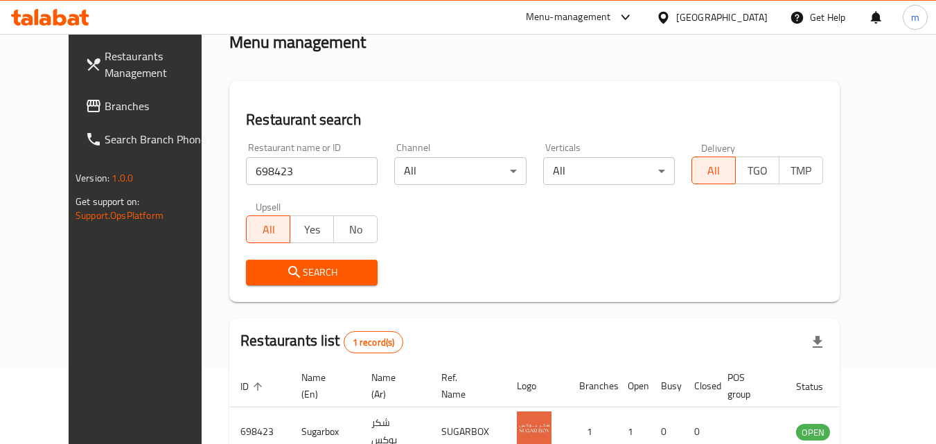
scroll to position [162, 0]
